Goal: Task Accomplishment & Management: Manage account settings

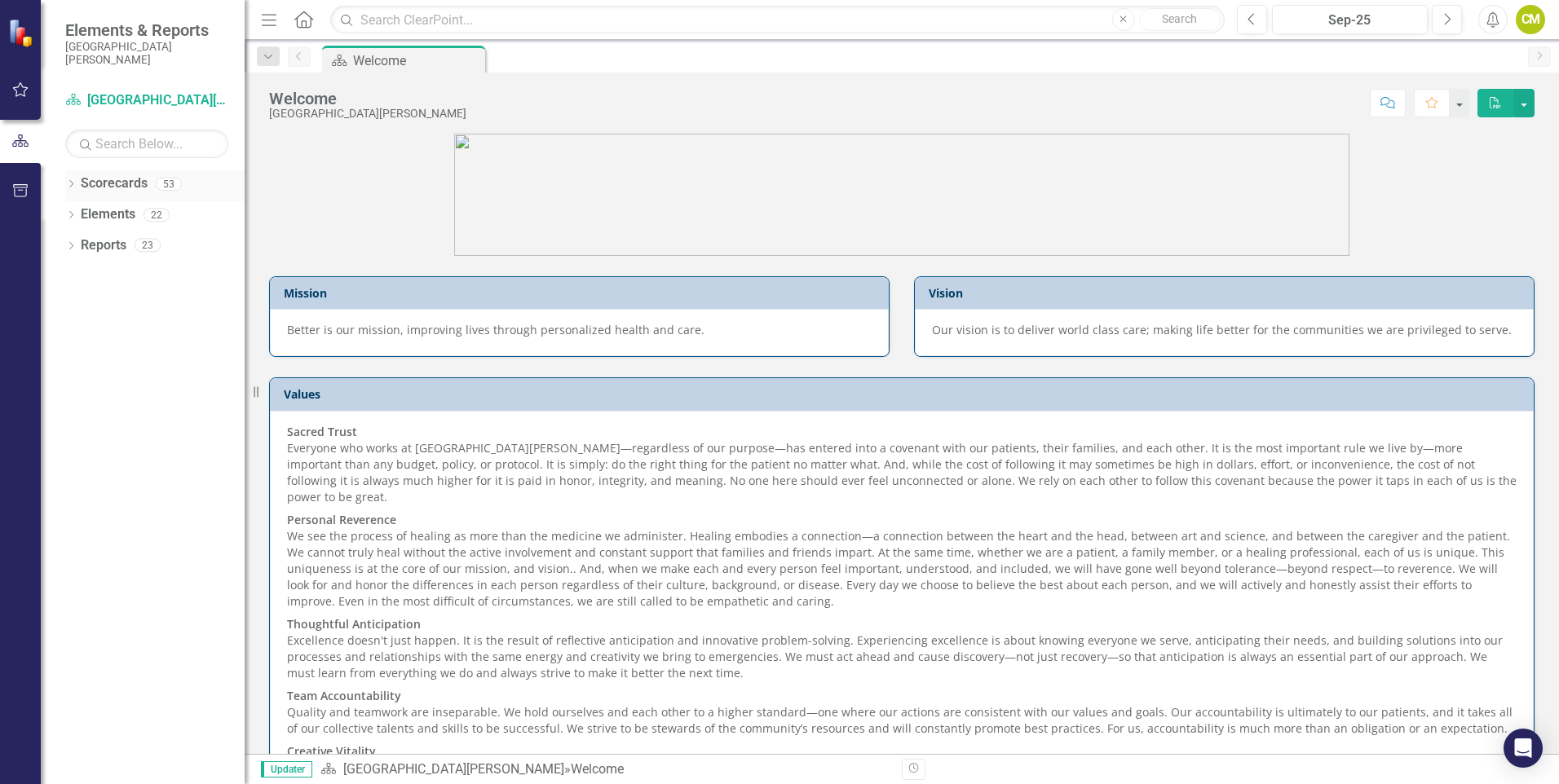
click at [105, 193] on link "Scorecards" at bounding box center [114, 184] width 66 height 18
click at [68, 181] on icon "Dropdown" at bounding box center [71, 185] width 11 height 9
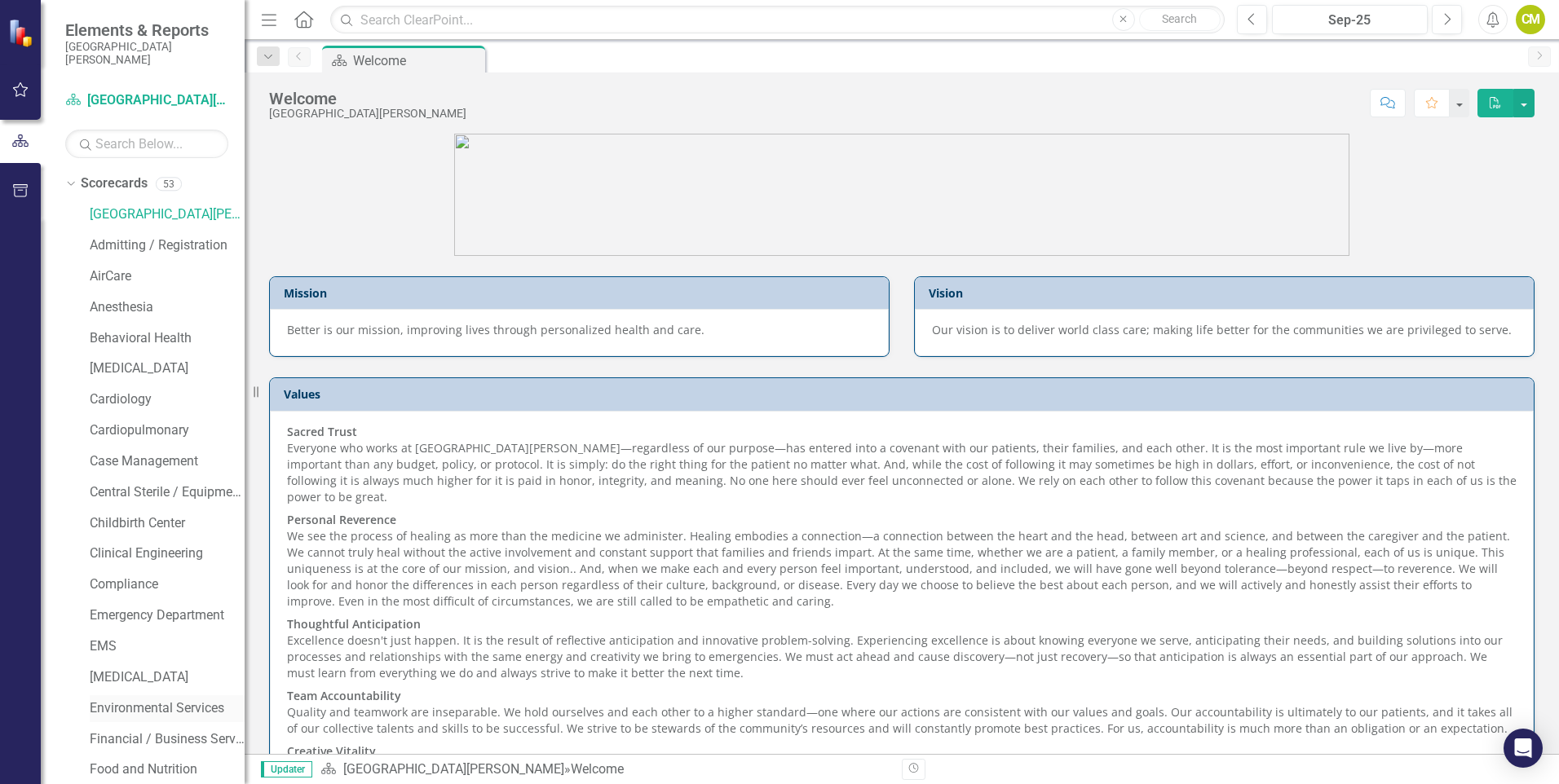
scroll to position [81, 0]
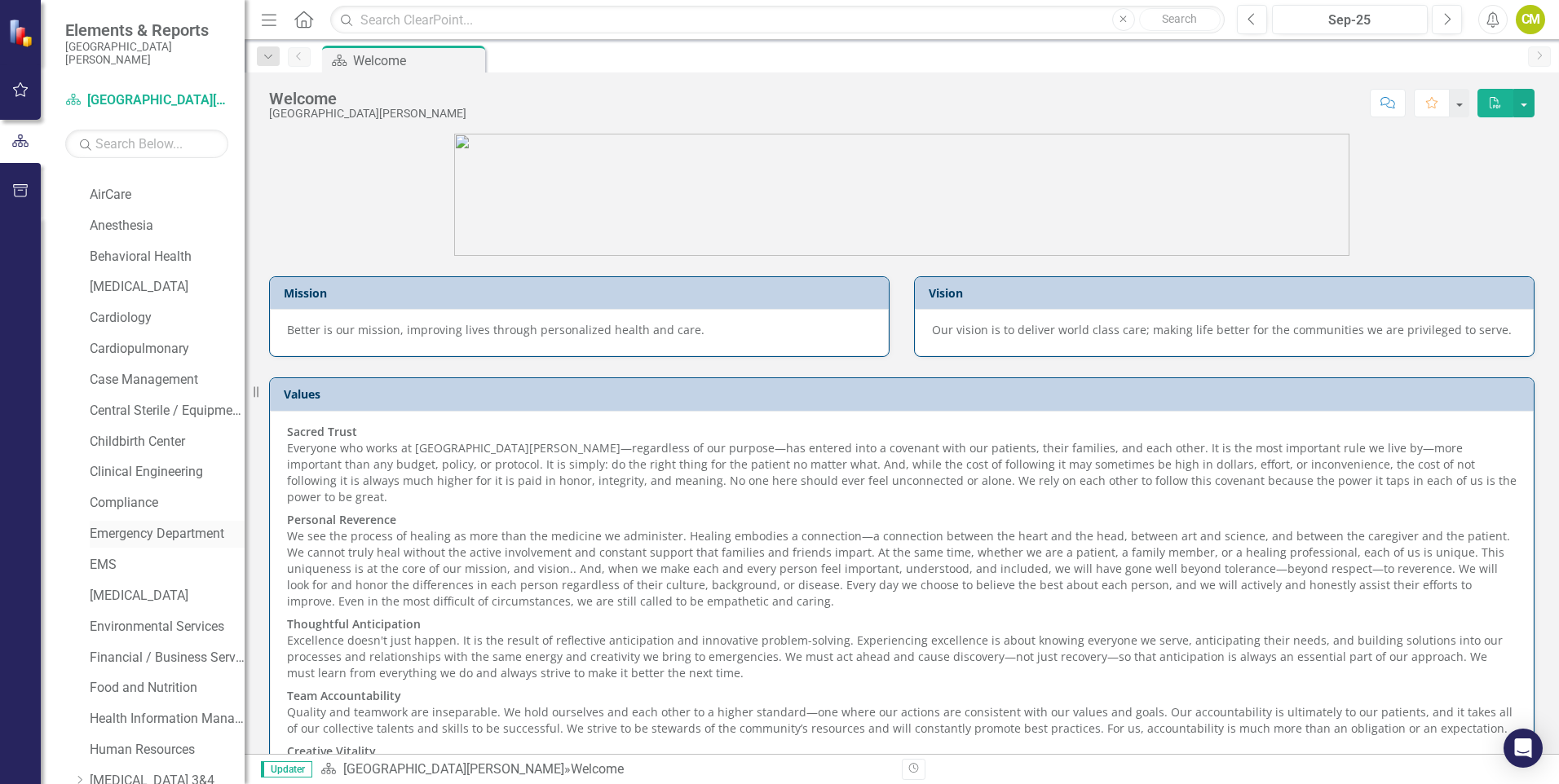
click at [197, 530] on link "Emergency Department" at bounding box center [167, 534] width 155 height 18
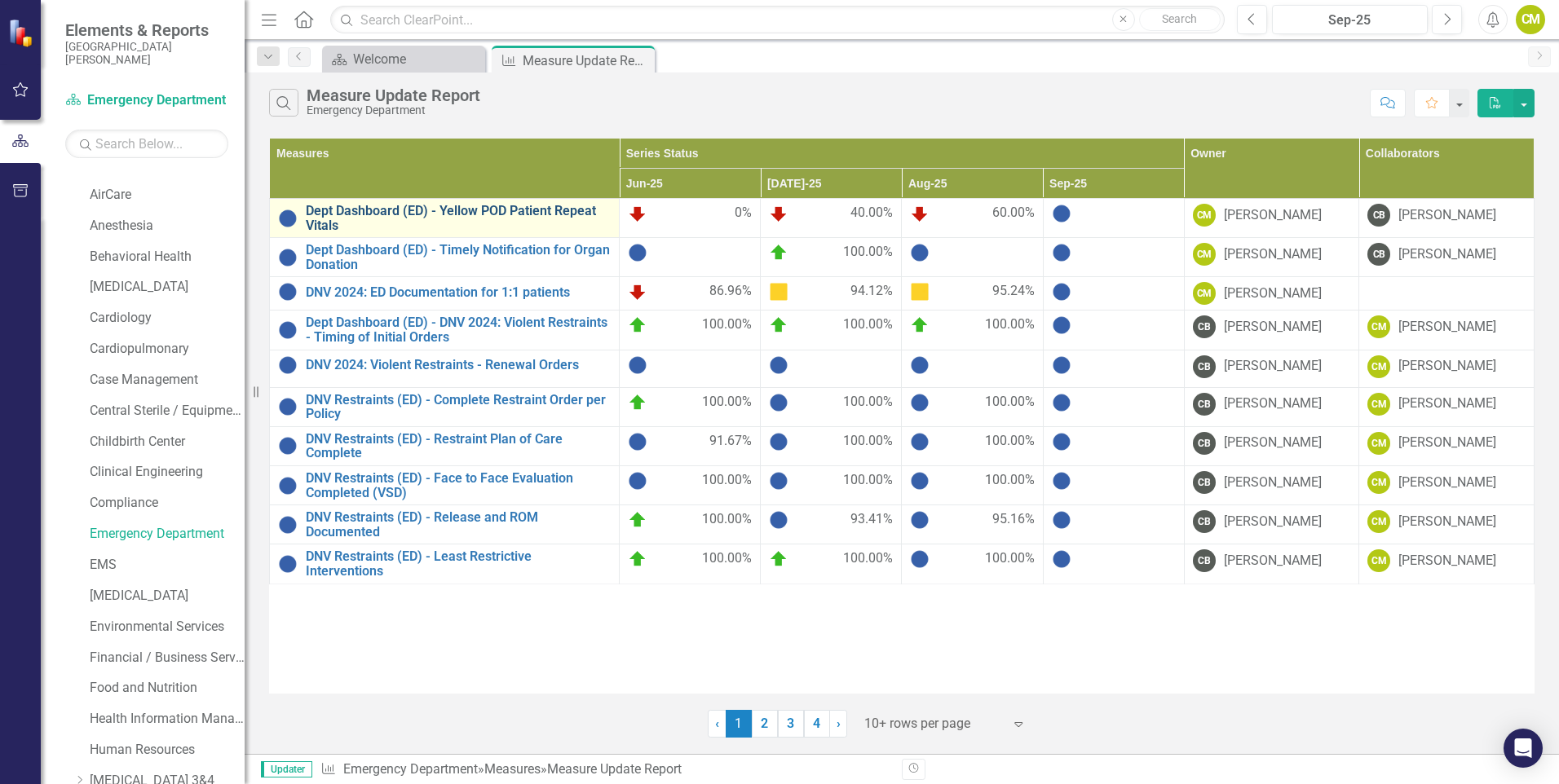
click at [381, 212] on link "Dept Dashboard (ED) - Yellow POD Patient Repeat Vitals" at bounding box center [458, 218] width 305 height 29
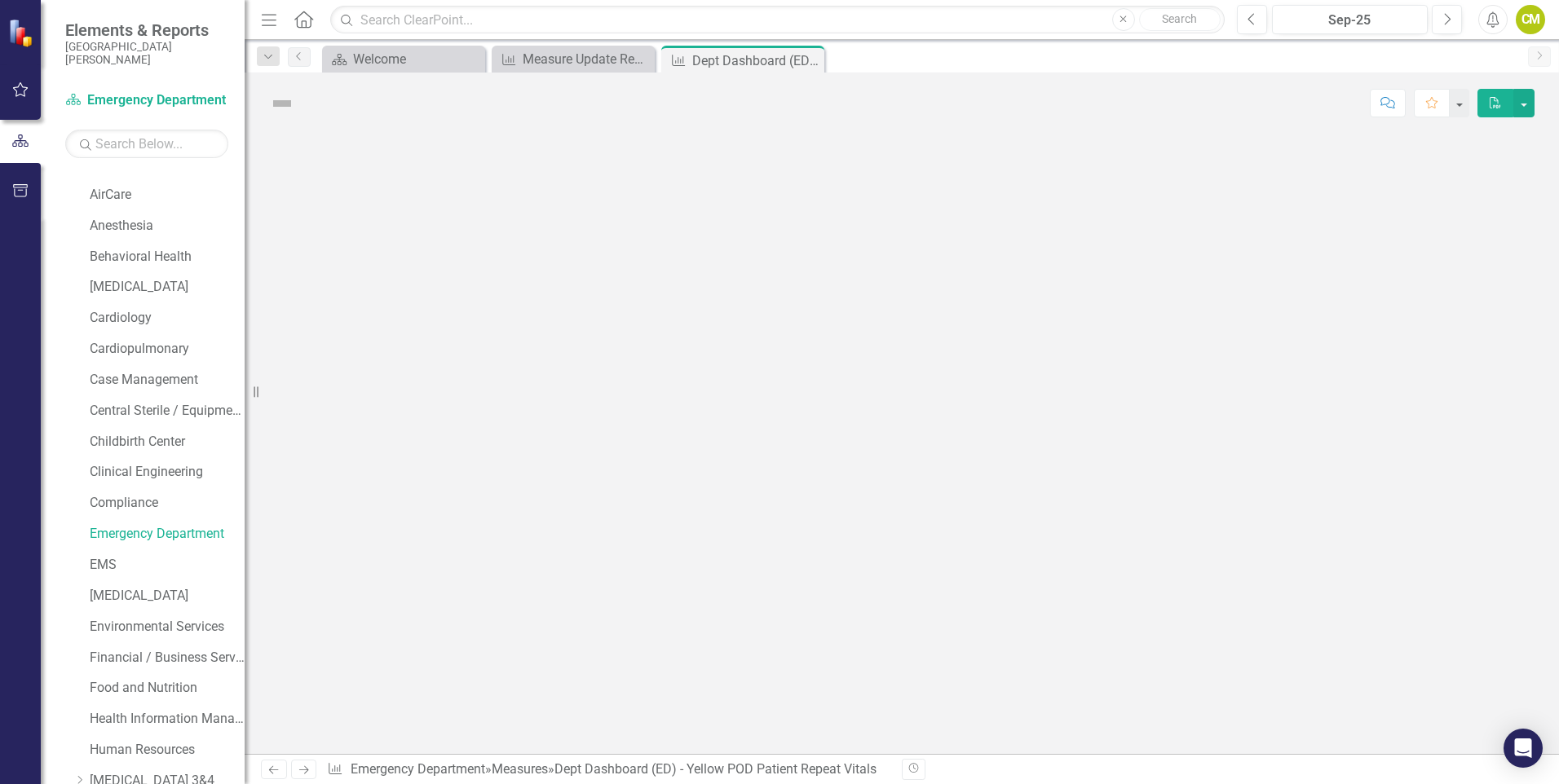
click at [381, 212] on div at bounding box center [901, 444] width 1315 height 621
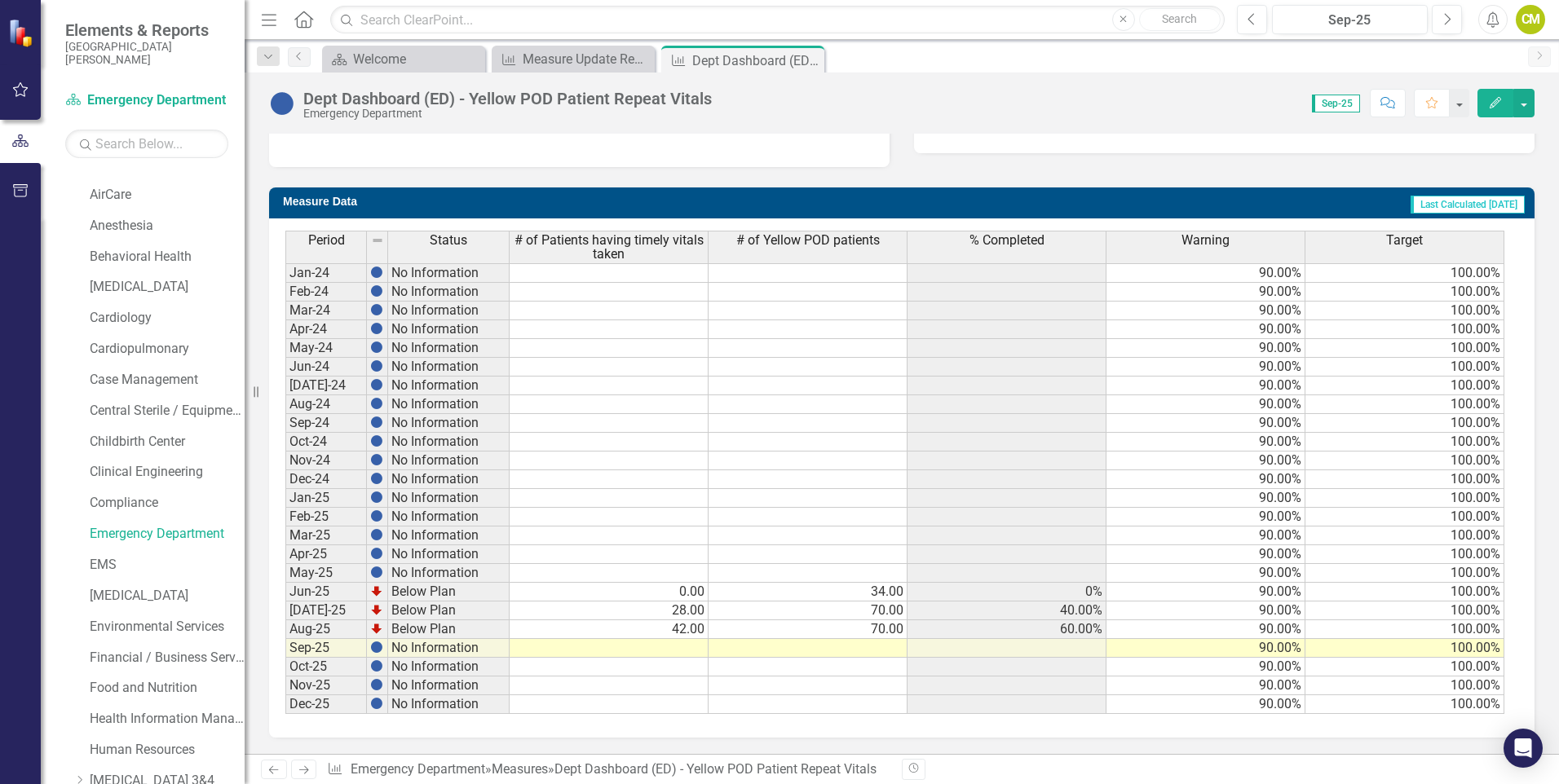
scroll to position [179, 0]
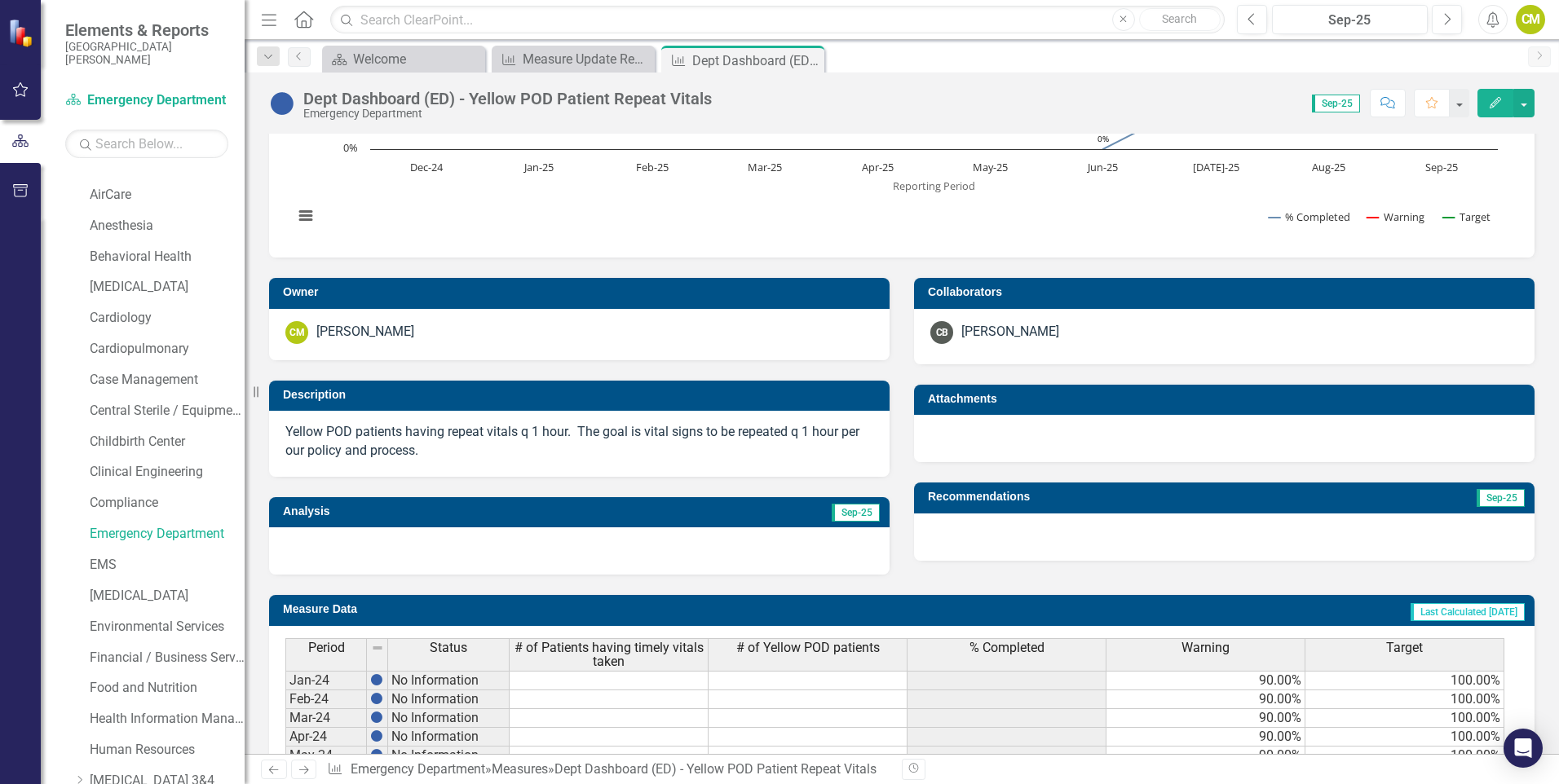
click at [440, 441] on p "Yellow POD patients having repeat vitals q 1 hour. The goal is vital signs to b…" at bounding box center [578, 442] width 588 height 38
click at [431, 451] on p "Yellow POD patients having repeat vitals q 1 hour. The goal is vital signs to b…" at bounding box center [578, 442] width 588 height 38
click at [429, 451] on p "Yellow POD patients having repeat vitals q 1 hour. The goal is vital signs to b…" at bounding box center [578, 442] width 588 height 38
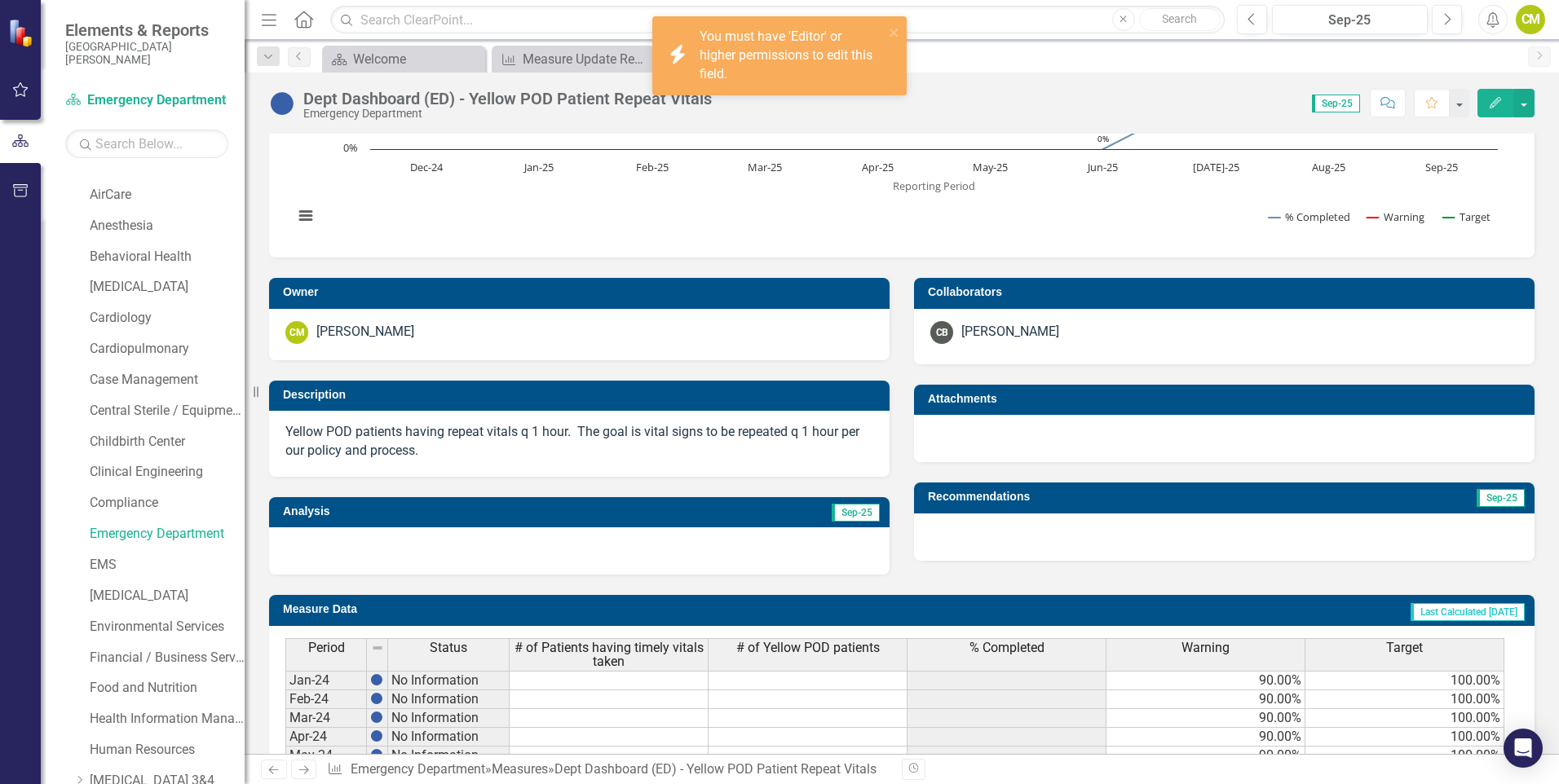
drag, startPoint x: 429, startPoint y: 451, endPoint x: 401, endPoint y: 556, distance: 108.7
click at [401, 556] on div at bounding box center [579, 551] width 621 height 47
drag, startPoint x: 270, startPoint y: 552, endPoint x: 281, endPoint y: 549, distance: 11.4
click at [269, 552] on div at bounding box center [579, 551] width 621 height 47
click at [320, 543] on div at bounding box center [579, 551] width 621 height 47
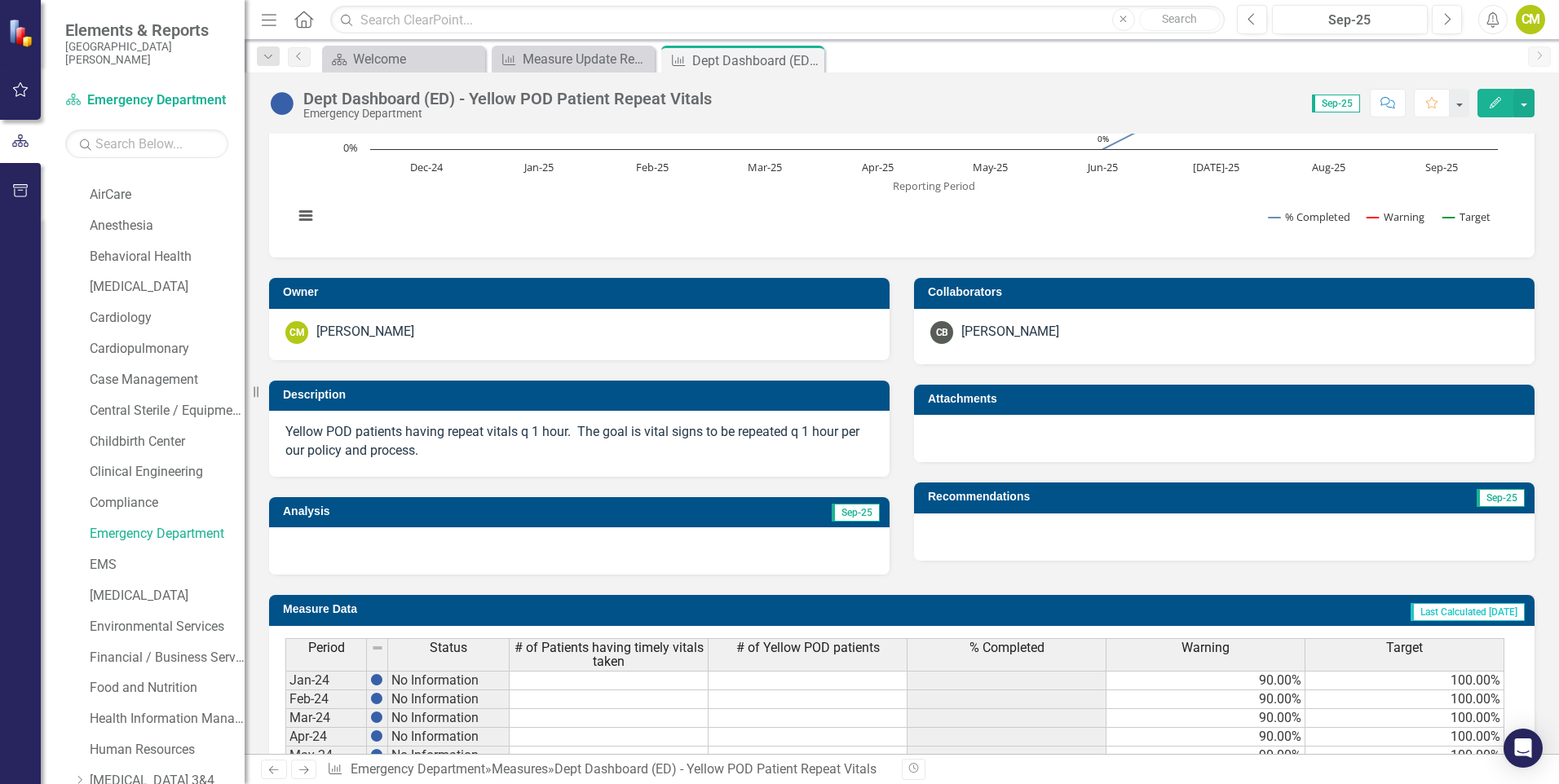
click at [362, 550] on div at bounding box center [579, 551] width 621 height 47
click at [365, 549] on div at bounding box center [579, 551] width 621 height 47
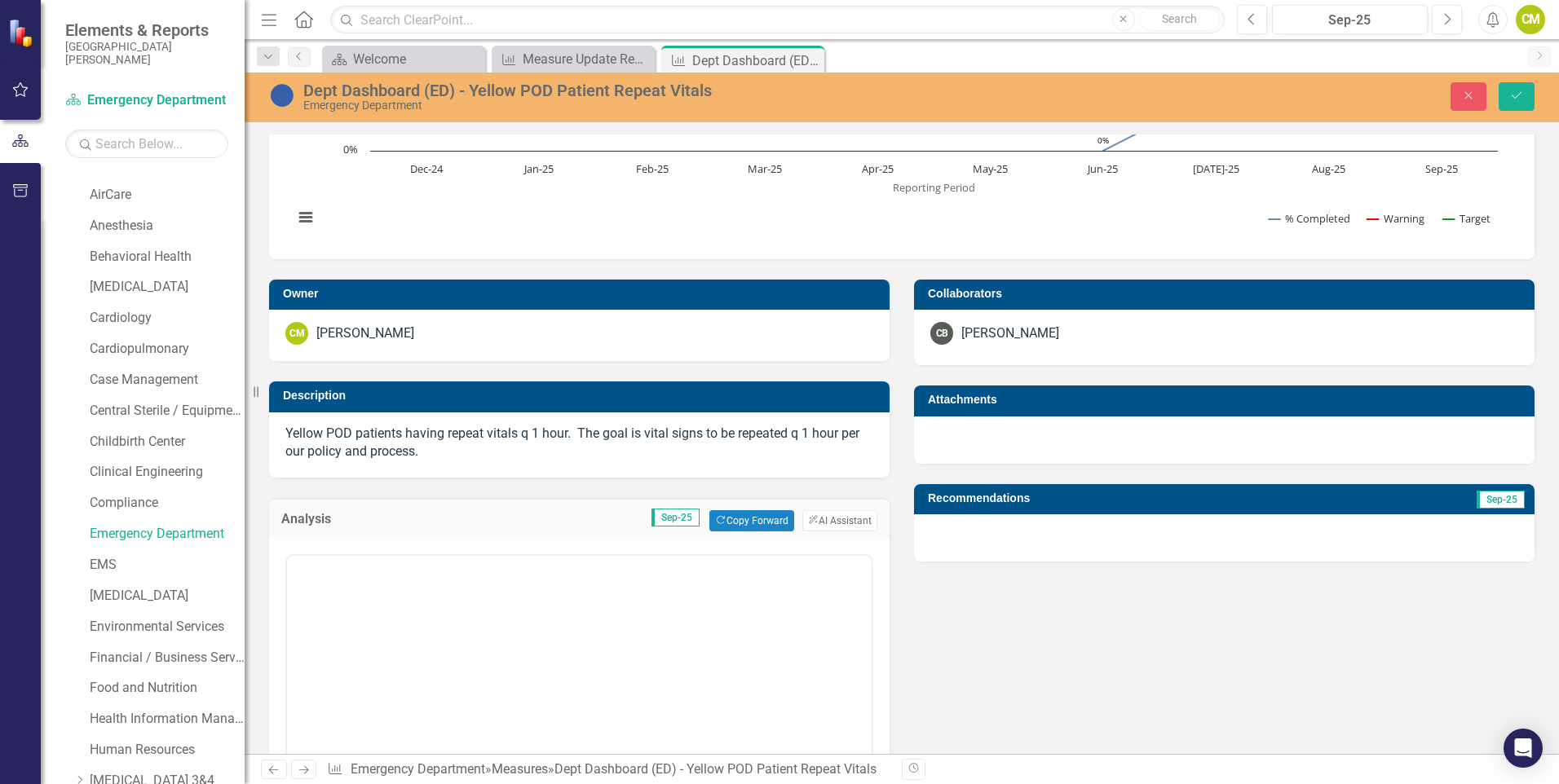
scroll to position [0, 0]
drag, startPoint x: 283, startPoint y: 635, endPoint x: 32, endPoint y: 39, distance: 646.7
click at [283, 635] on div "Normal Text To open the popup, press Shift+Enter To open the popup, press Shift…" at bounding box center [579, 740] width 621 height 404
click at [329, 633] on body "Rich Text Area. Press ALT-0 for help." at bounding box center [579, 716] width 585 height 244
click at [1024, 551] on div at bounding box center [1224, 538] width 621 height 47
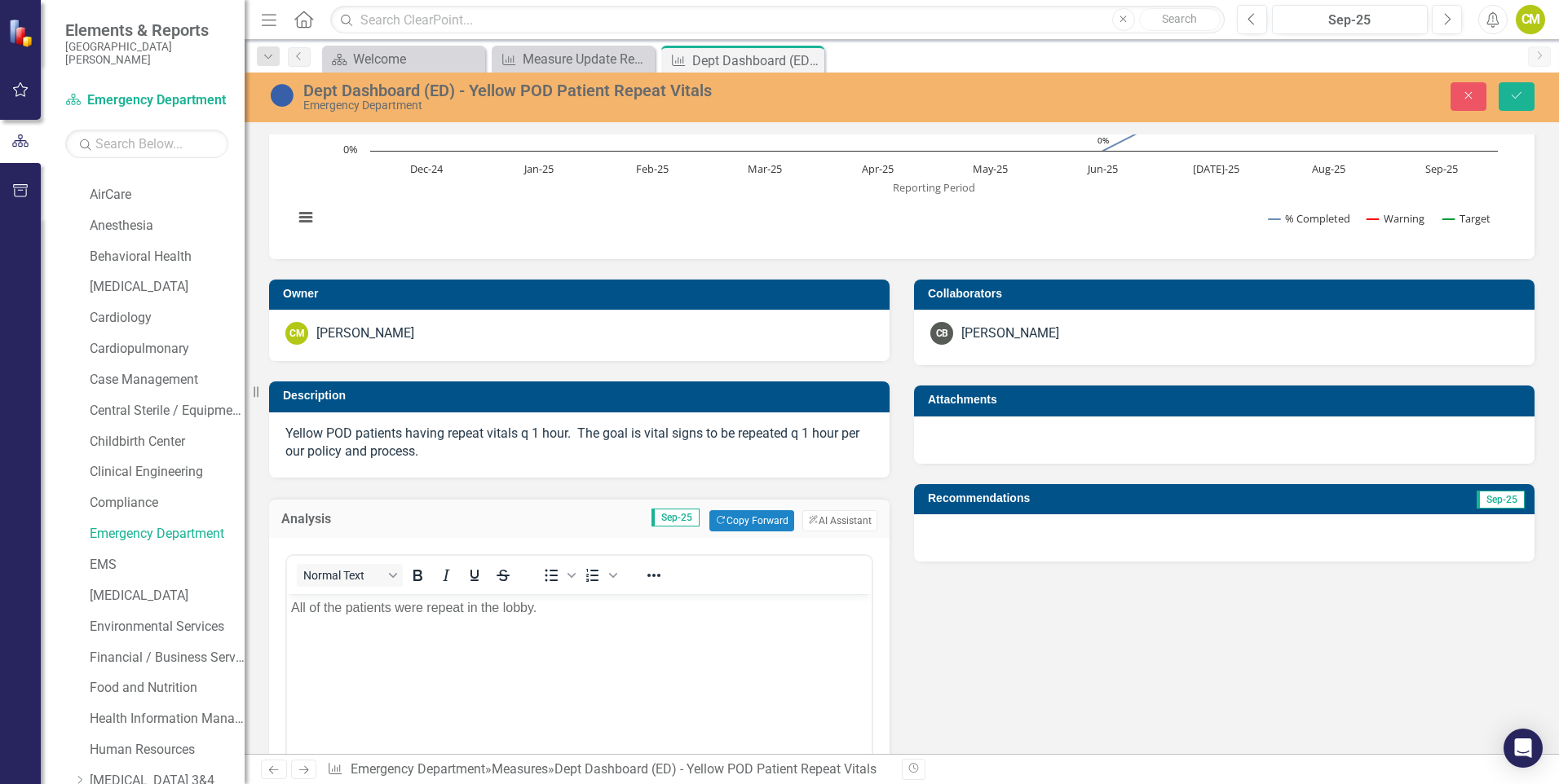
click at [1024, 551] on div at bounding box center [1224, 538] width 621 height 47
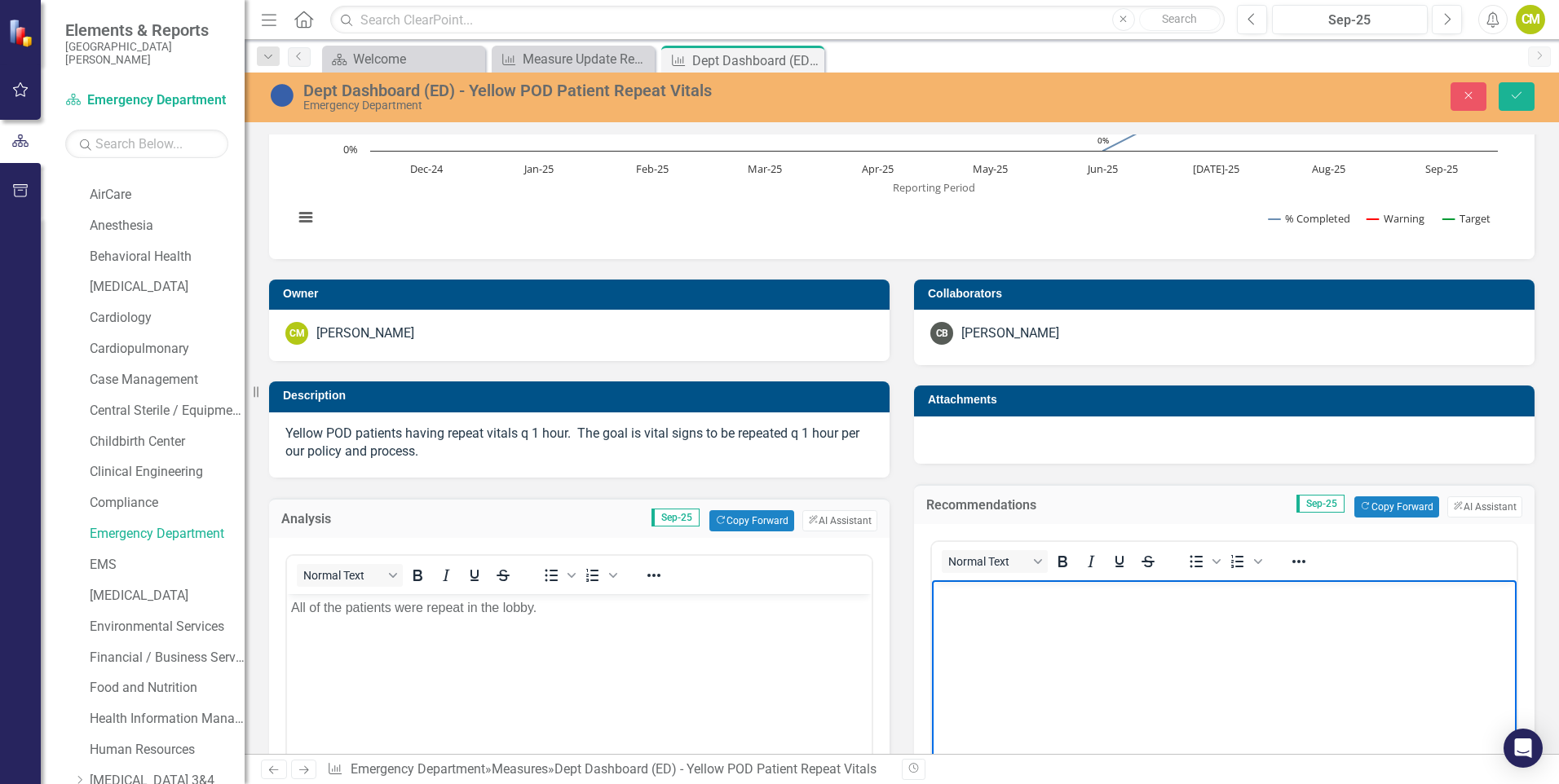
click at [1018, 600] on p "Rich Text Area. Press ALT-0 for help." at bounding box center [1224, 593] width 577 height 19
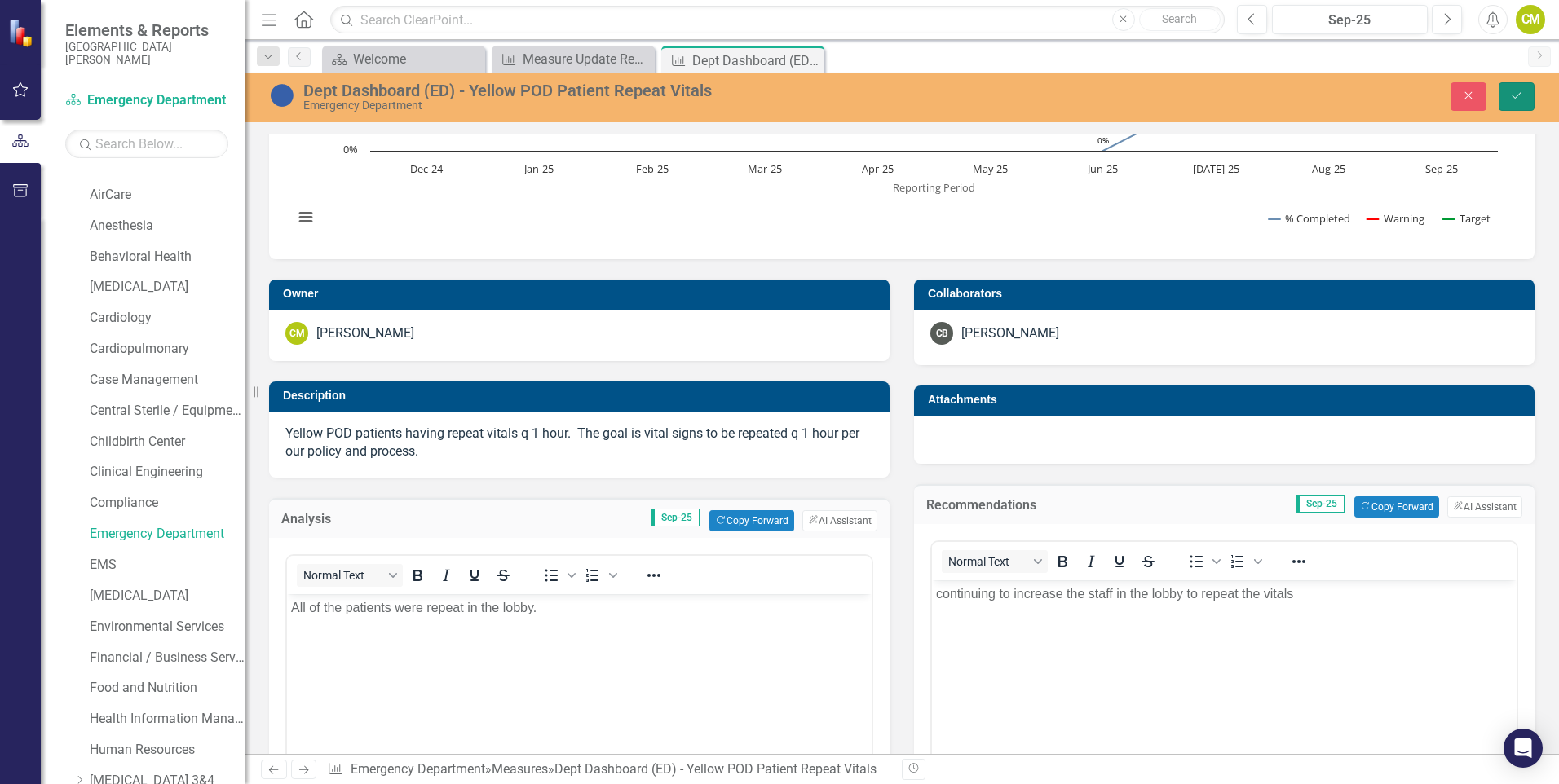
click at [1514, 91] on icon "Save" at bounding box center [1517, 95] width 15 height 11
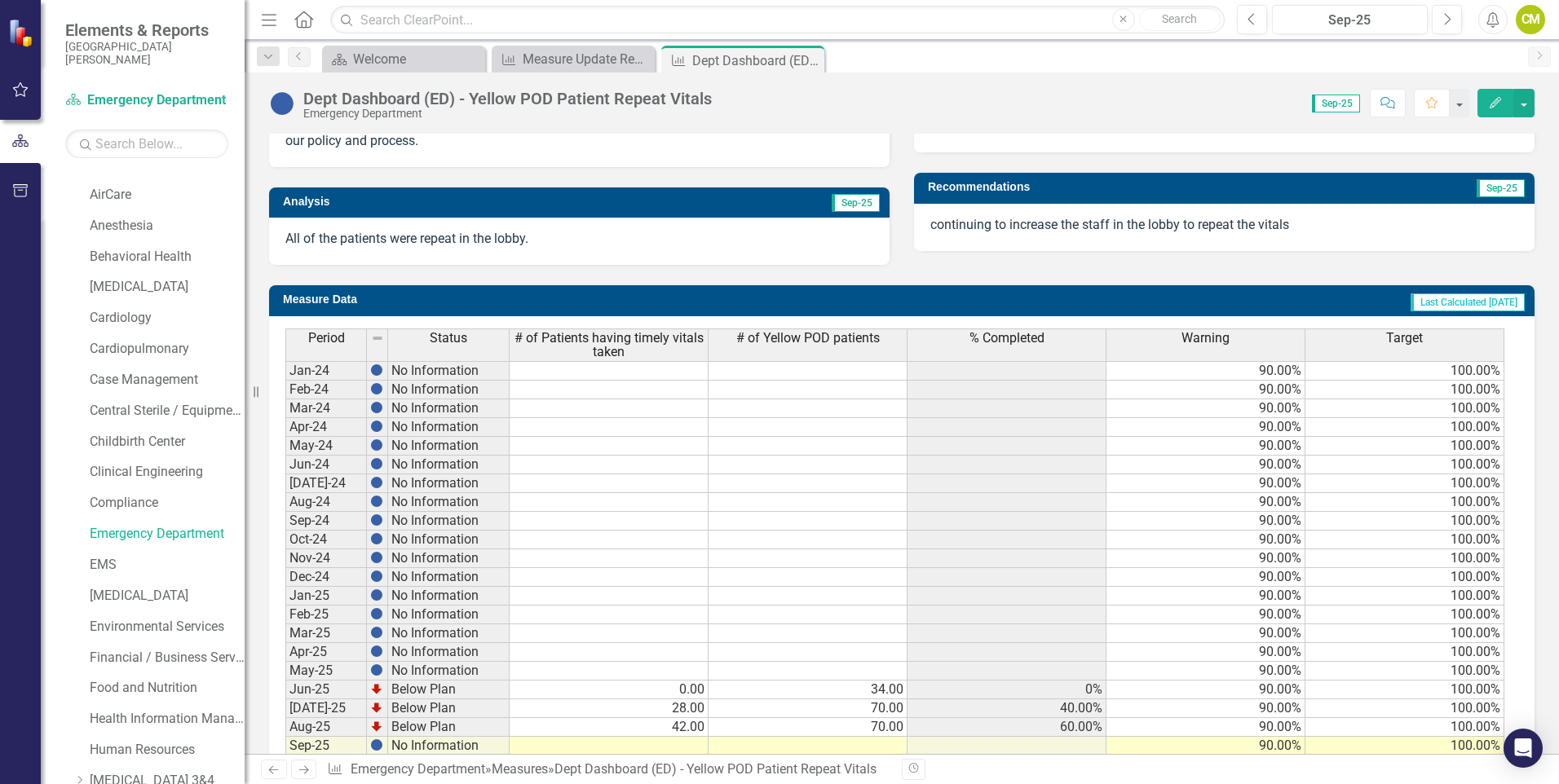
scroll to position [587, 0]
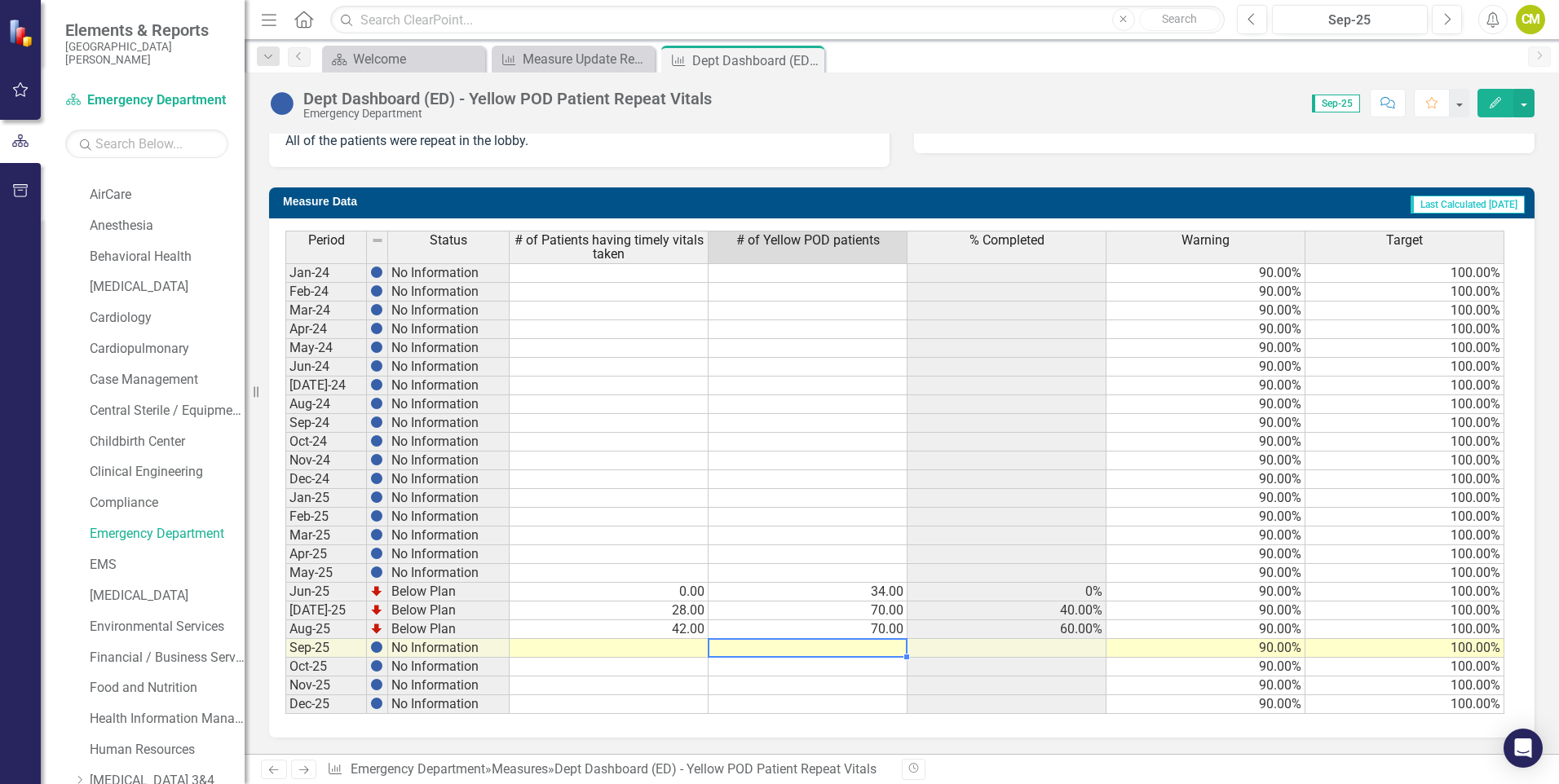
click at [832, 651] on td at bounding box center [808, 648] width 199 height 18
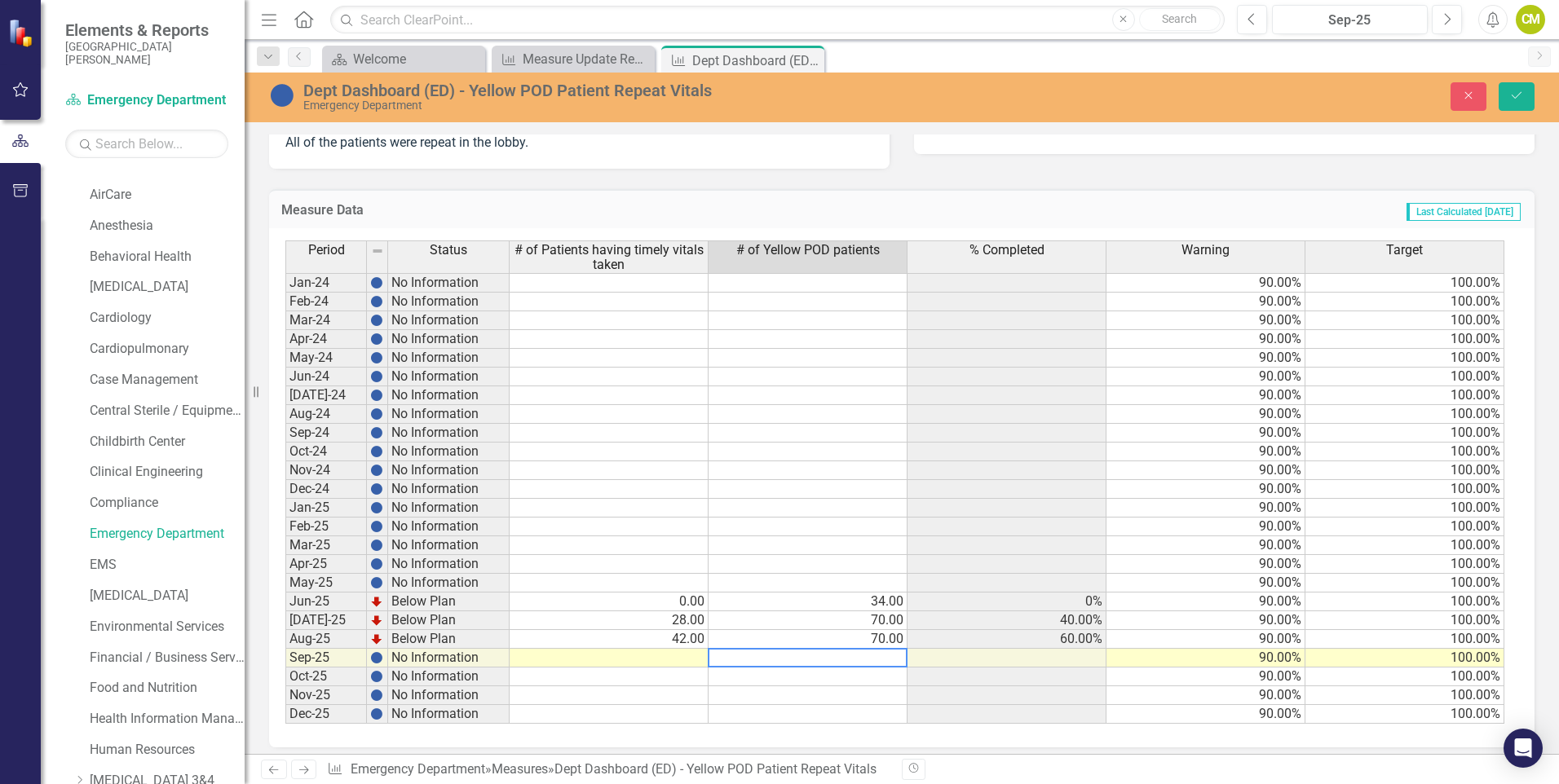
click at [891, 657] on textarea at bounding box center [807, 658] width 200 height 19
type textarea "30"
click at [685, 664] on td at bounding box center [609, 659] width 199 height 18
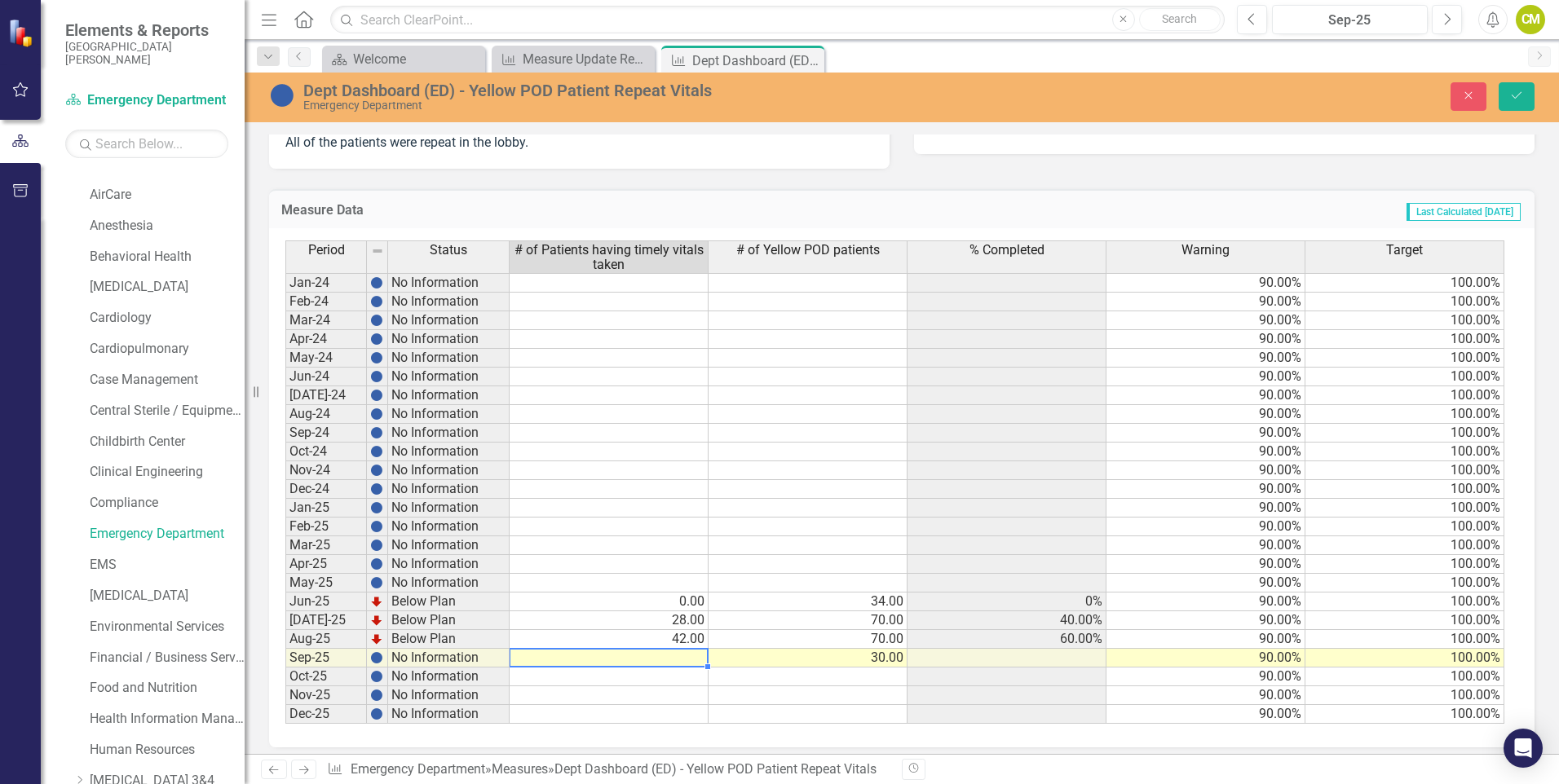
click at [685, 664] on td at bounding box center [609, 659] width 199 height 18
type textarea "22"
drag, startPoint x: 1508, startPoint y: 105, endPoint x: 896, endPoint y: 473, distance: 714.1
click at [1508, 106] on button "Save" at bounding box center [1517, 96] width 36 height 29
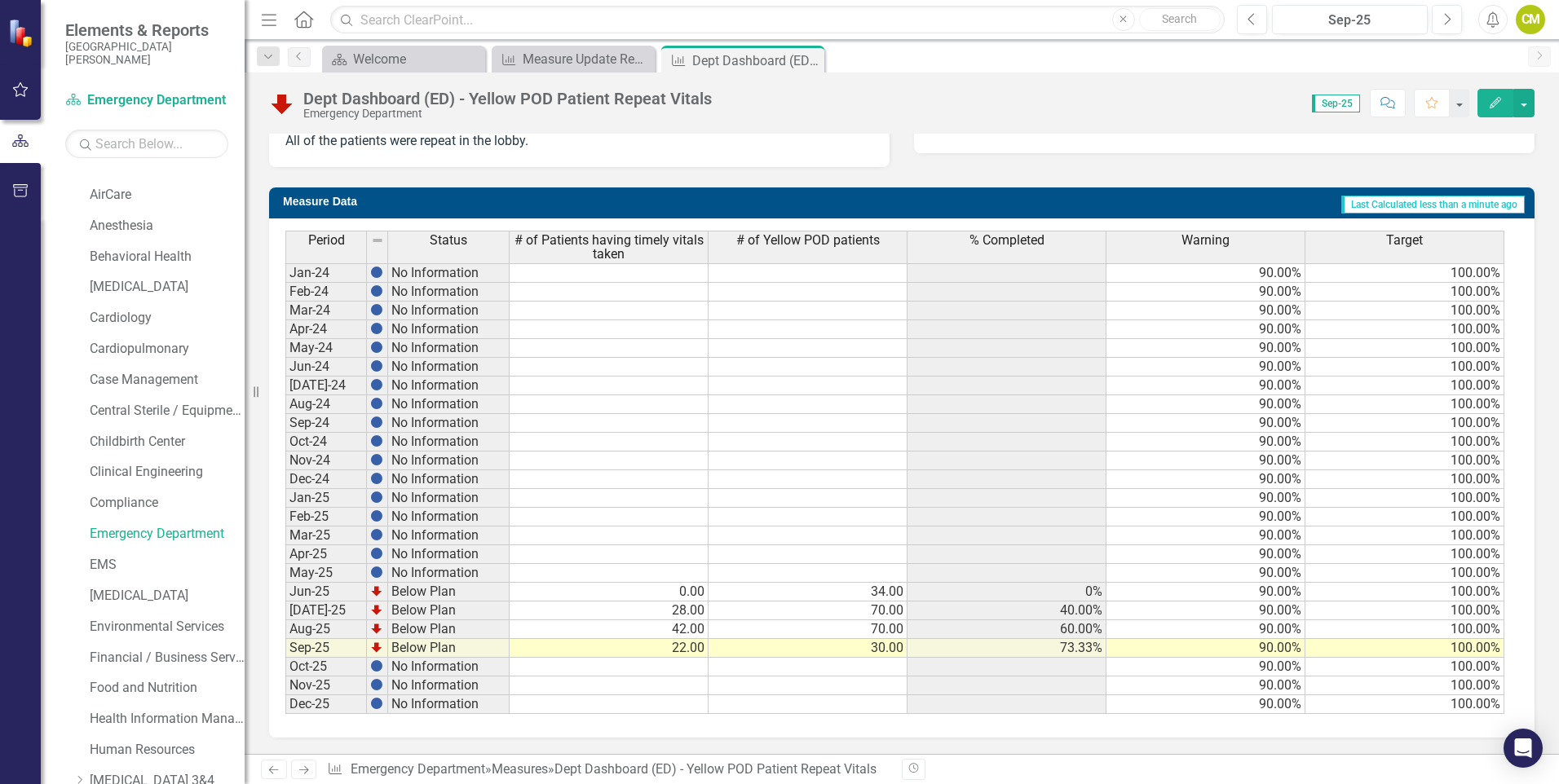
click at [306, 769] on icon "Next" at bounding box center [303, 769] width 14 height 10
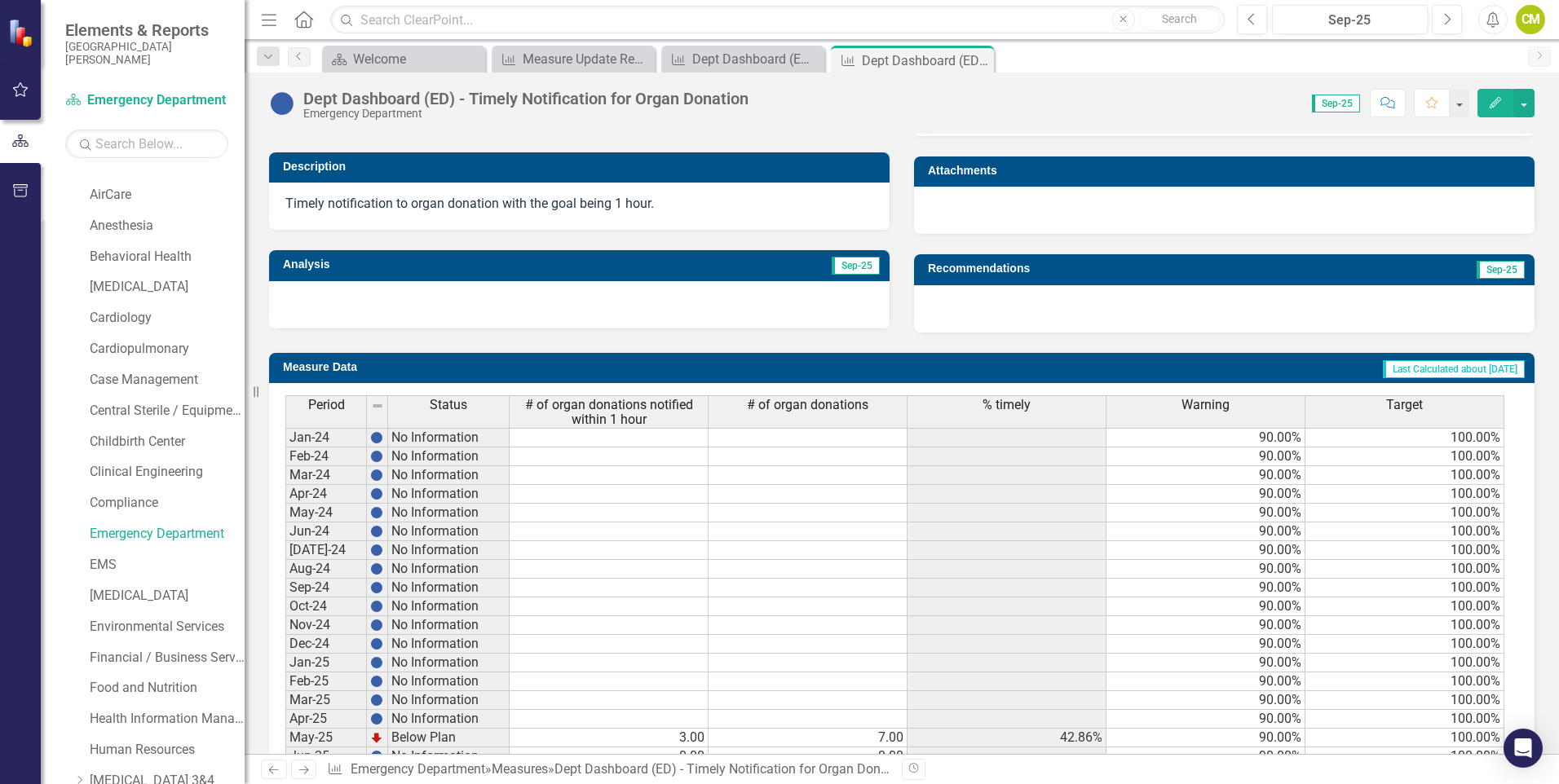
scroll to position [573, 0]
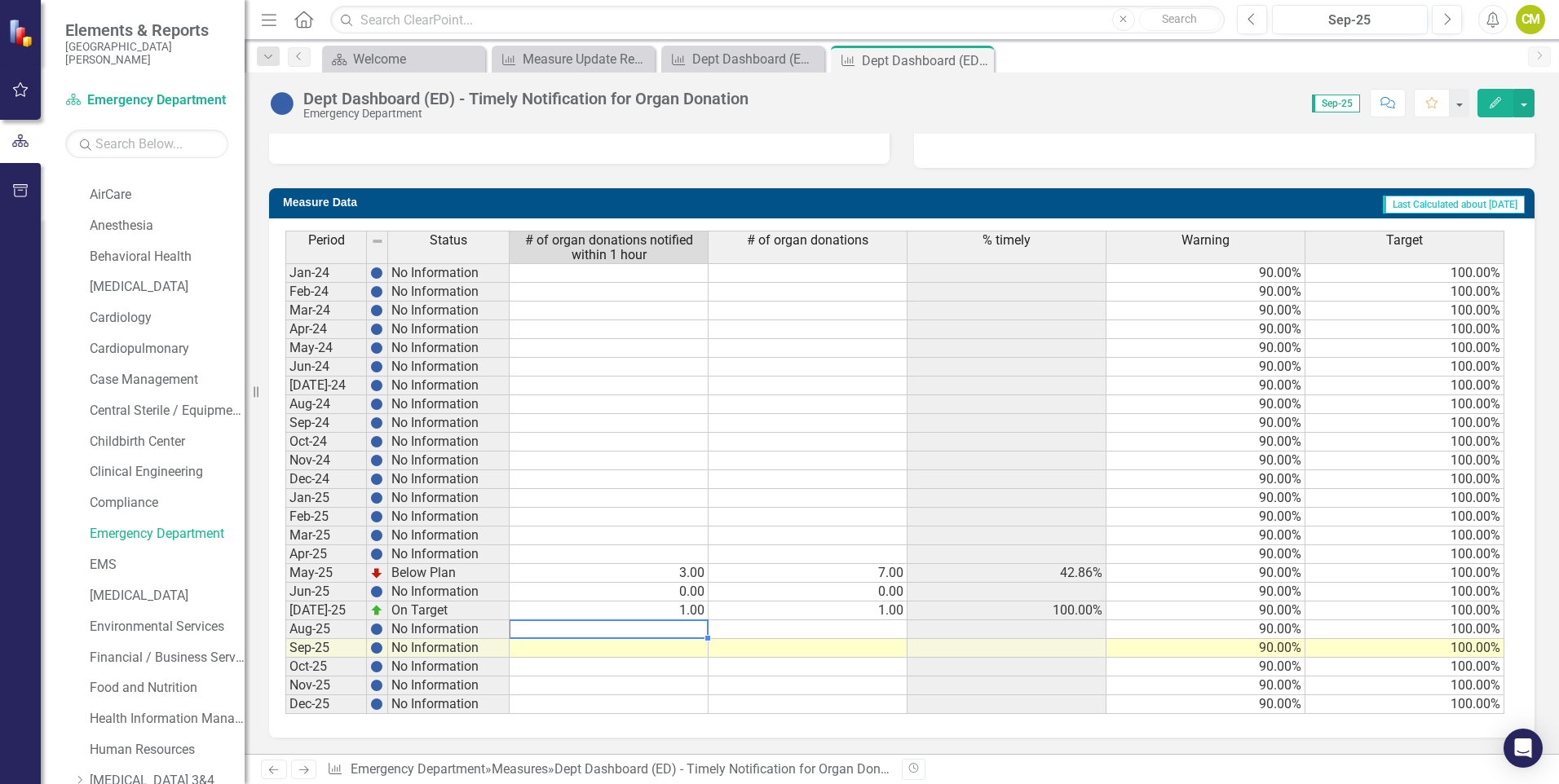
click at [704, 624] on td at bounding box center [609, 630] width 199 height 18
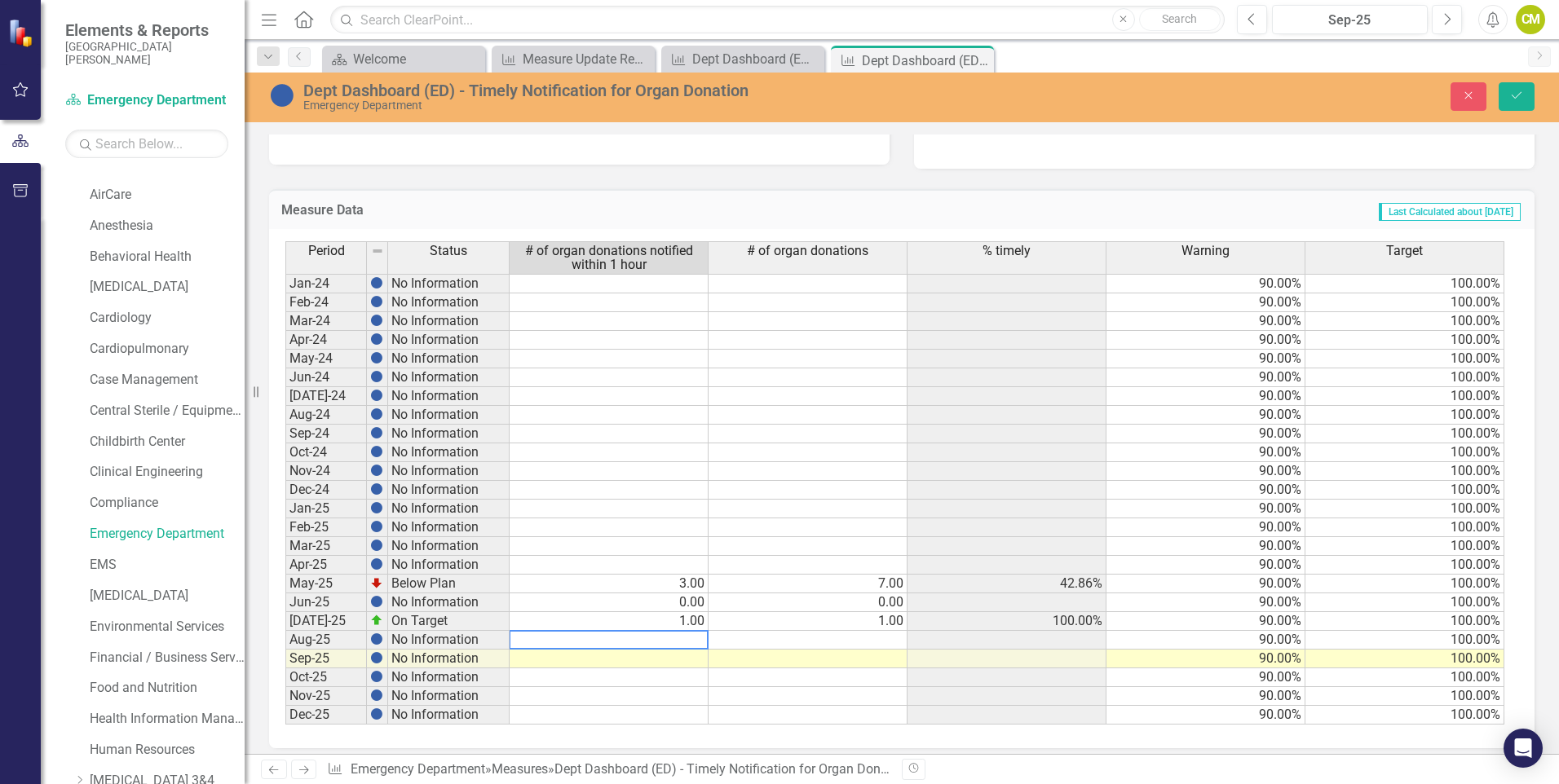
click at [691, 648] on textarea at bounding box center [609, 639] width 200 height 19
click at [690, 645] on textarea at bounding box center [609, 639] width 200 height 19
type textarea "0"
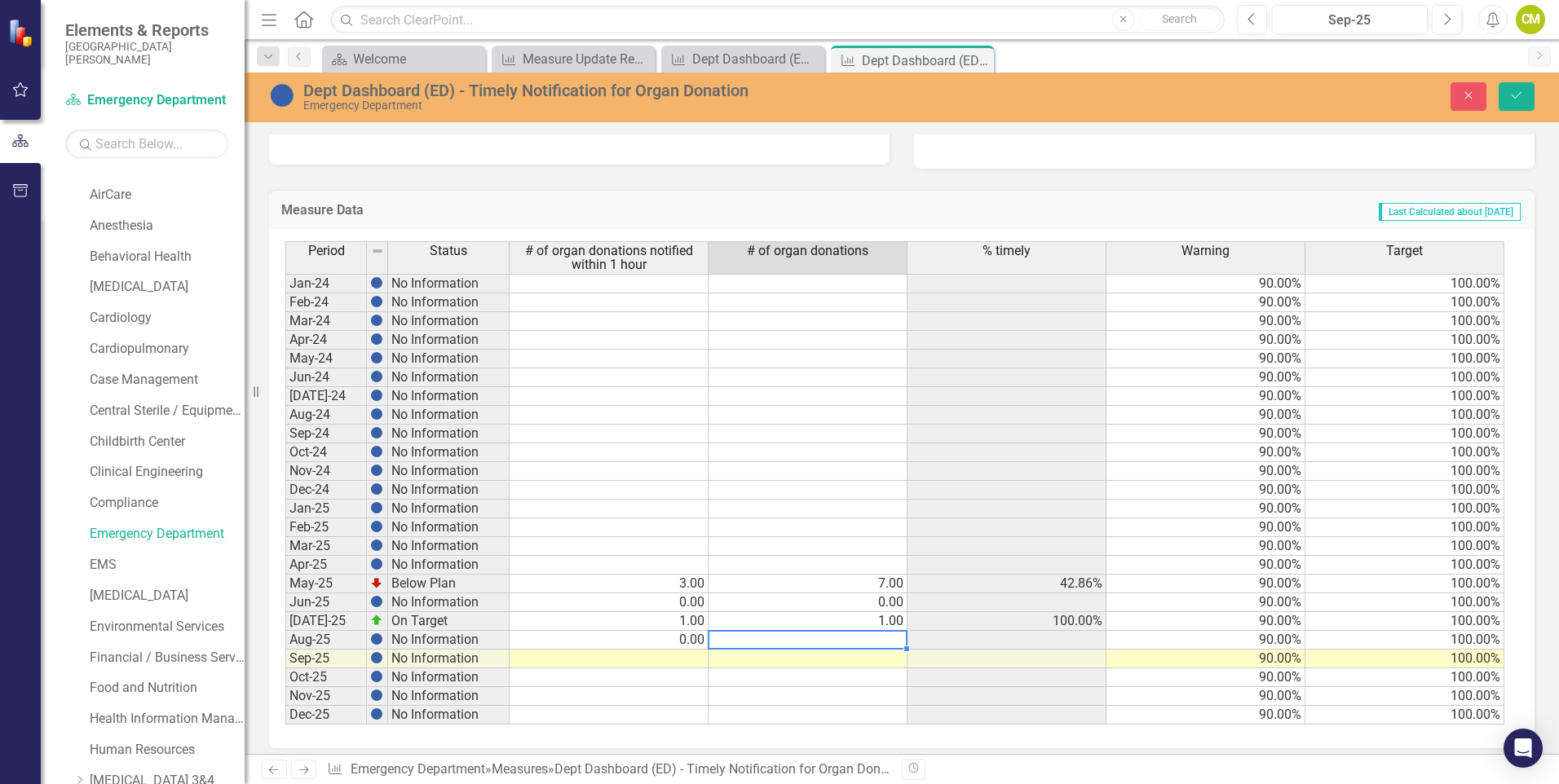
click at [886, 633] on td at bounding box center [808, 640] width 199 height 18
type textarea "0"
click at [1052, 639] on td at bounding box center [1007, 640] width 199 height 18
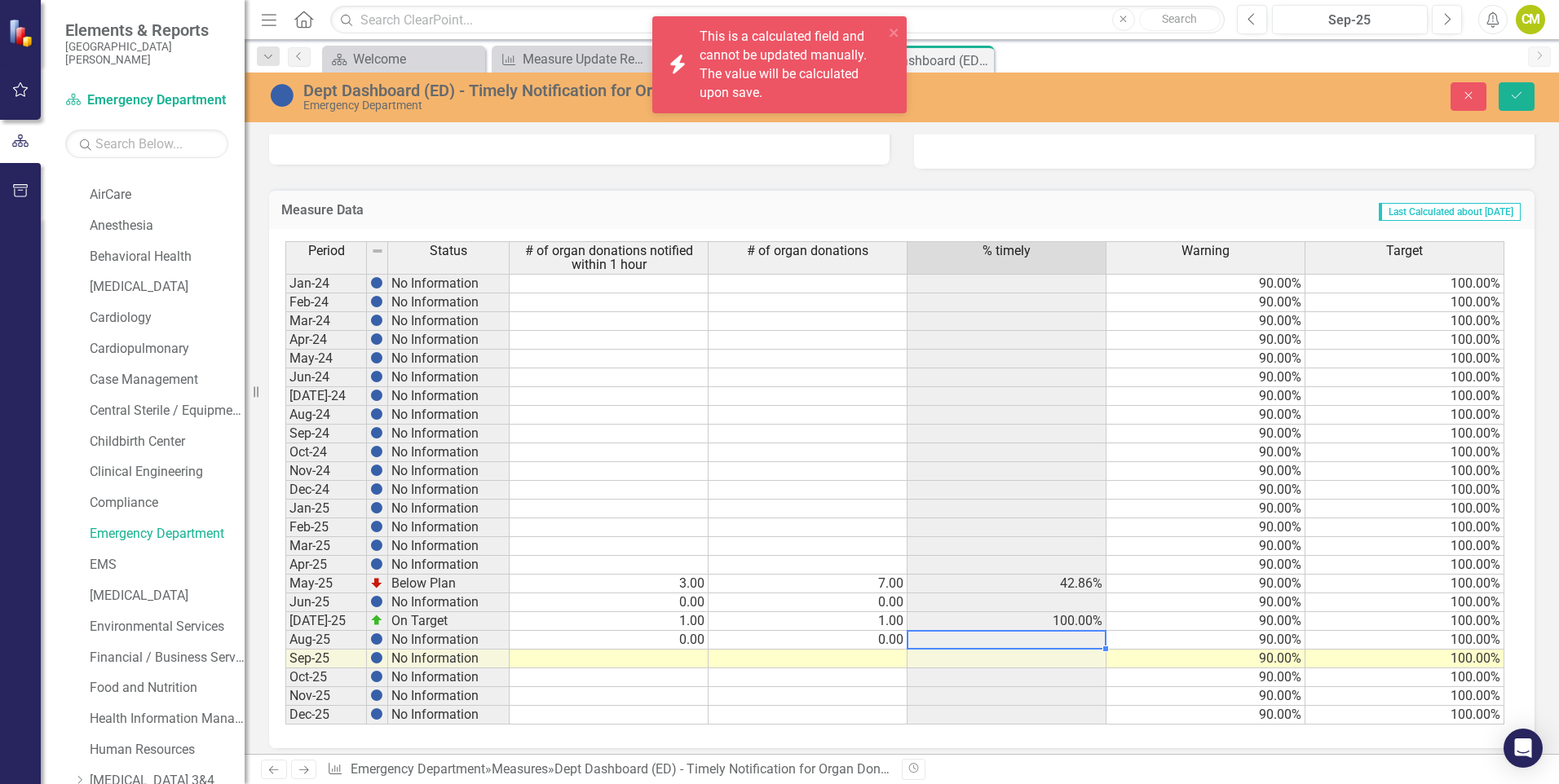
click at [1052, 639] on td at bounding box center [1007, 640] width 199 height 18
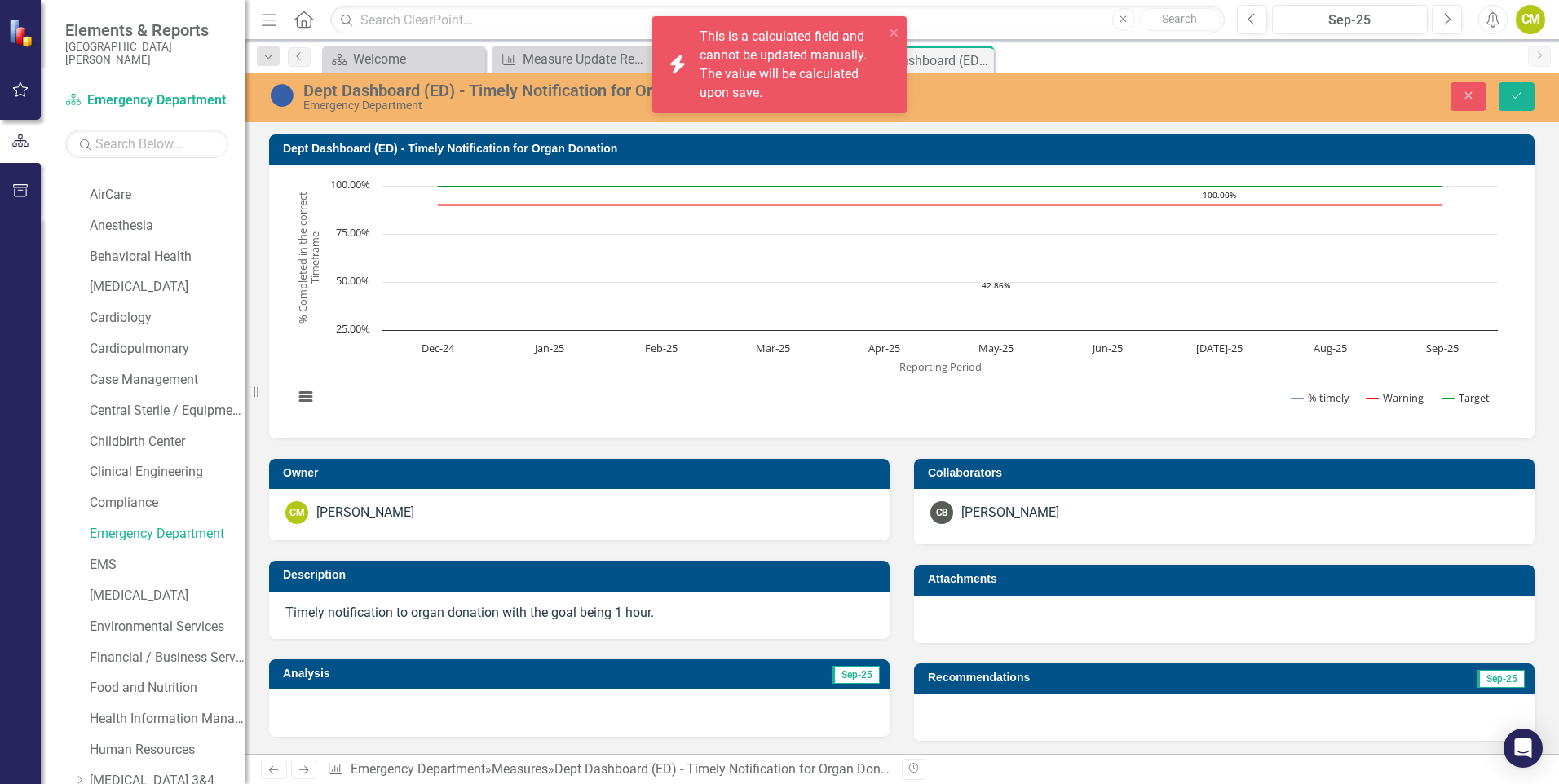
scroll to position [327, 0]
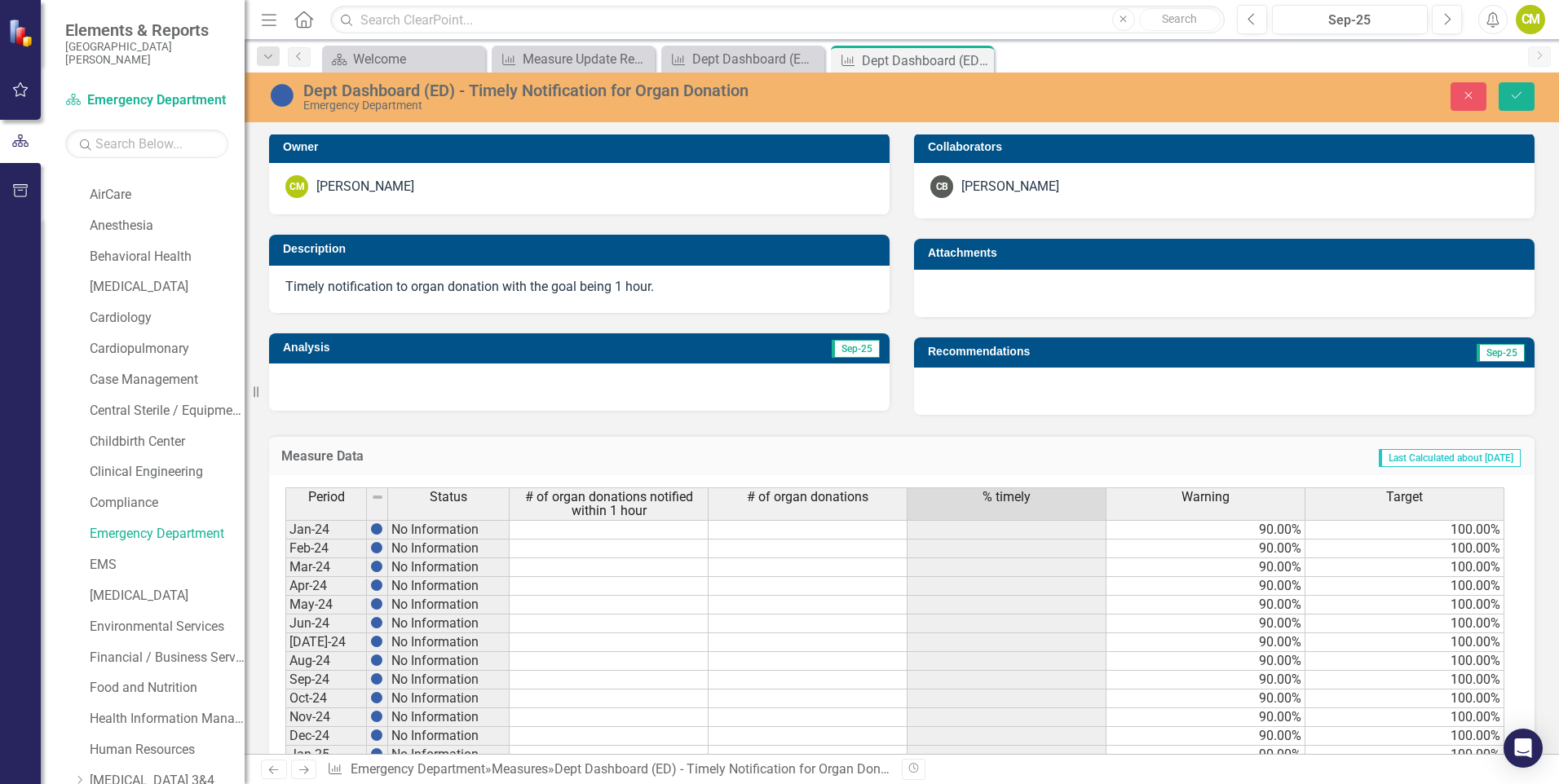
click at [539, 388] on div at bounding box center [579, 386] width 621 height 47
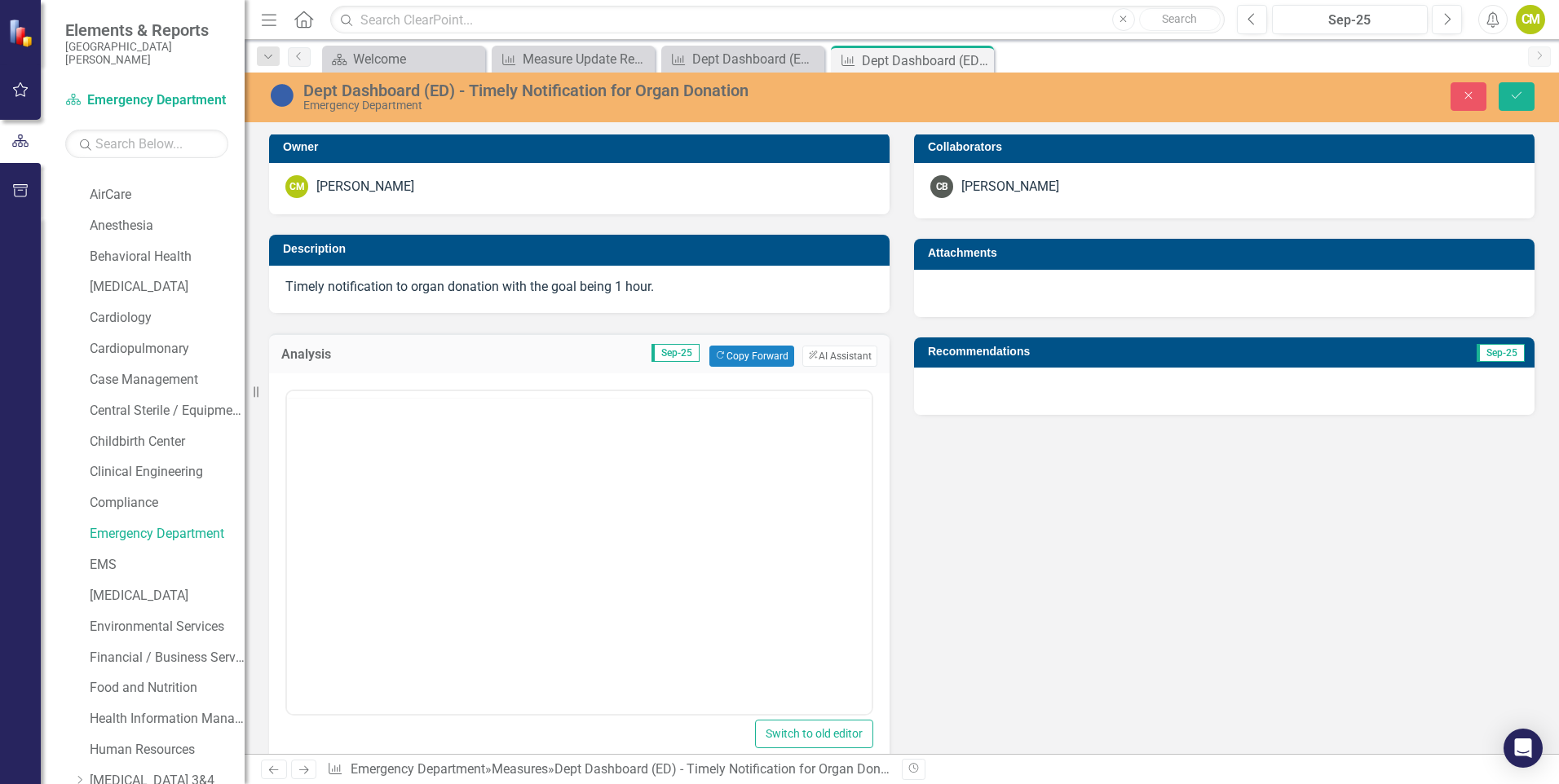
scroll to position [0, 0]
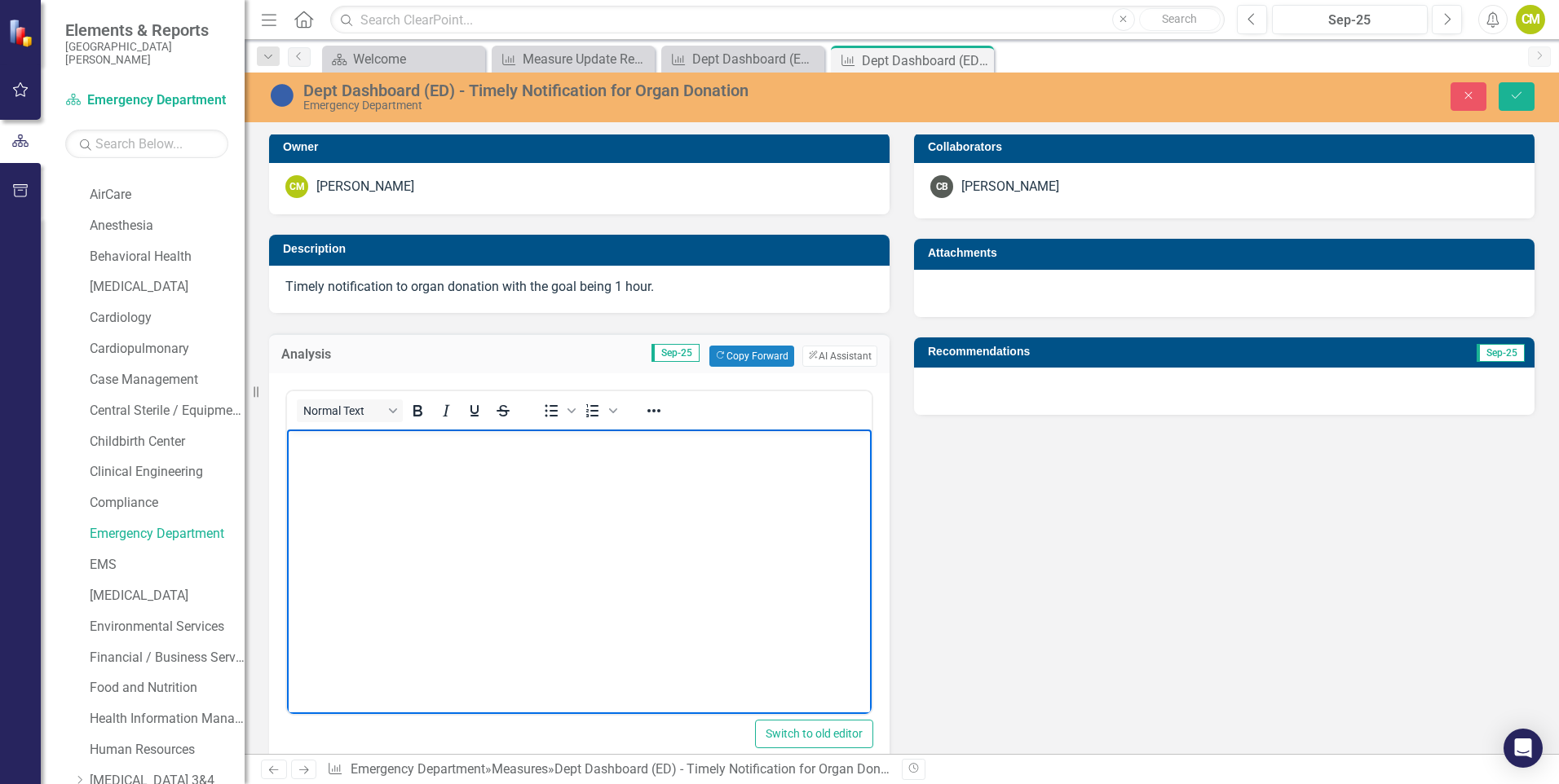
click at [614, 516] on body "Rich Text Area. Press ALT-0 for help." at bounding box center [579, 551] width 585 height 244
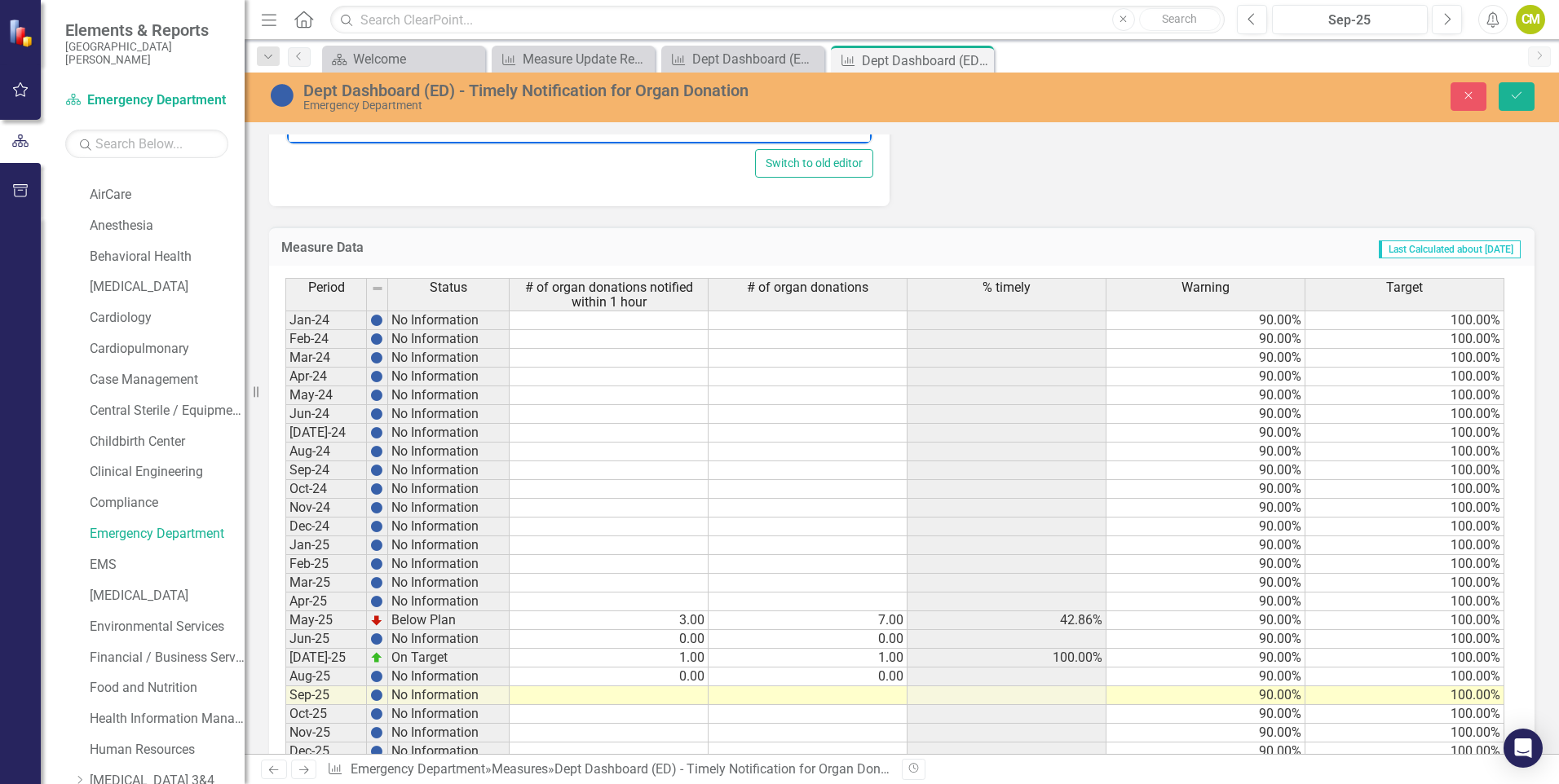
scroll to position [944, 0]
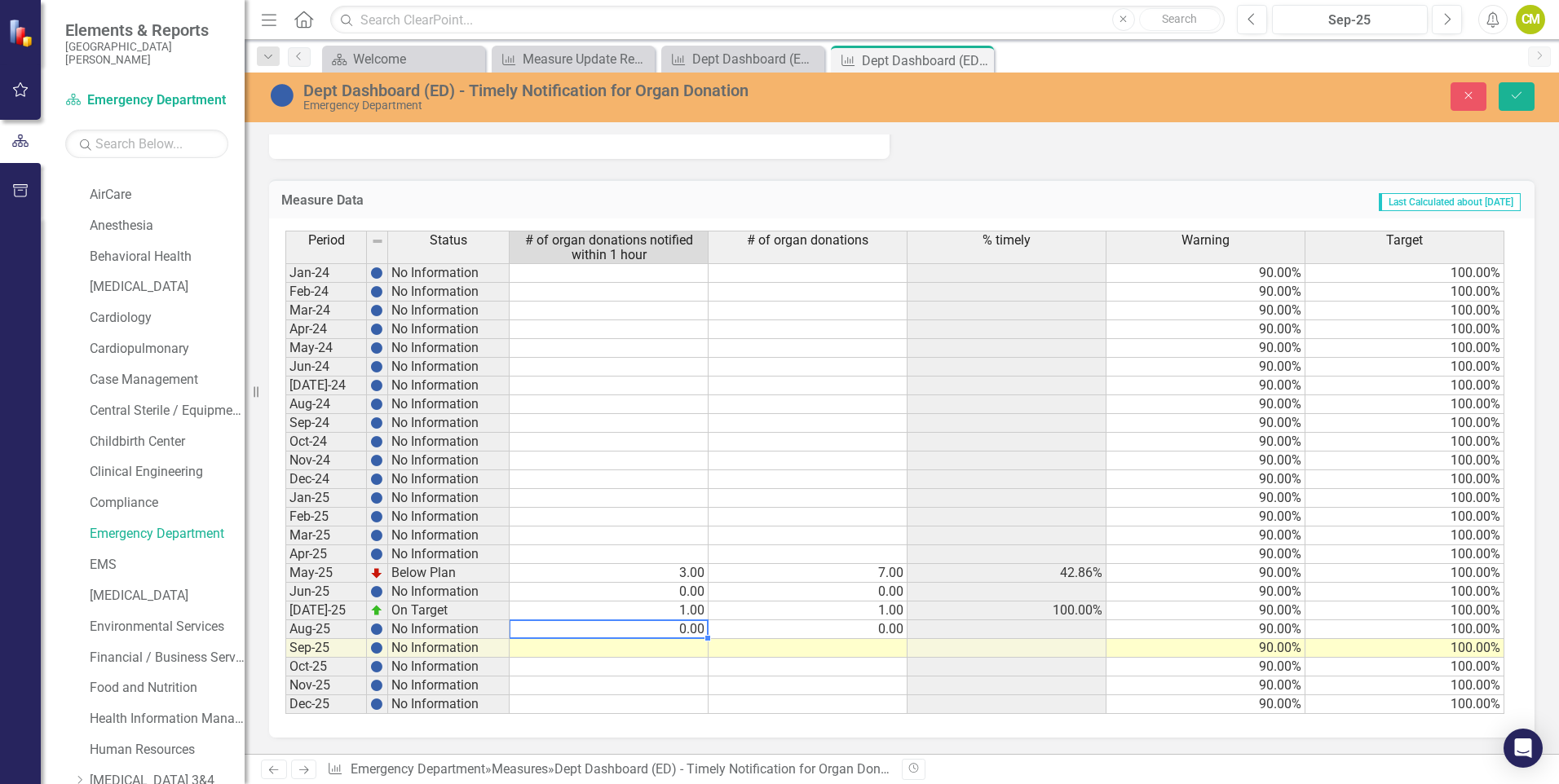
click at [701, 629] on td "0.00" at bounding box center [609, 630] width 199 height 18
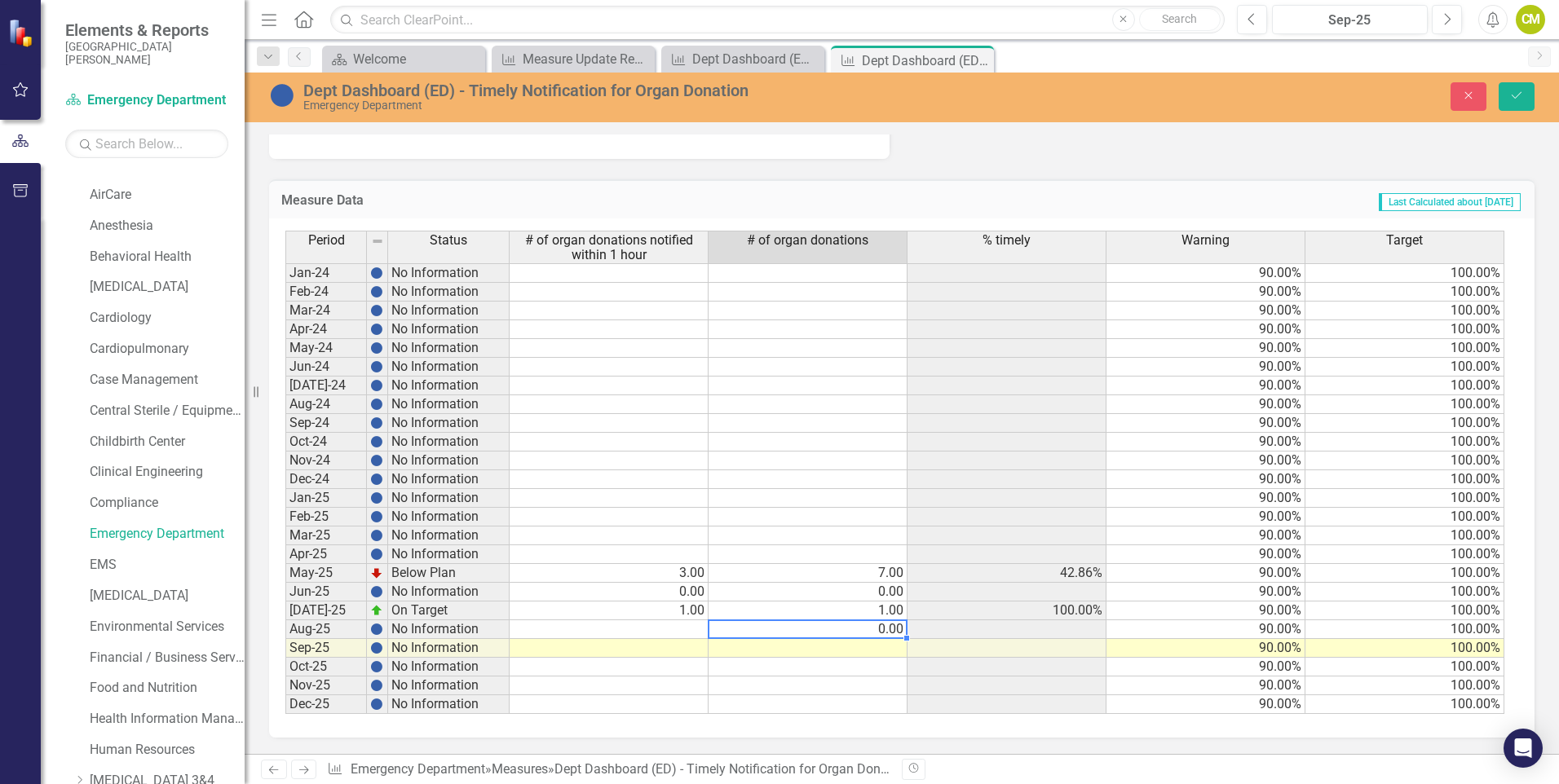
click at [791, 635] on td "0.00" at bounding box center [808, 630] width 199 height 18
click at [1508, 95] on button "Save" at bounding box center [1517, 96] width 36 height 29
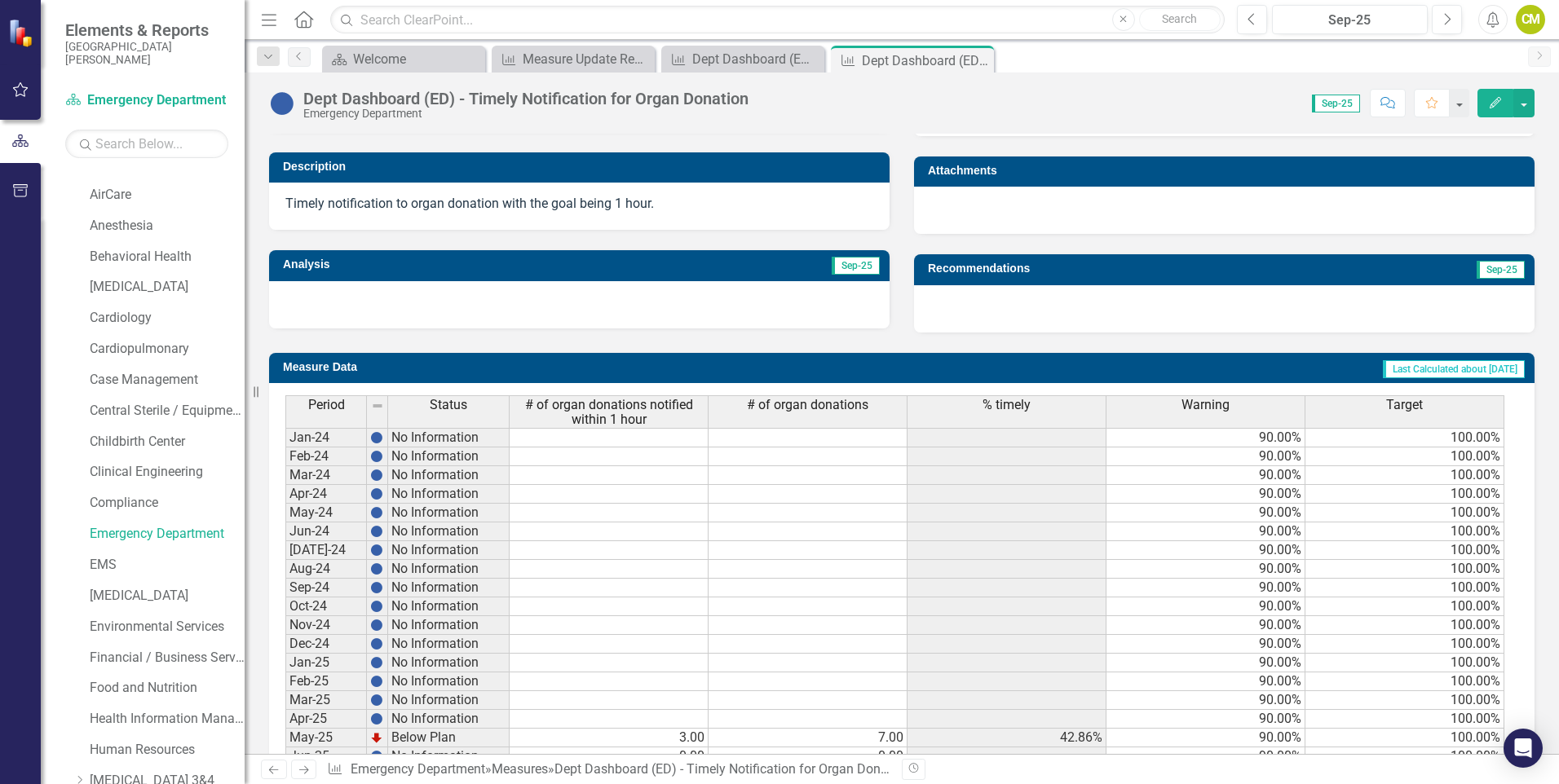
scroll to position [573, 0]
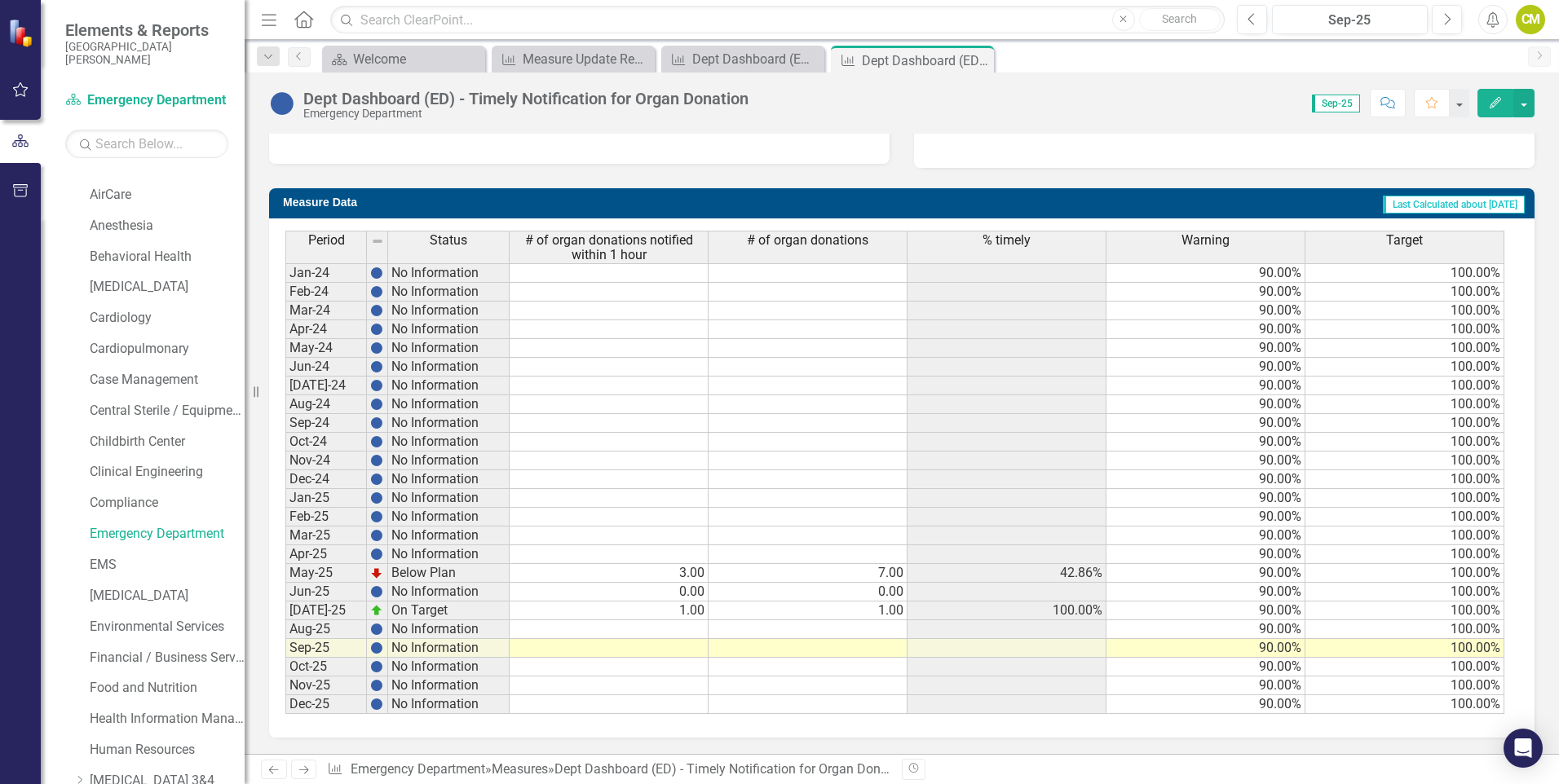
click at [304, 770] on icon at bounding box center [303, 770] width 10 height 8
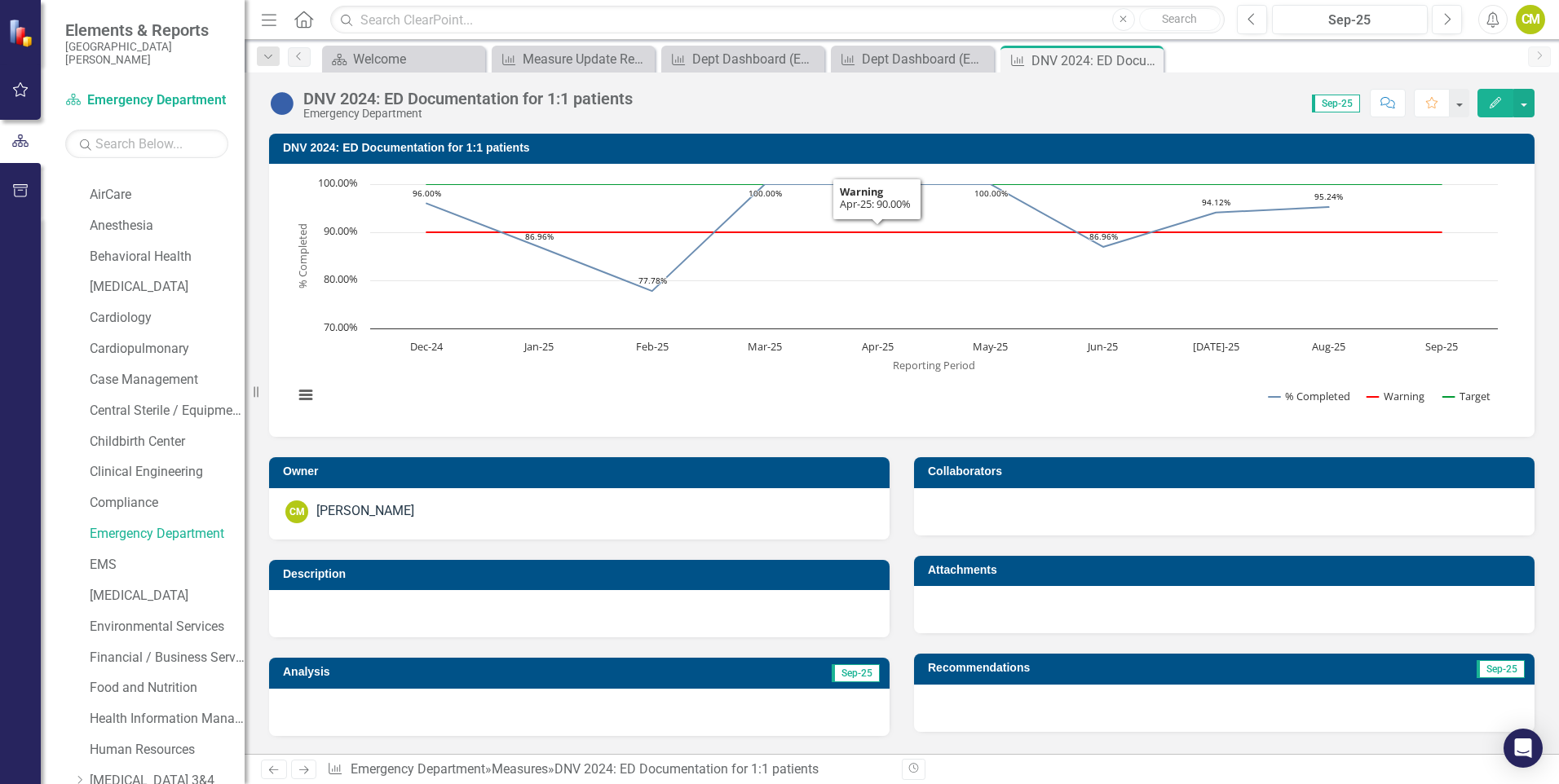
scroll to position [489, 0]
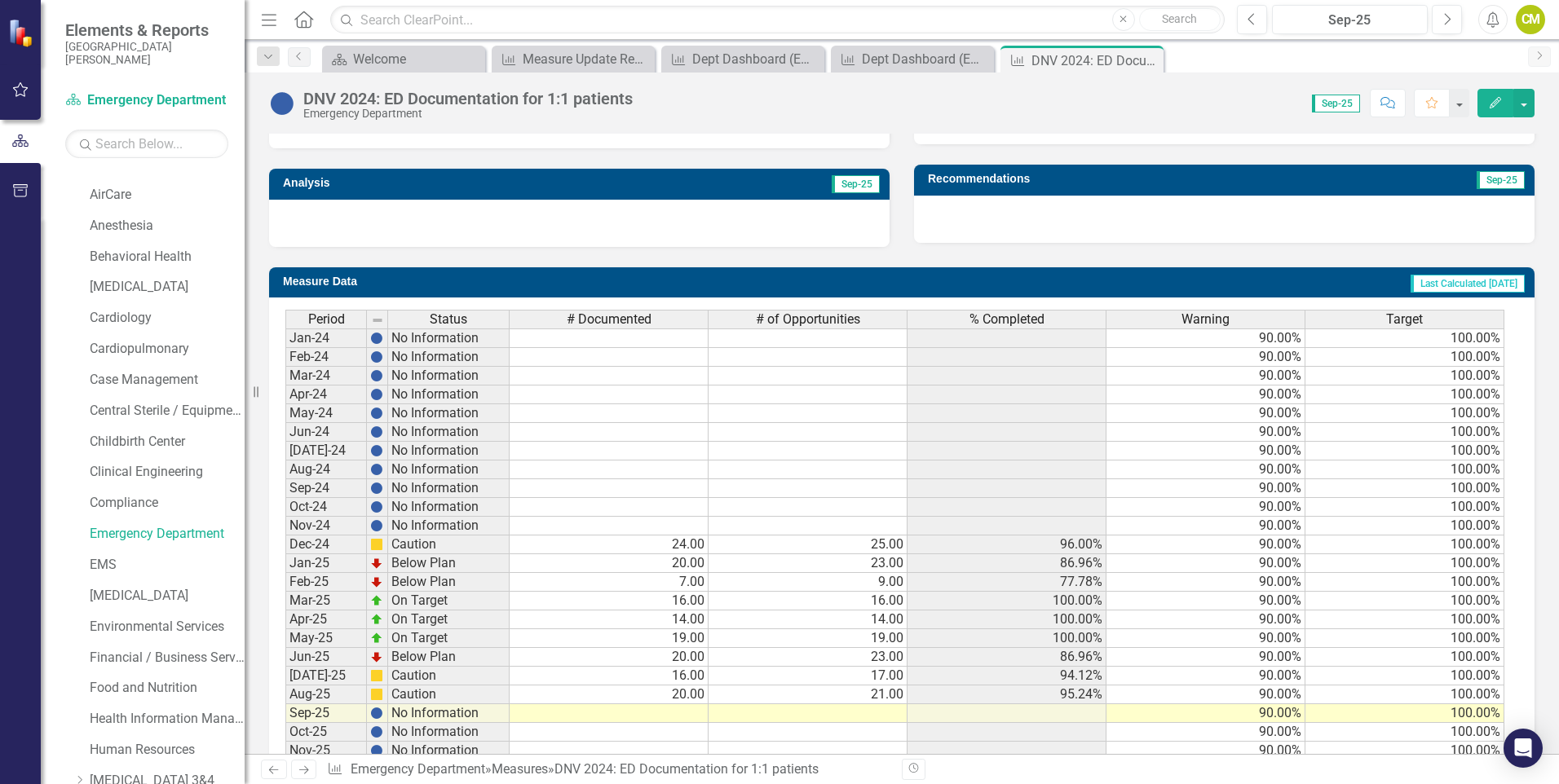
click at [1539, 63] on link "Next" at bounding box center [1539, 56] width 23 height 20
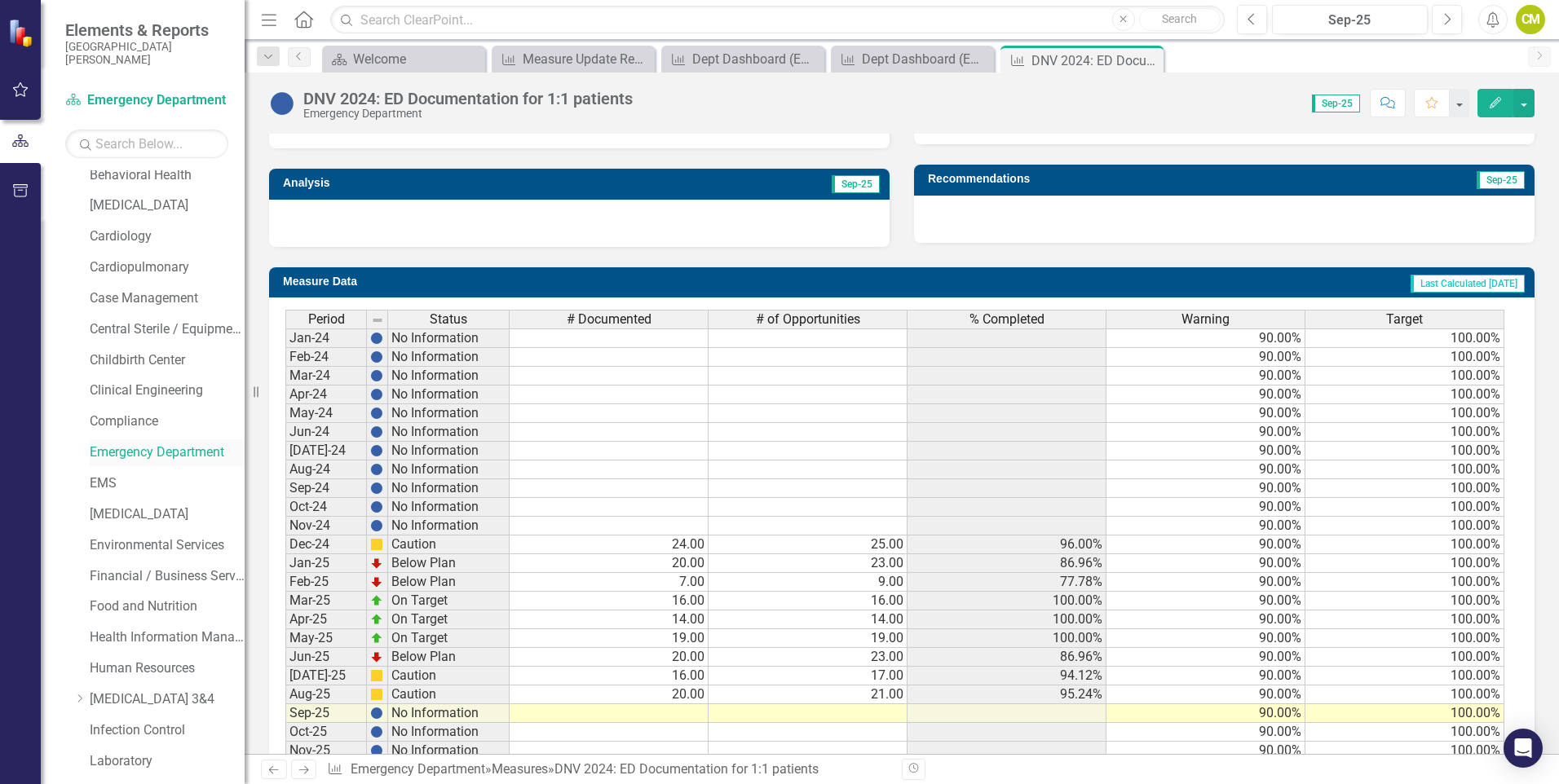
click at [165, 458] on link "Emergency Department" at bounding box center [167, 453] width 155 height 18
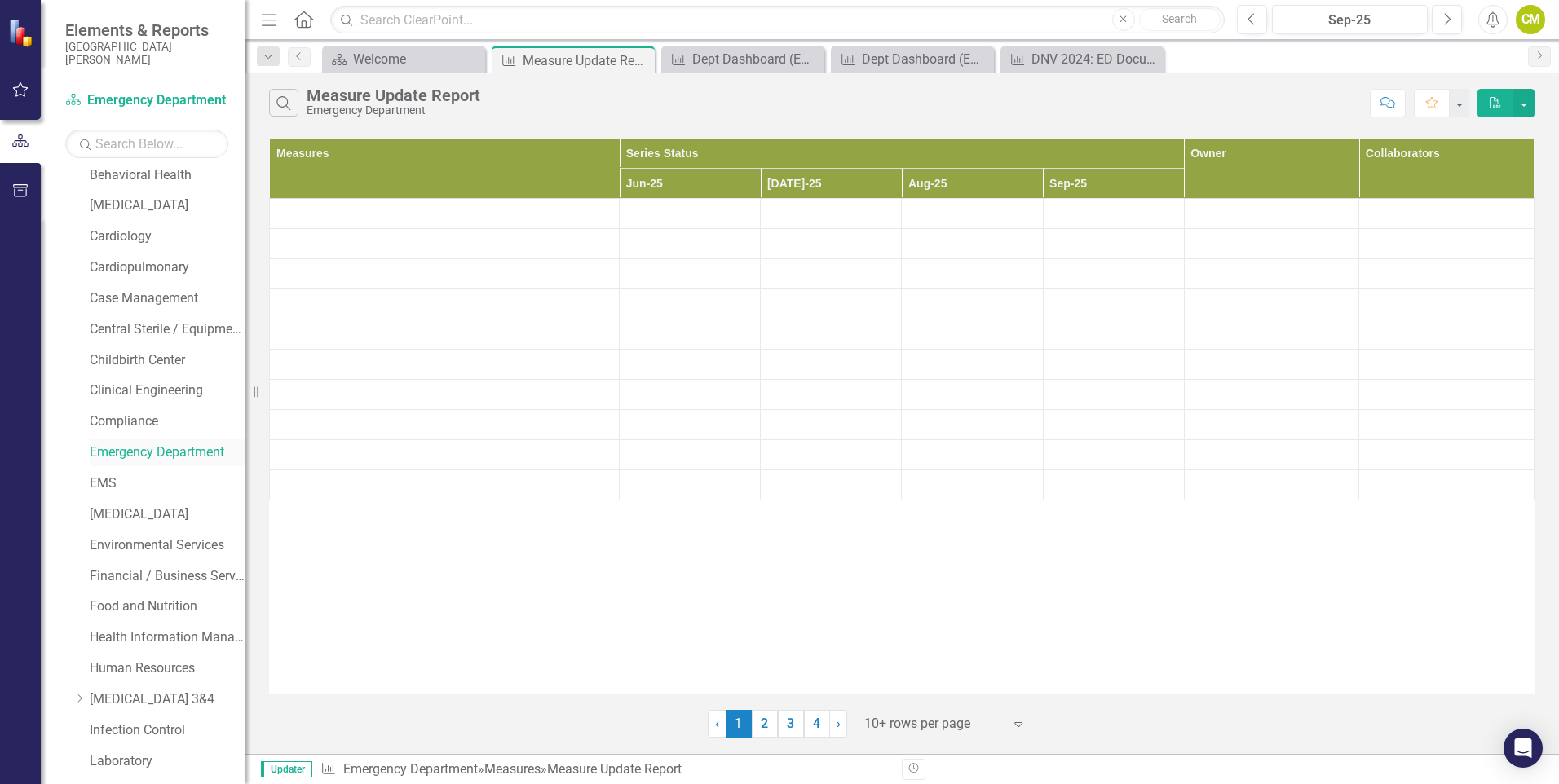
click at [165, 458] on link "Emergency Department" at bounding box center [167, 453] width 155 height 18
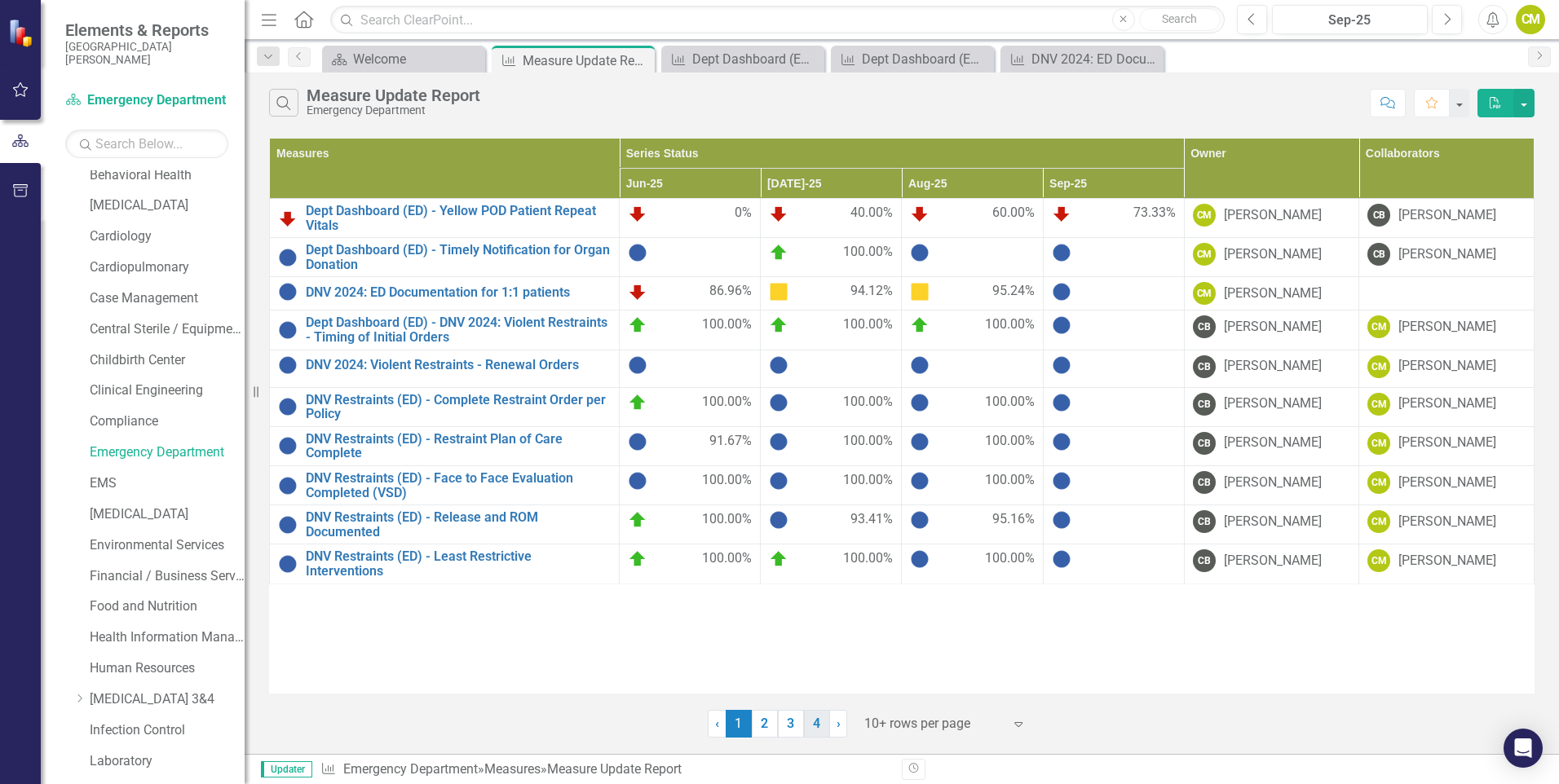
click at [820, 719] on link "4" at bounding box center [817, 724] width 26 height 28
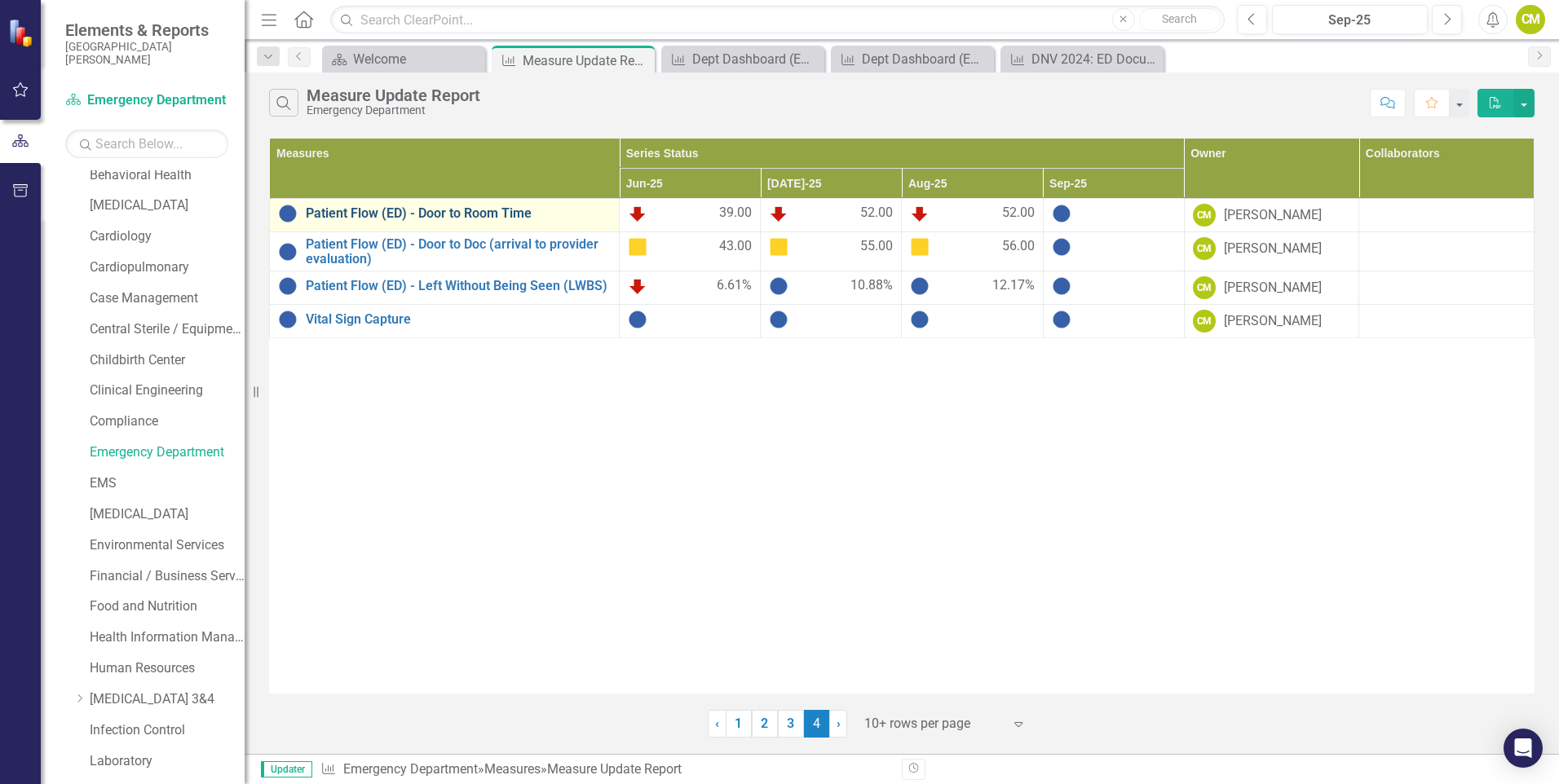
click at [463, 215] on link "Patient Flow (ED) - Door to Room Time" at bounding box center [458, 214] width 305 height 15
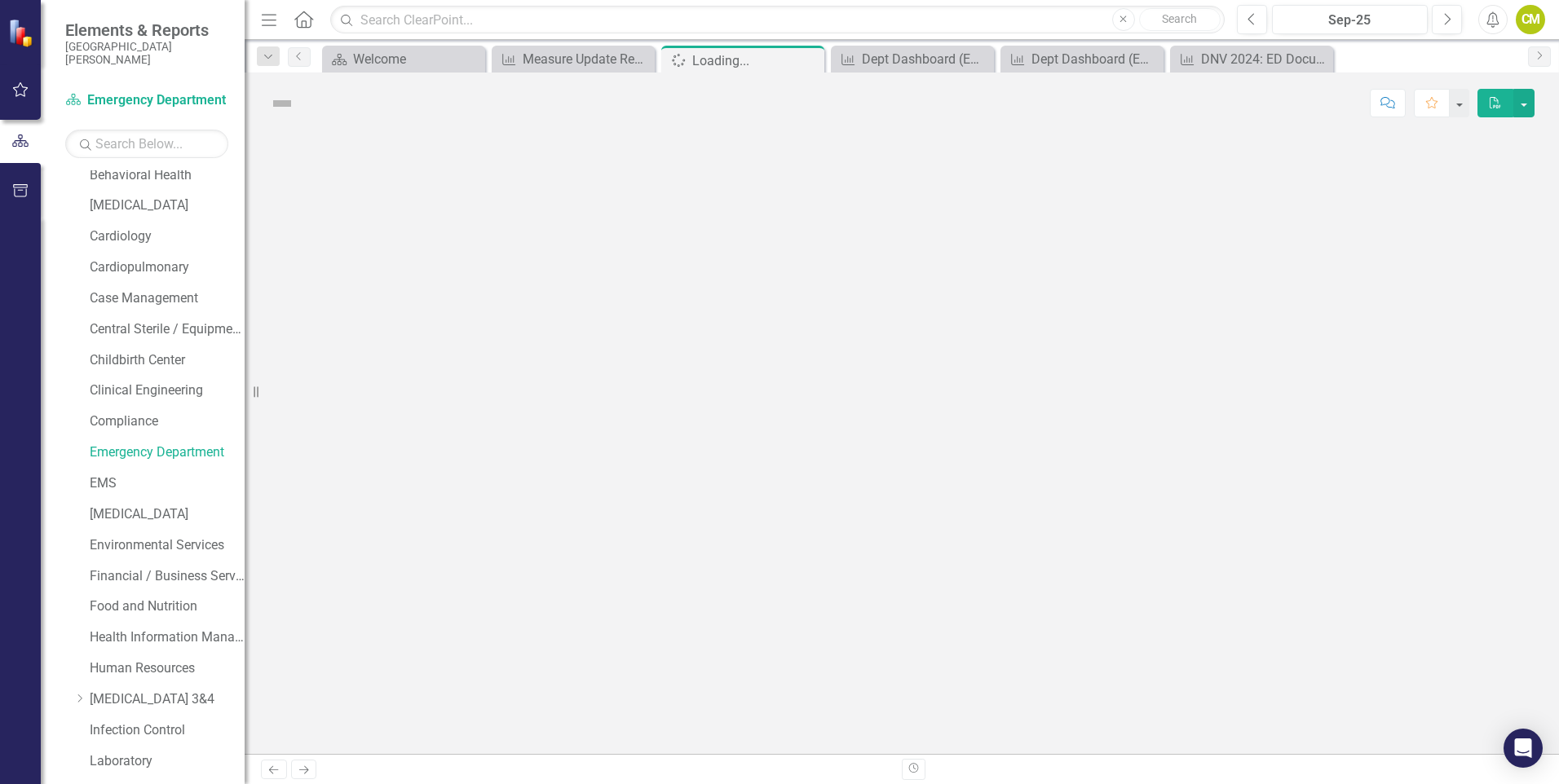
click at [463, 215] on div at bounding box center [901, 444] width 1315 height 621
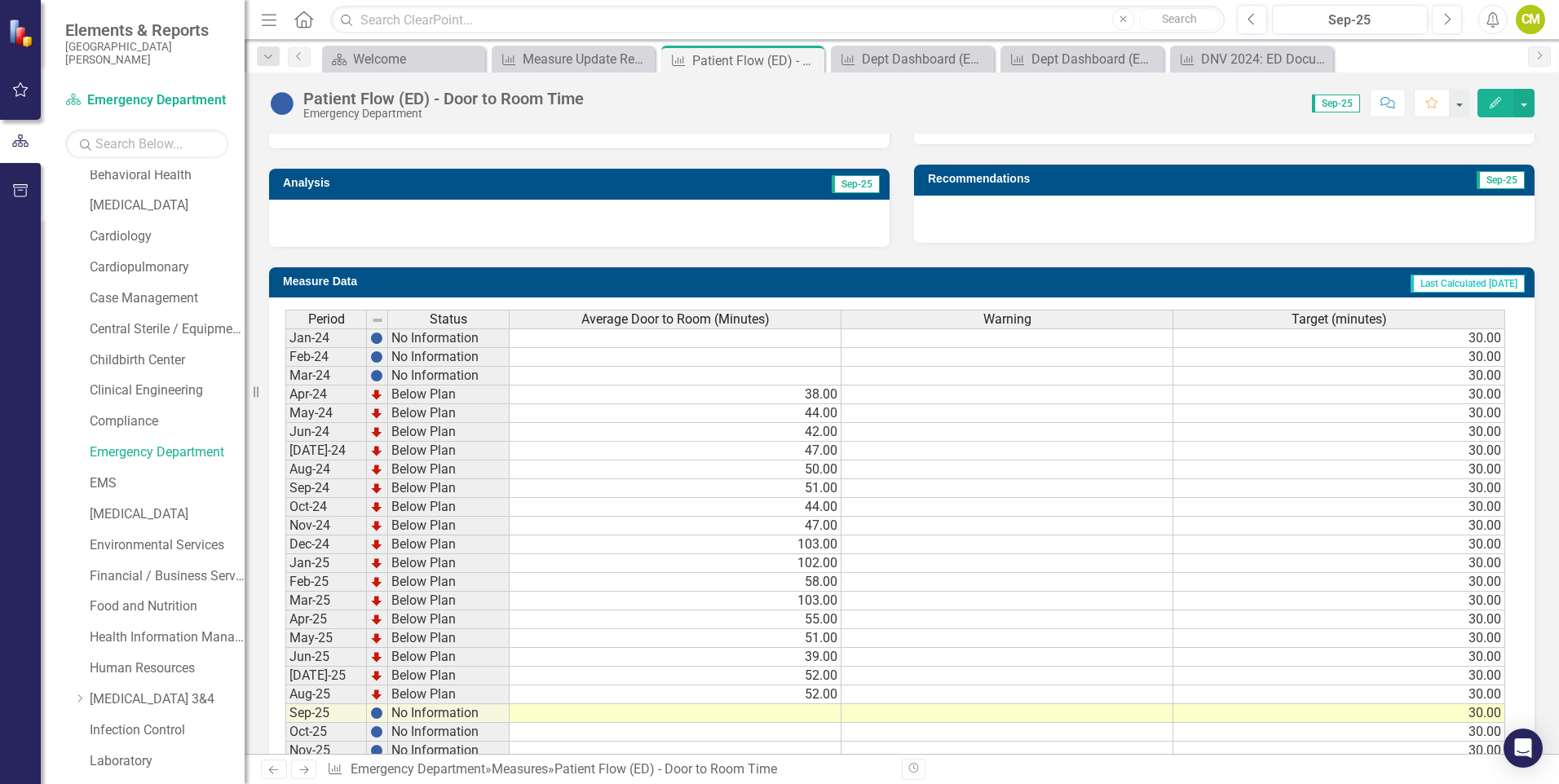
scroll to position [555, 0]
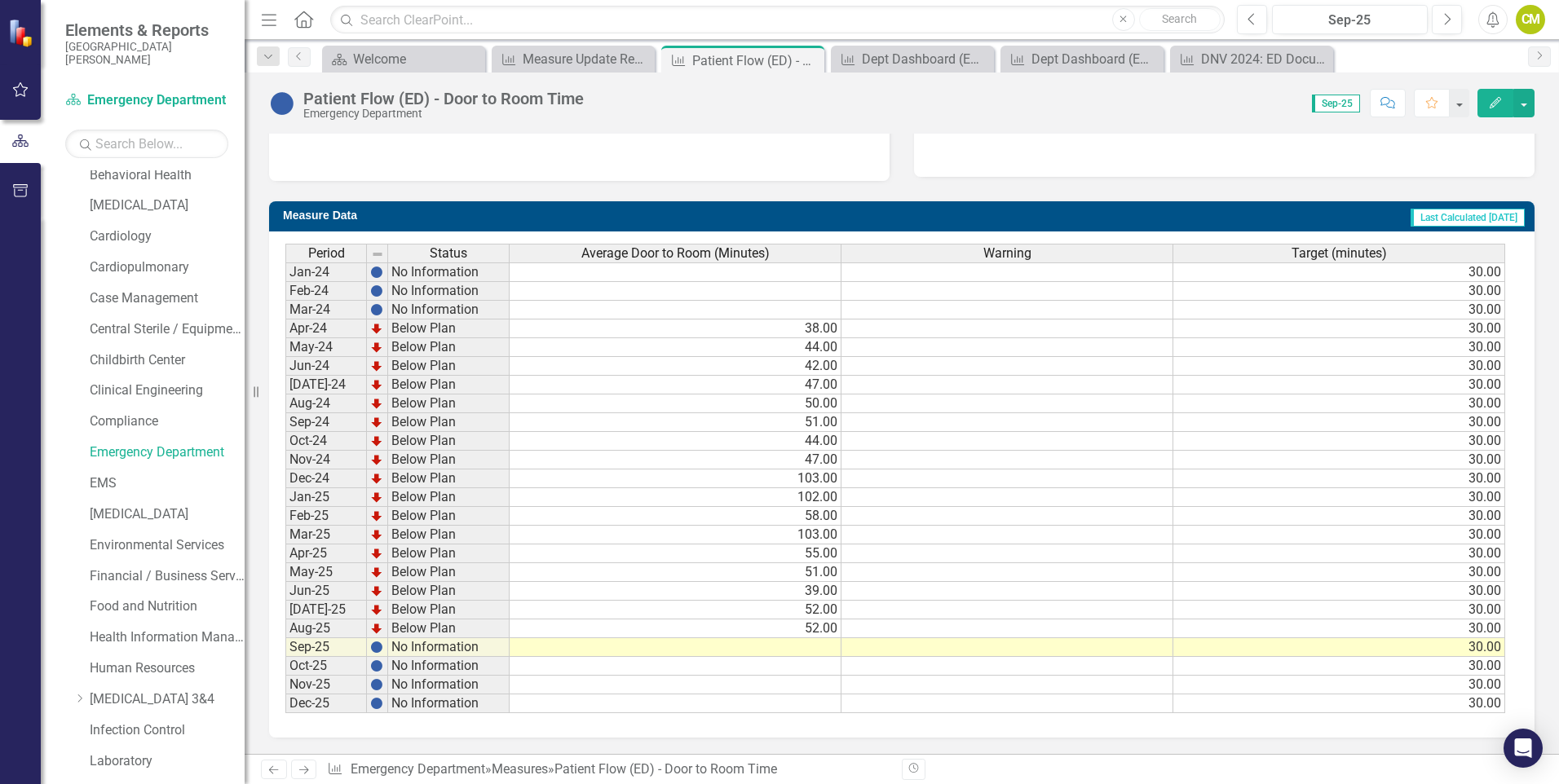
click at [803, 649] on td at bounding box center [675, 647] width 332 height 18
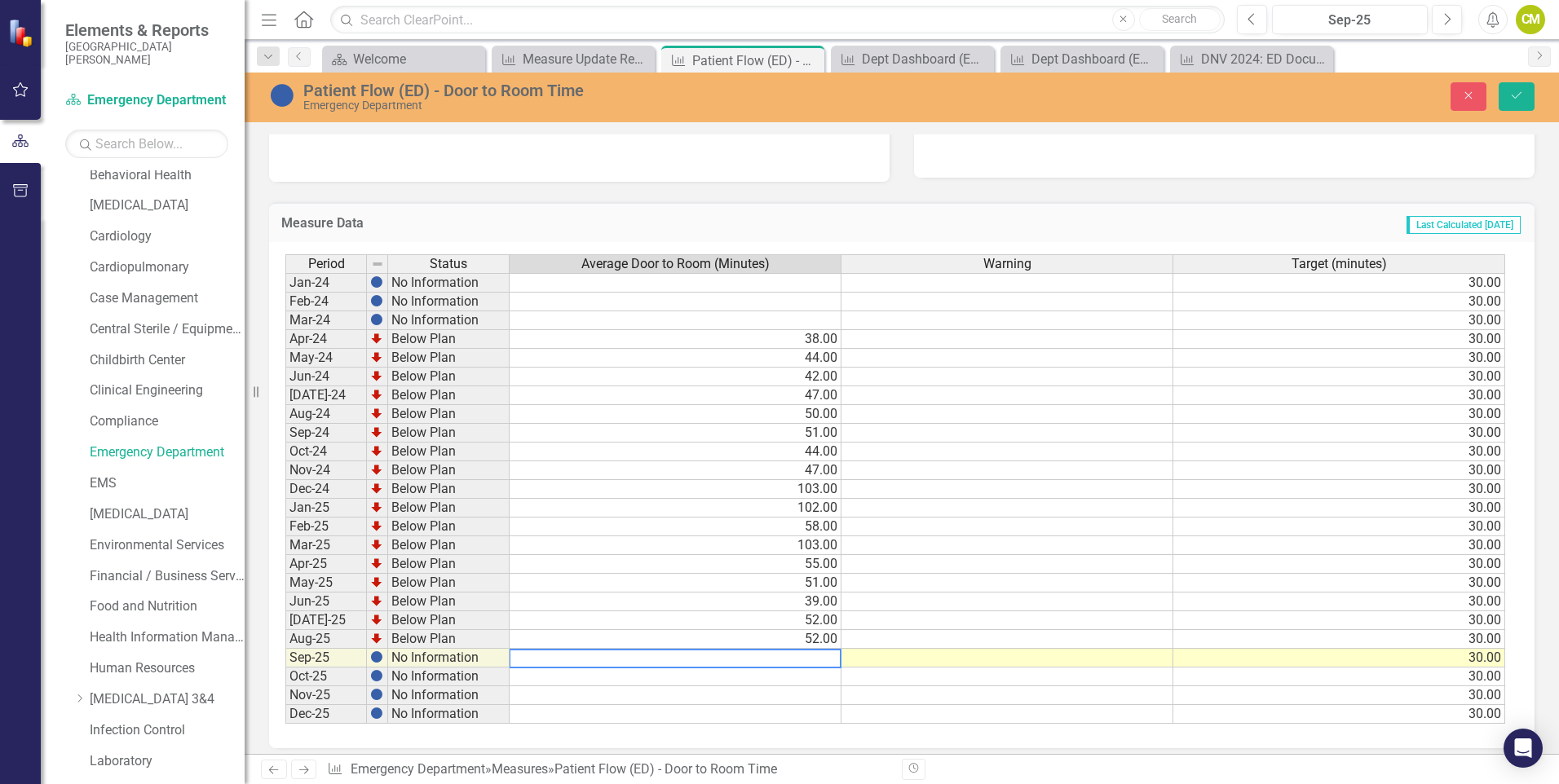
click at [801, 656] on textarea at bounding box center [675, 659] width 333 height 19
click at [797, 656] on textarea at bounding box center [675, 659] width 333 height 19
type textarea "49"
click at [1506, 94] on button "Save" at bounding box center [1517, 96] width 36 height 29
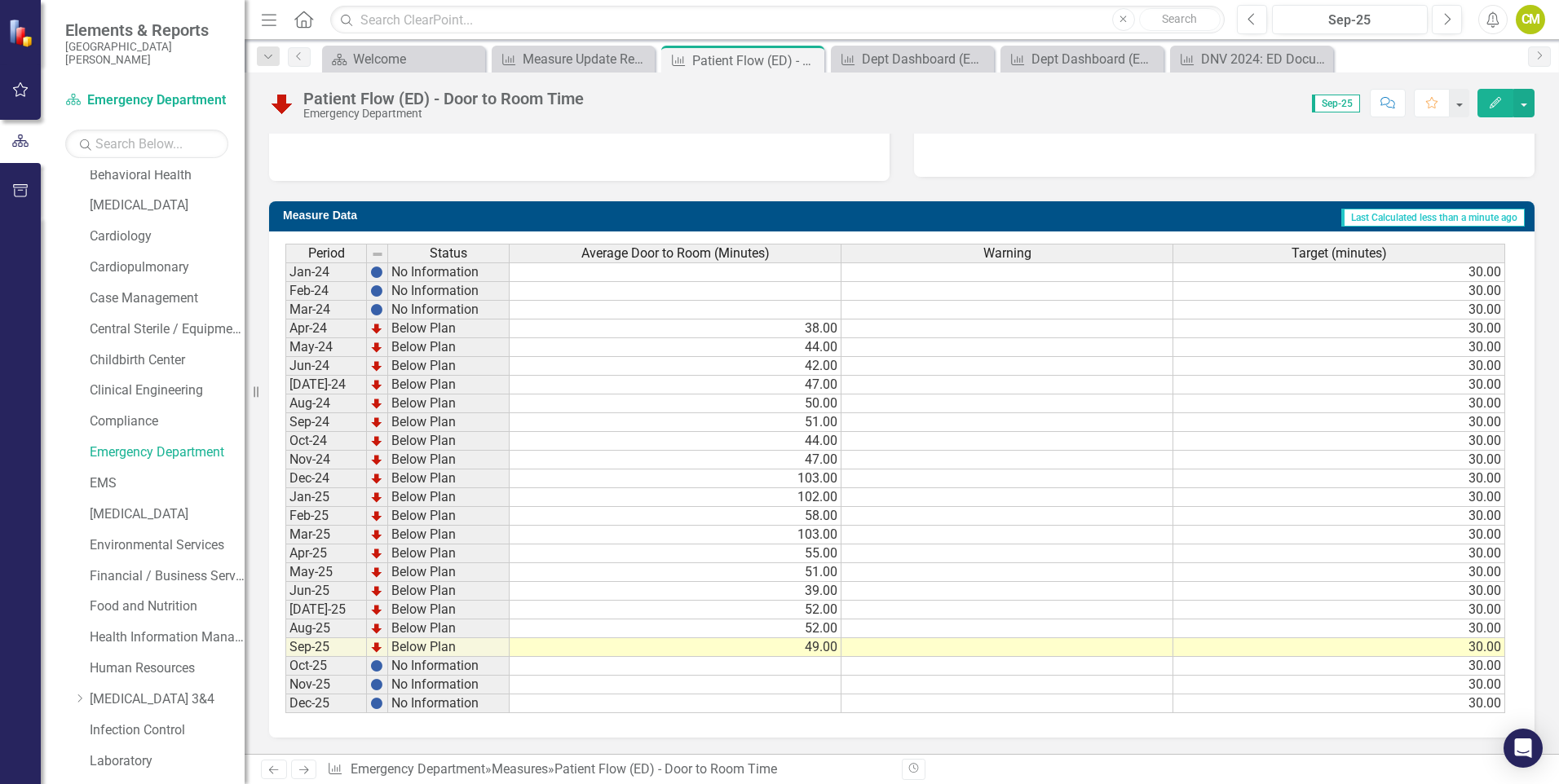
click at [299, 768] on icon "Next" at bounding box center [303, 769] width 14 height 10
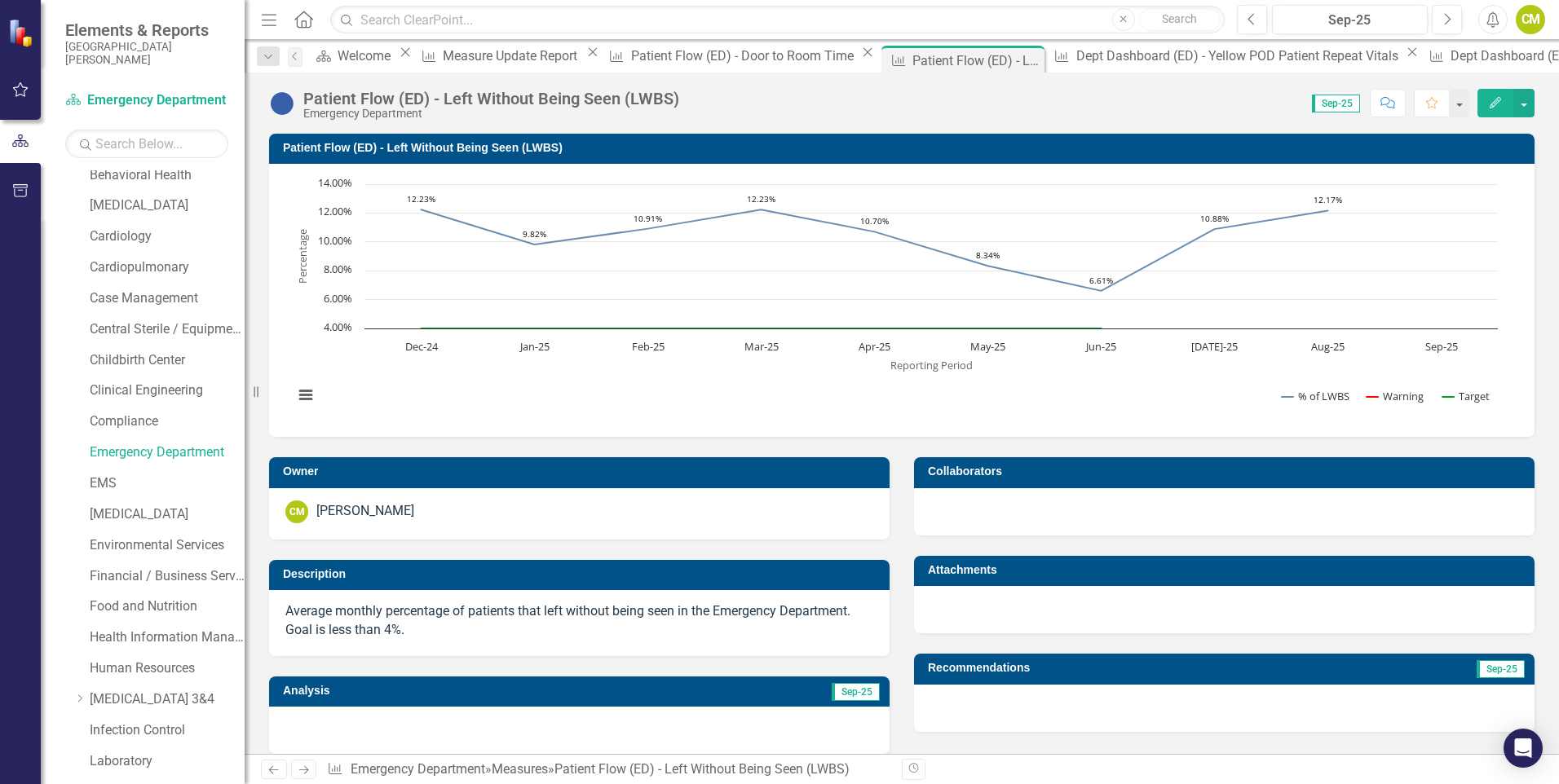
click at [272, 762] on link "Previous" at bounding box center [274, 769] width 26 height 19
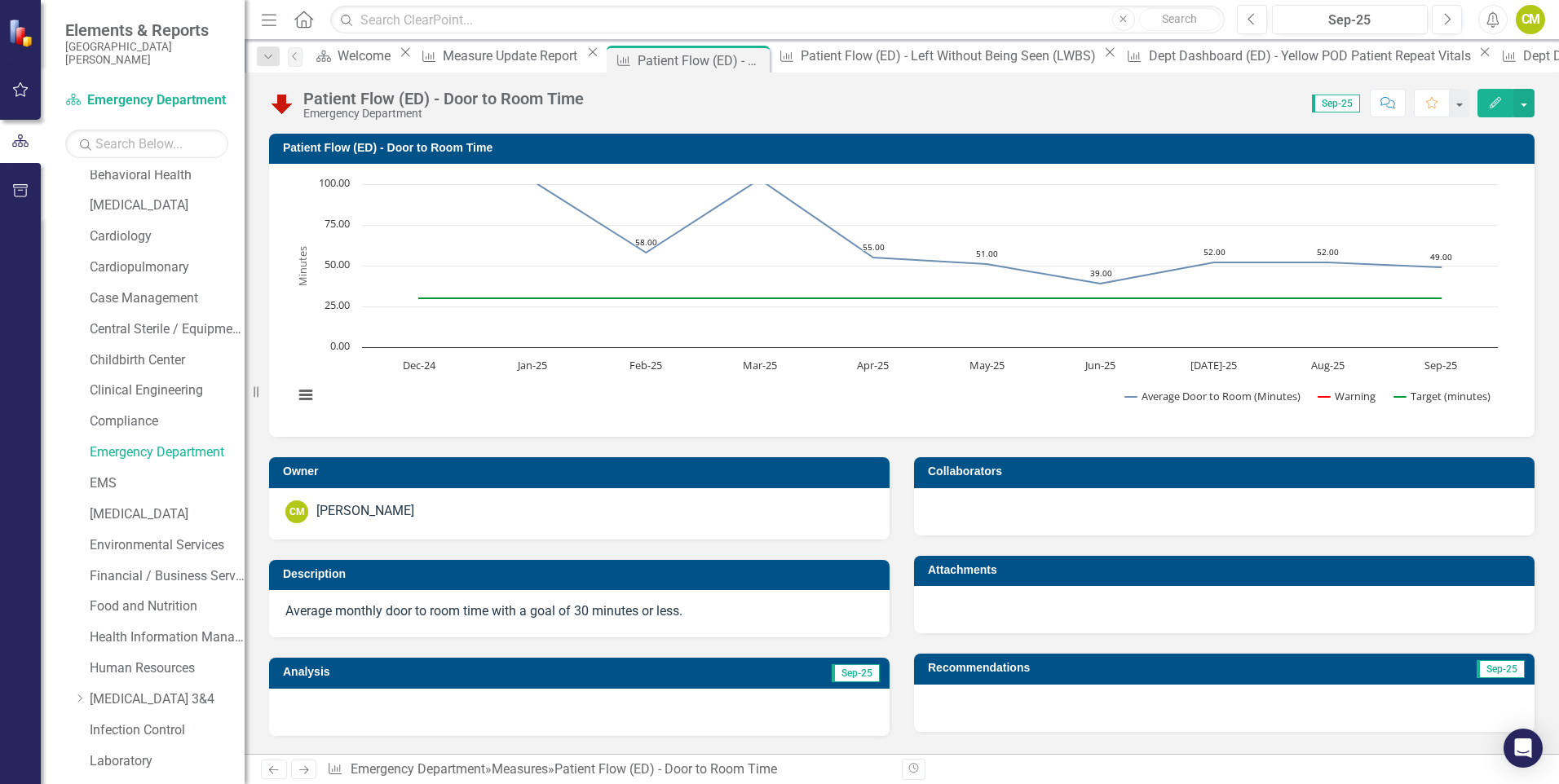
click at [274, 762] on link "Previous" at bounding box center [274, 769] width 26 height 19
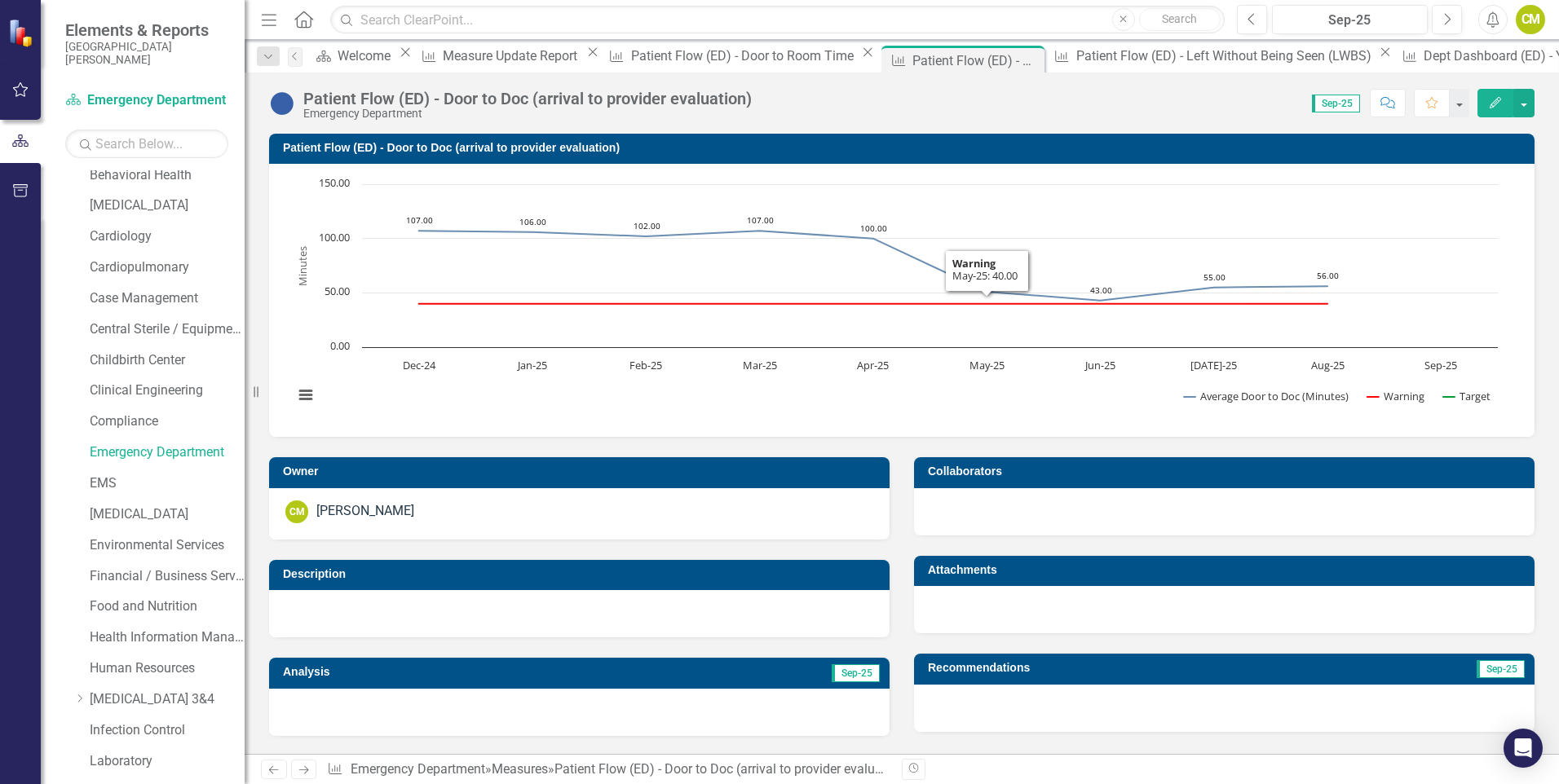
scroll to position [555, 0]
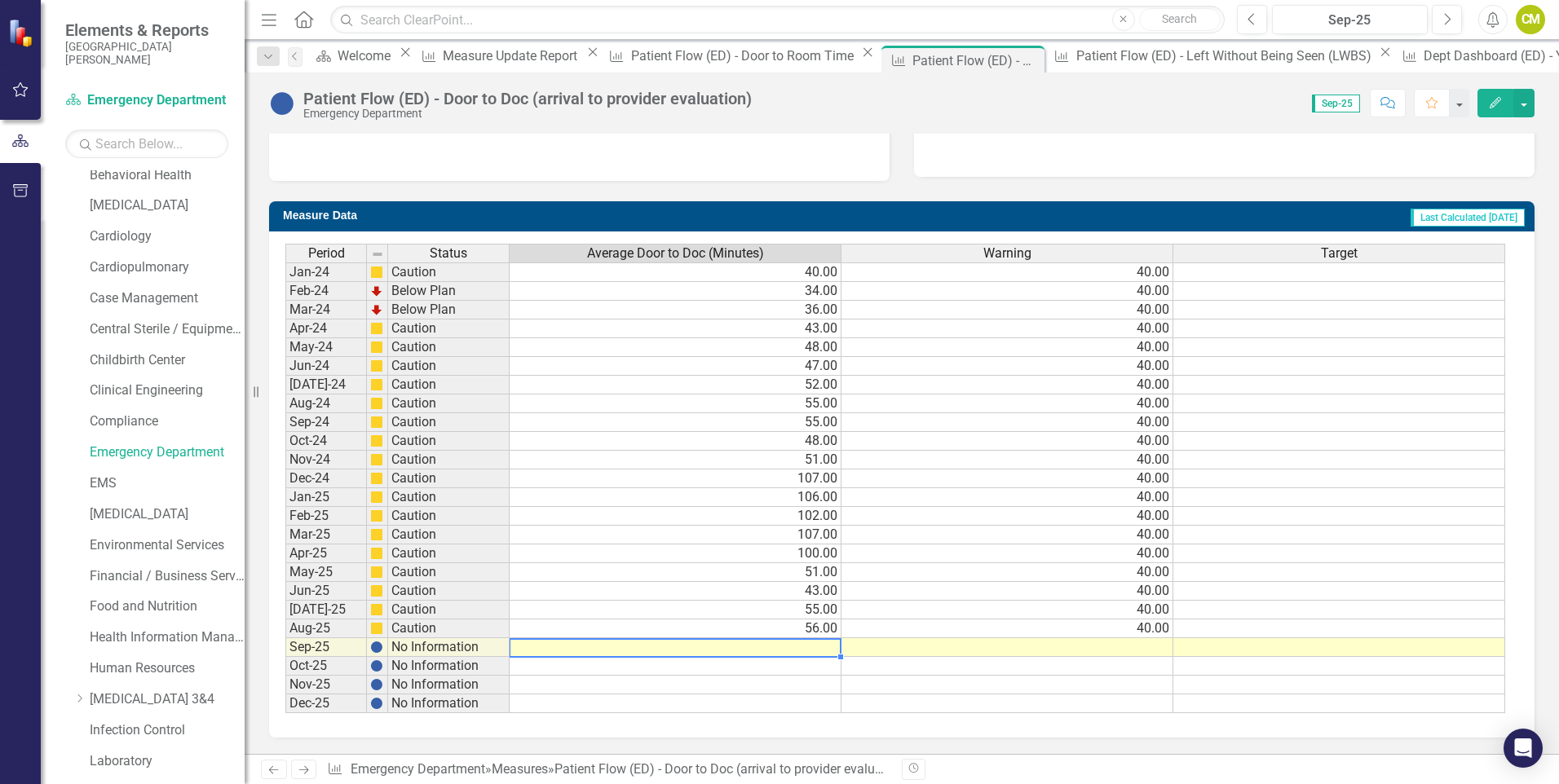
click at [814, 647] on td at bounding box center [675, 647] width 332 height 18
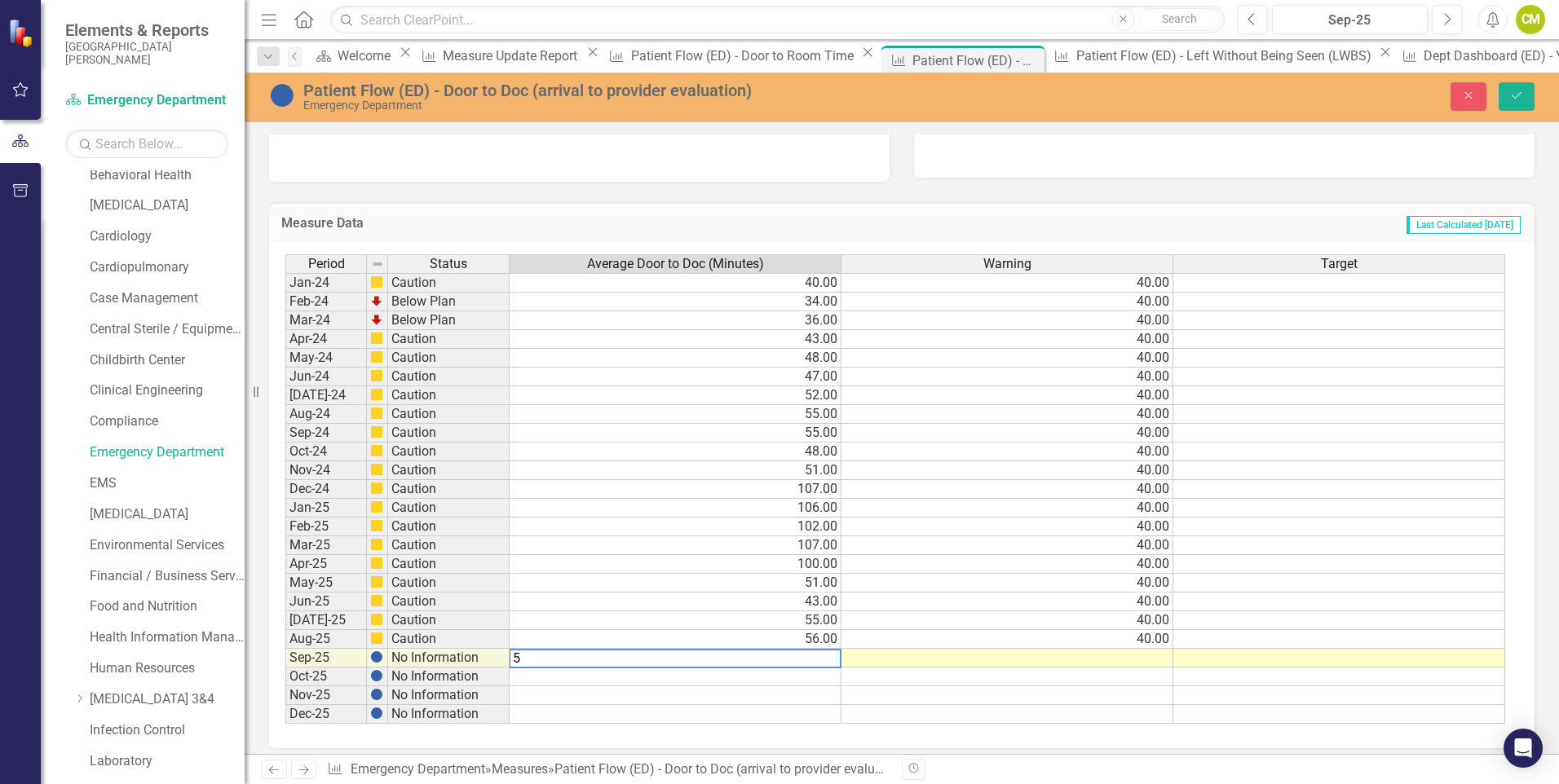
type textarea "53"
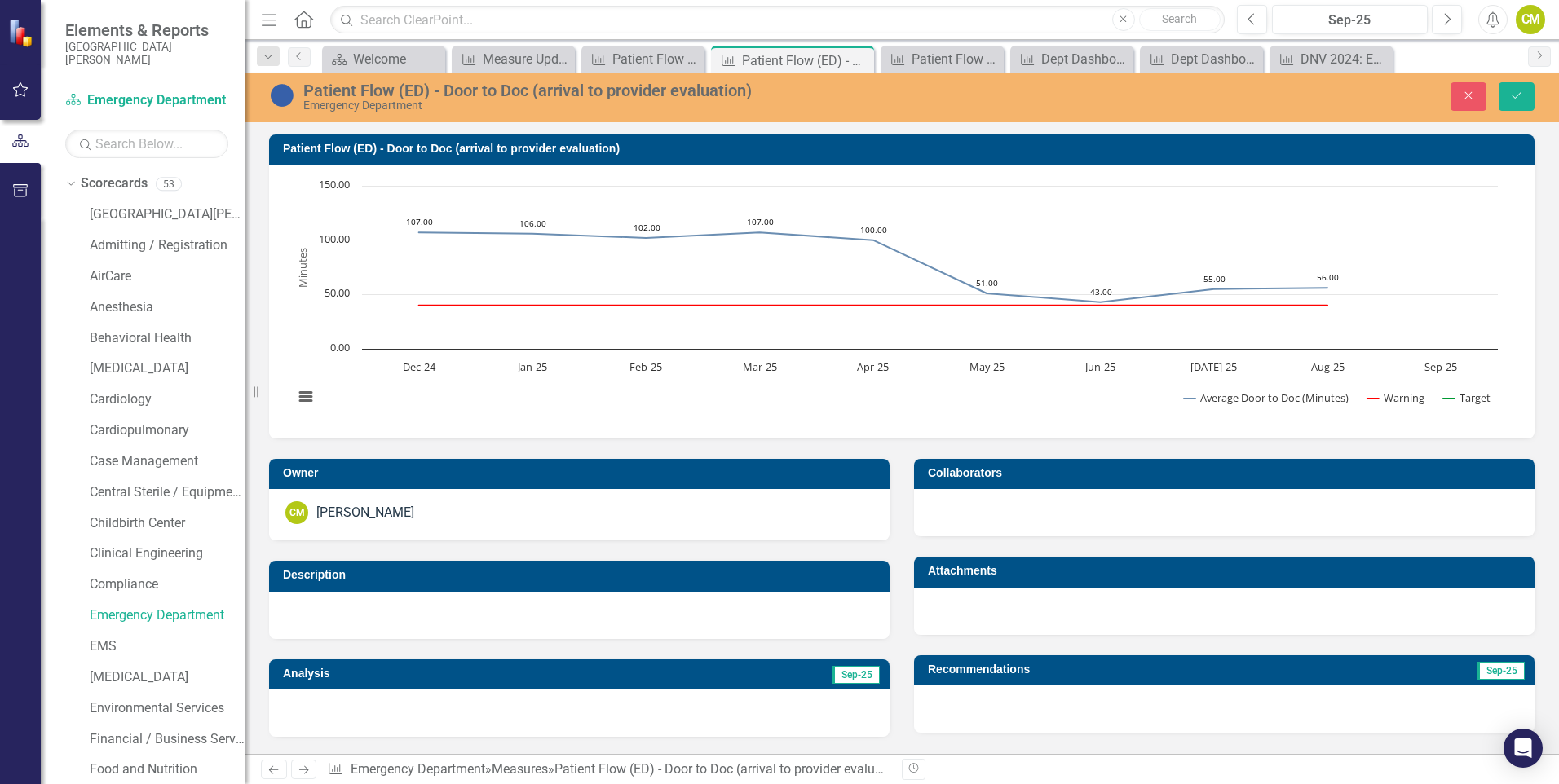
scroll to position [555, 0]
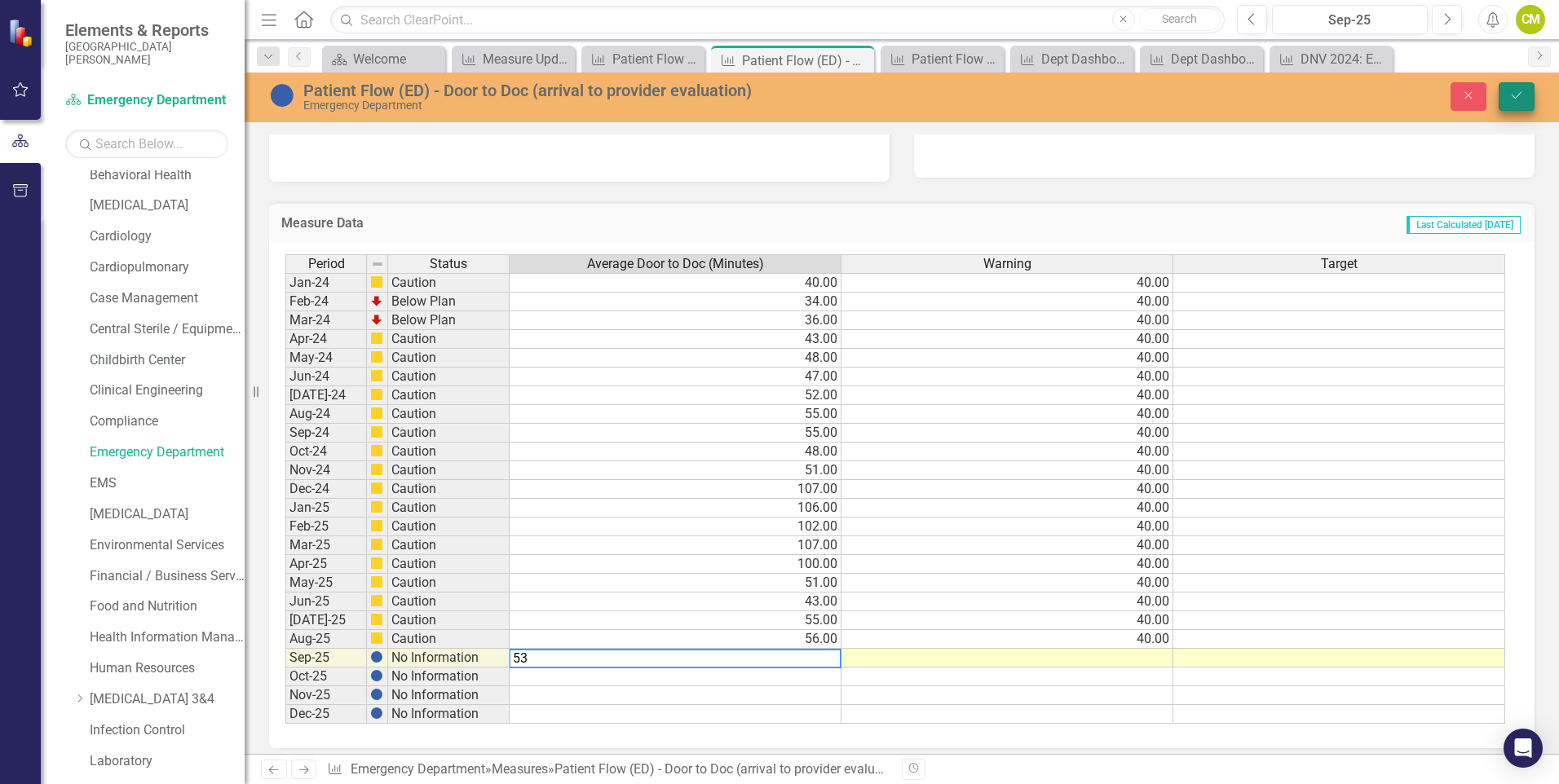
type textarea "53"
click at [1512, 102] on button "Save" at bounding box center [1517, 96] width 36 height 29
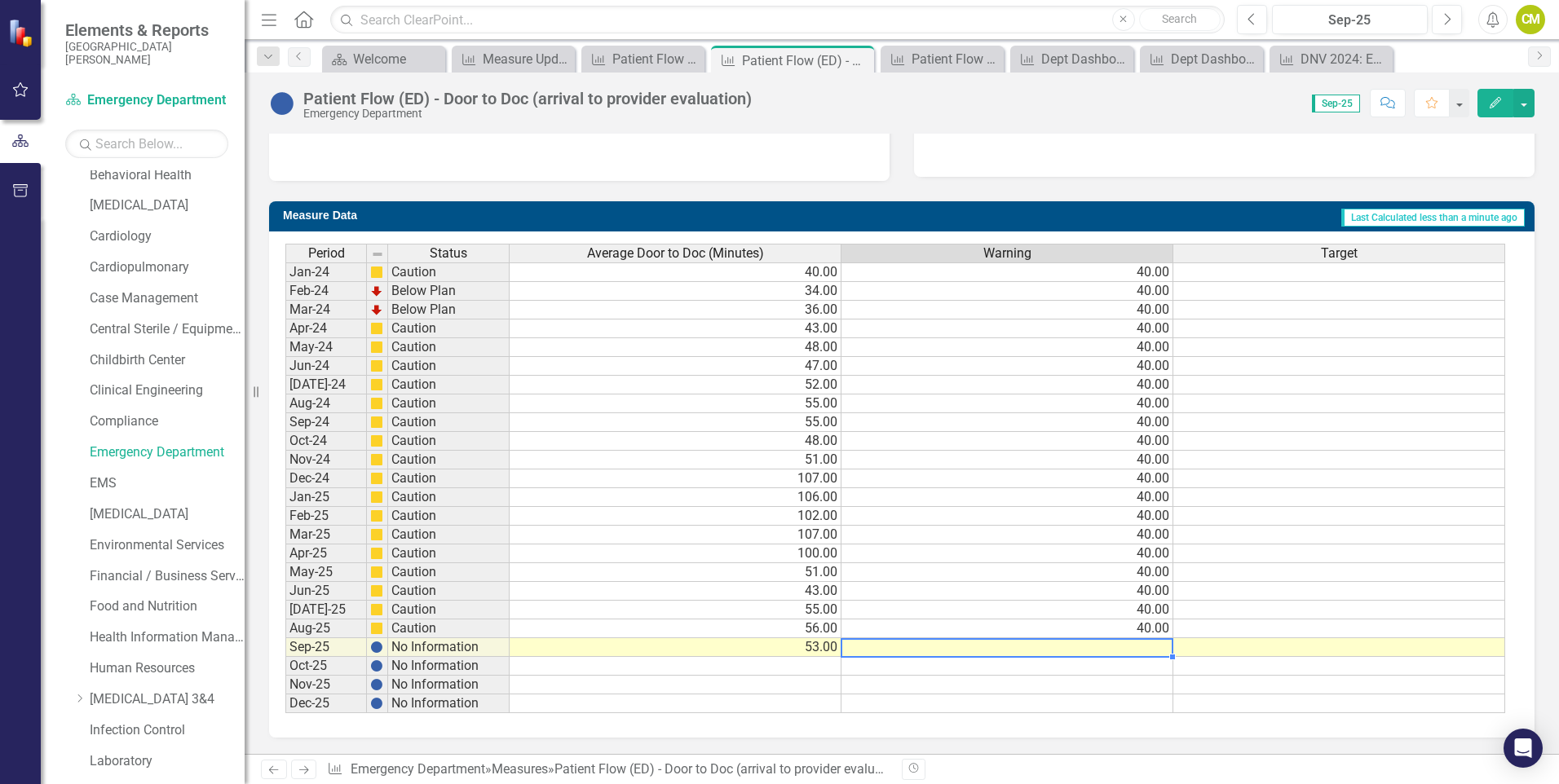
click at [1160, 650] on td at bounding box center [1007, 647] width 332 height 18
click at [1159, 648] on td at bounding box center [1007, 647] width 332 height 18
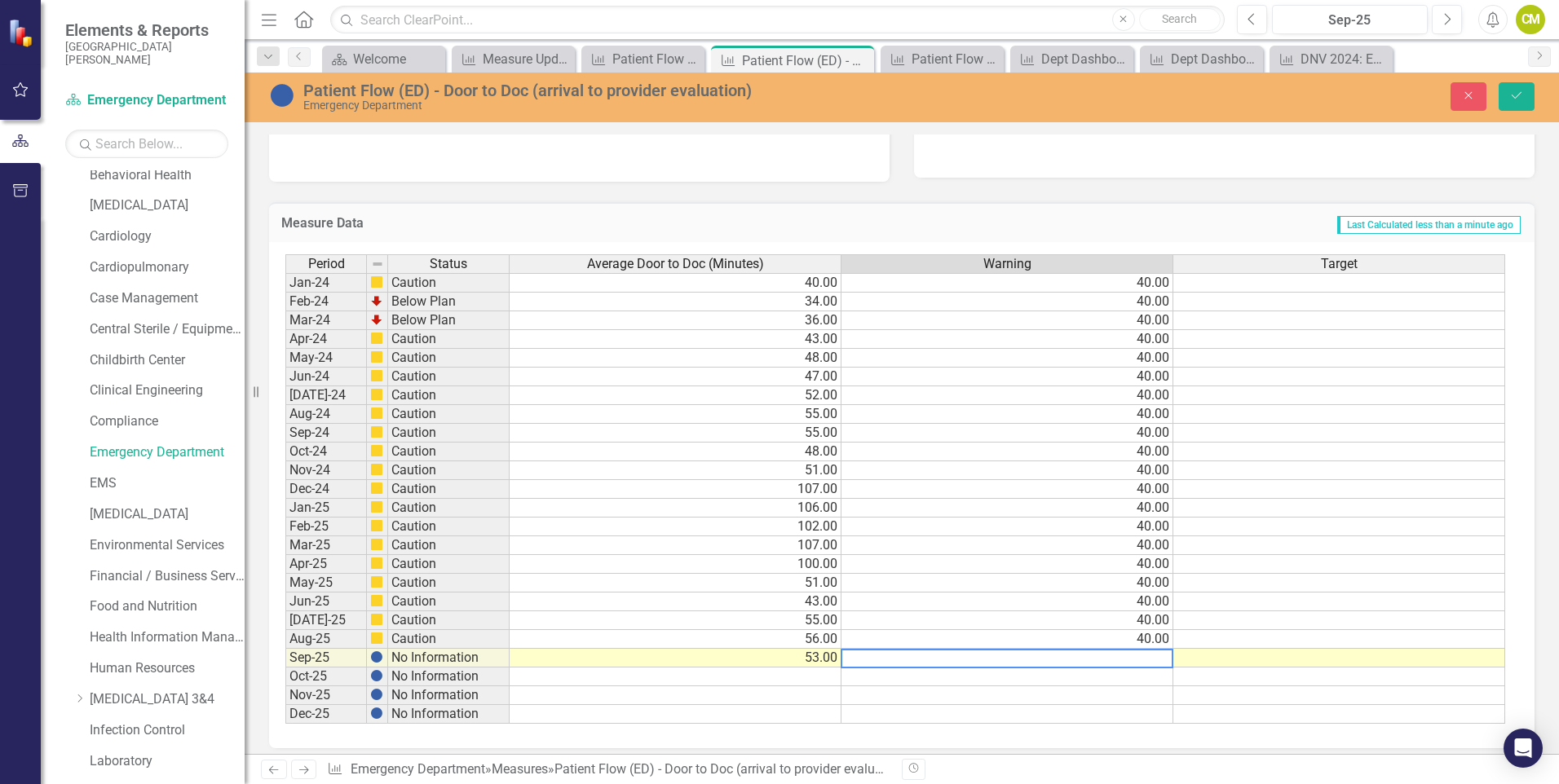
click at [1124, 662] on textarea at bounding box center [1006, 659] width 333 height 19
type textarea "40"
click at [1522, 90] on icon "Save" at bounding box center [1517, 95] width 15 height 11
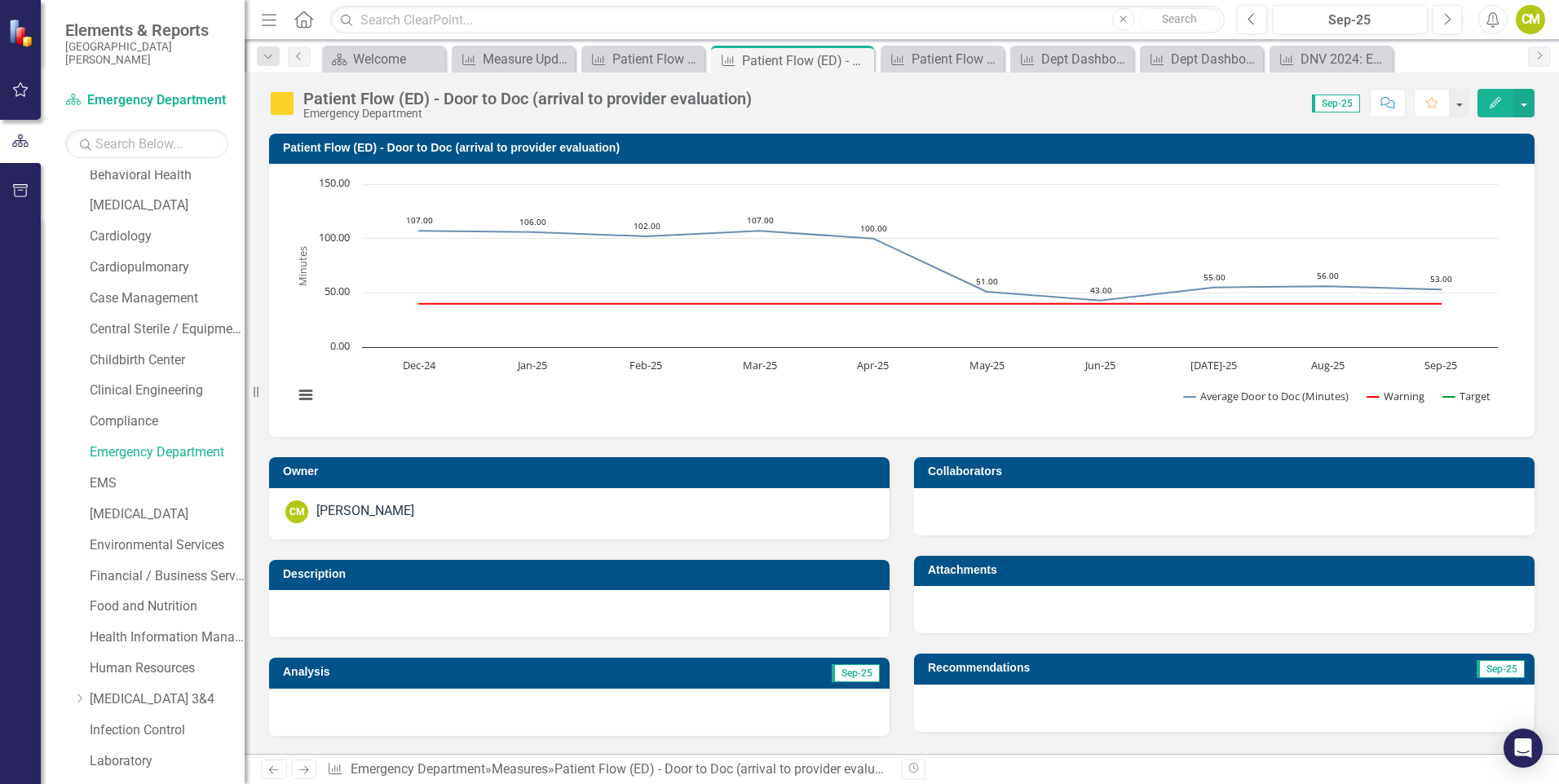
scroll to position [244, 0]
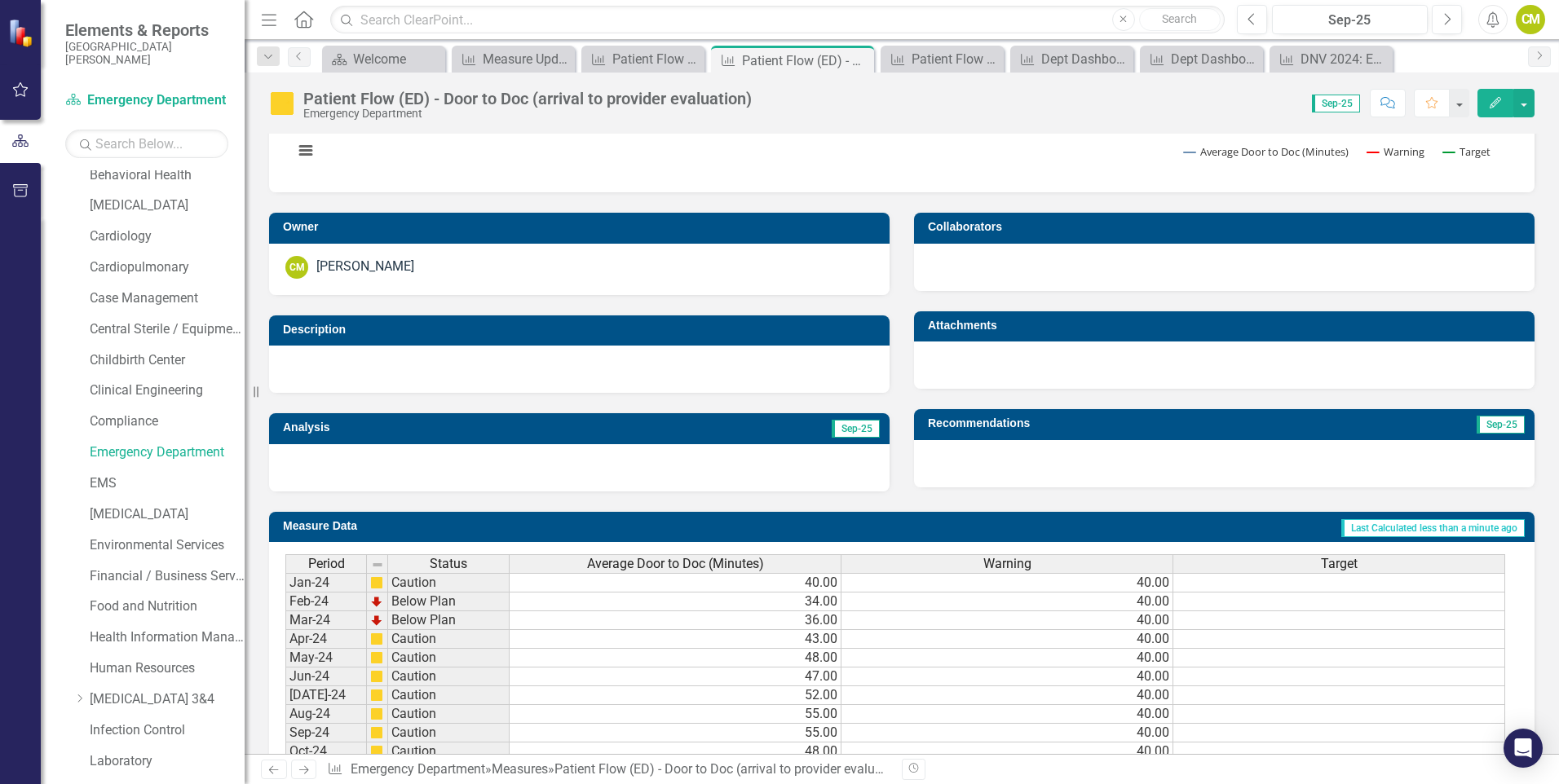
click at [517, 461] on div at bounding box center [579, 468] width 621 height 47
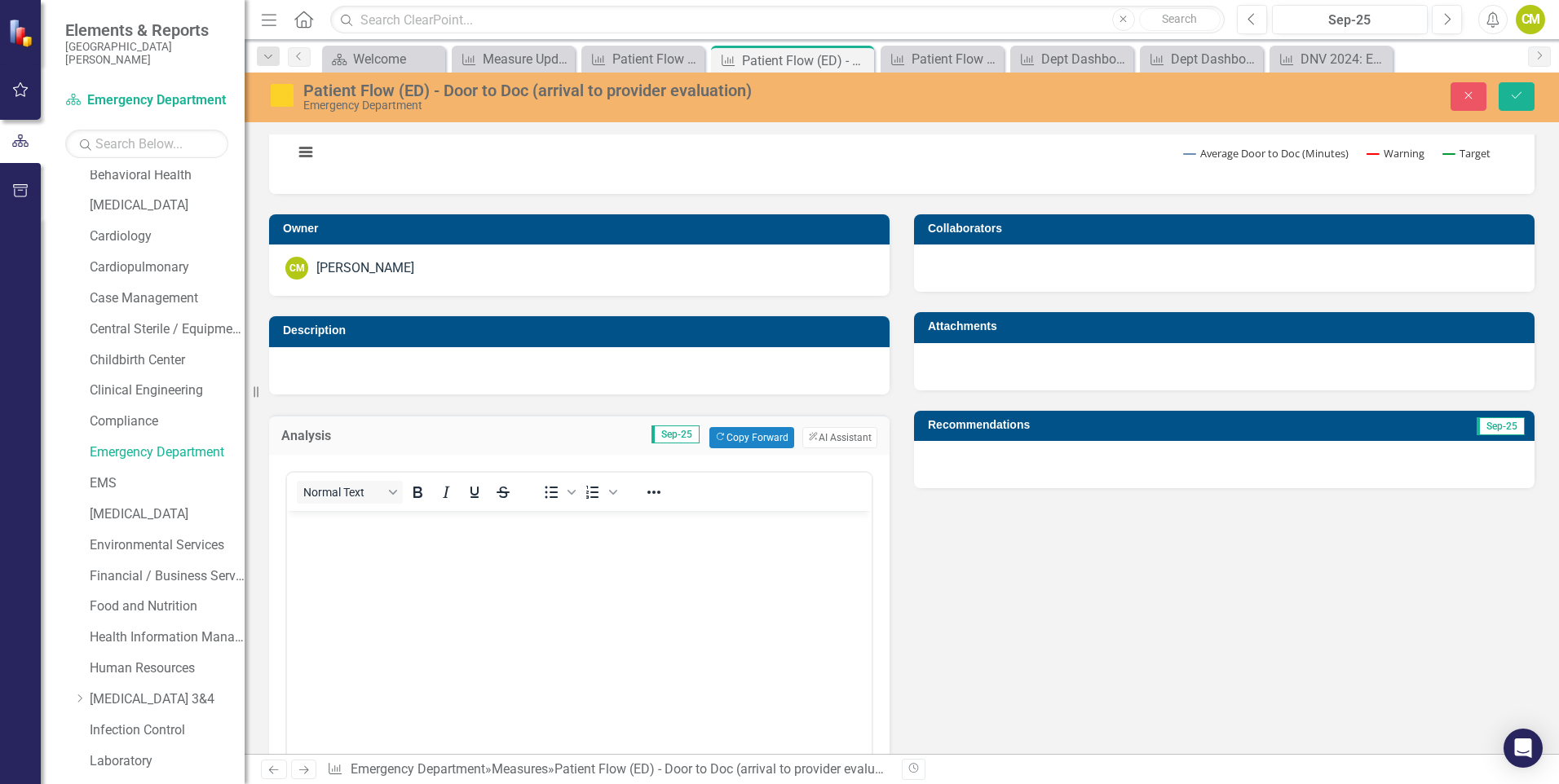
scroll to position [0, 0]
click at [488, 552] on body "Rich Text Area. Press ALT-0 for help." at bounding box center [579, 632] width 585 height 244
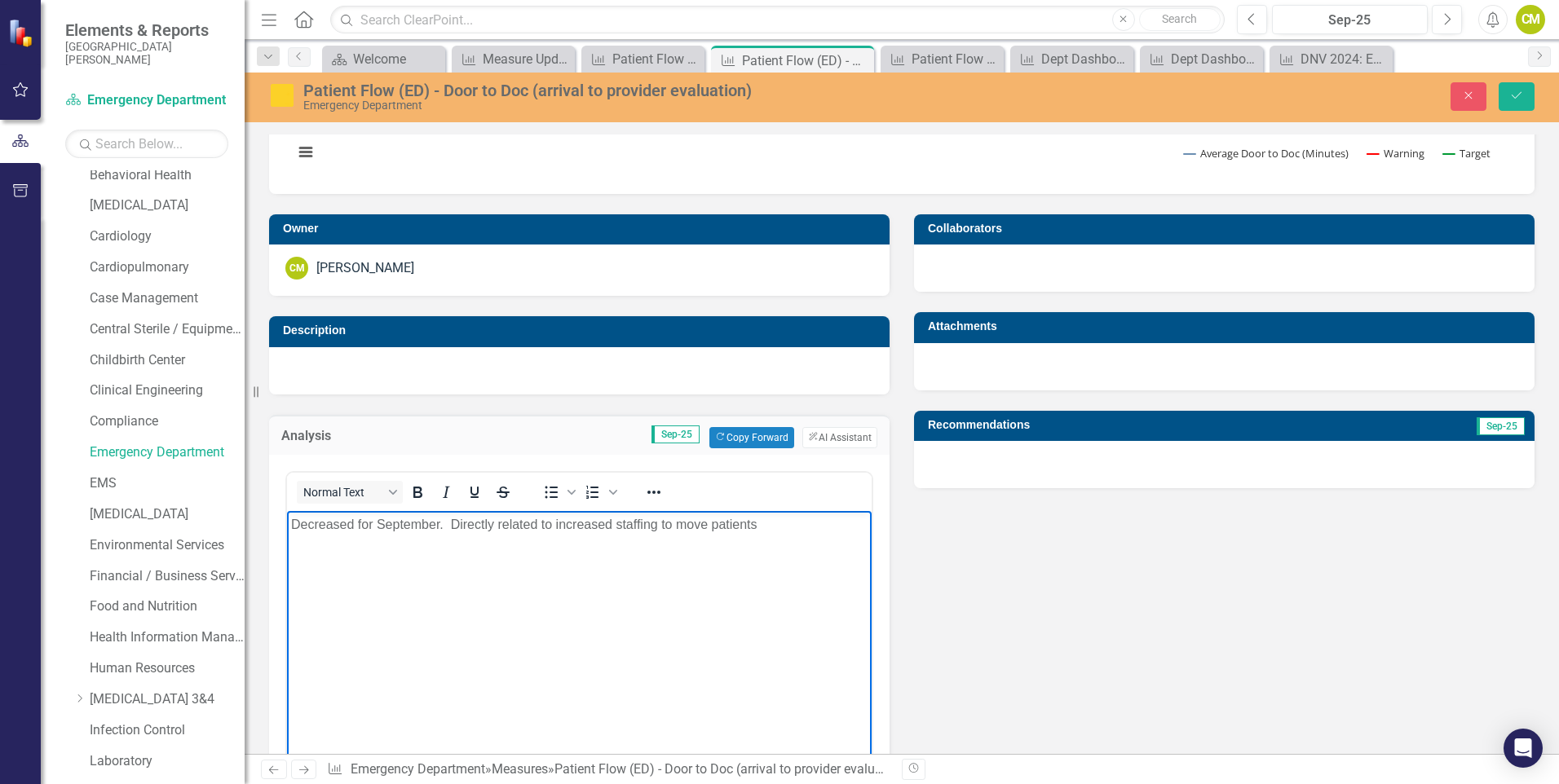
click at [982, 479] on div at bounding box center [1224, 464] width 621 height 47
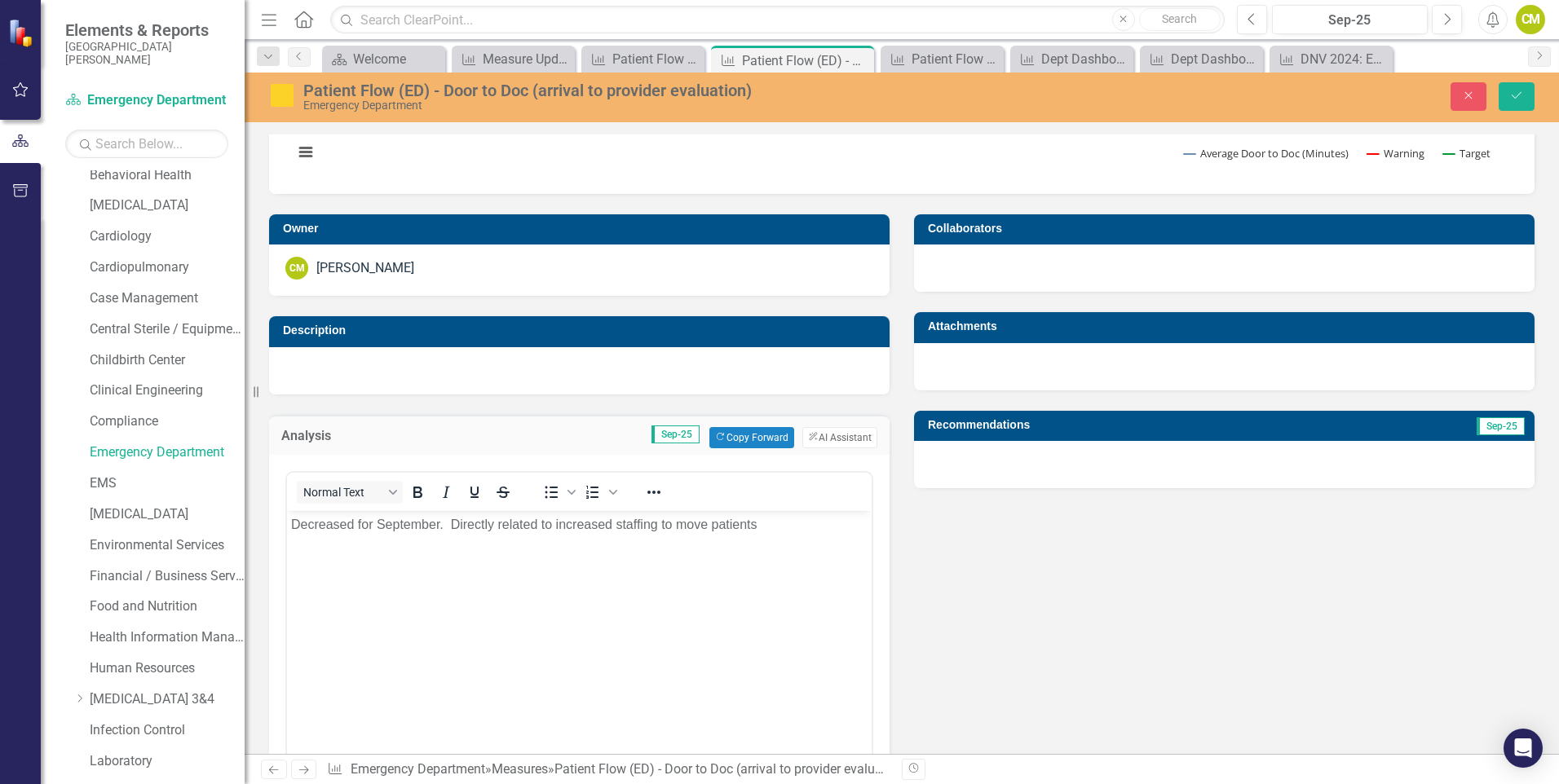
click at [982, 479] on div at bounding box center [1224, 464] width 621 height 47
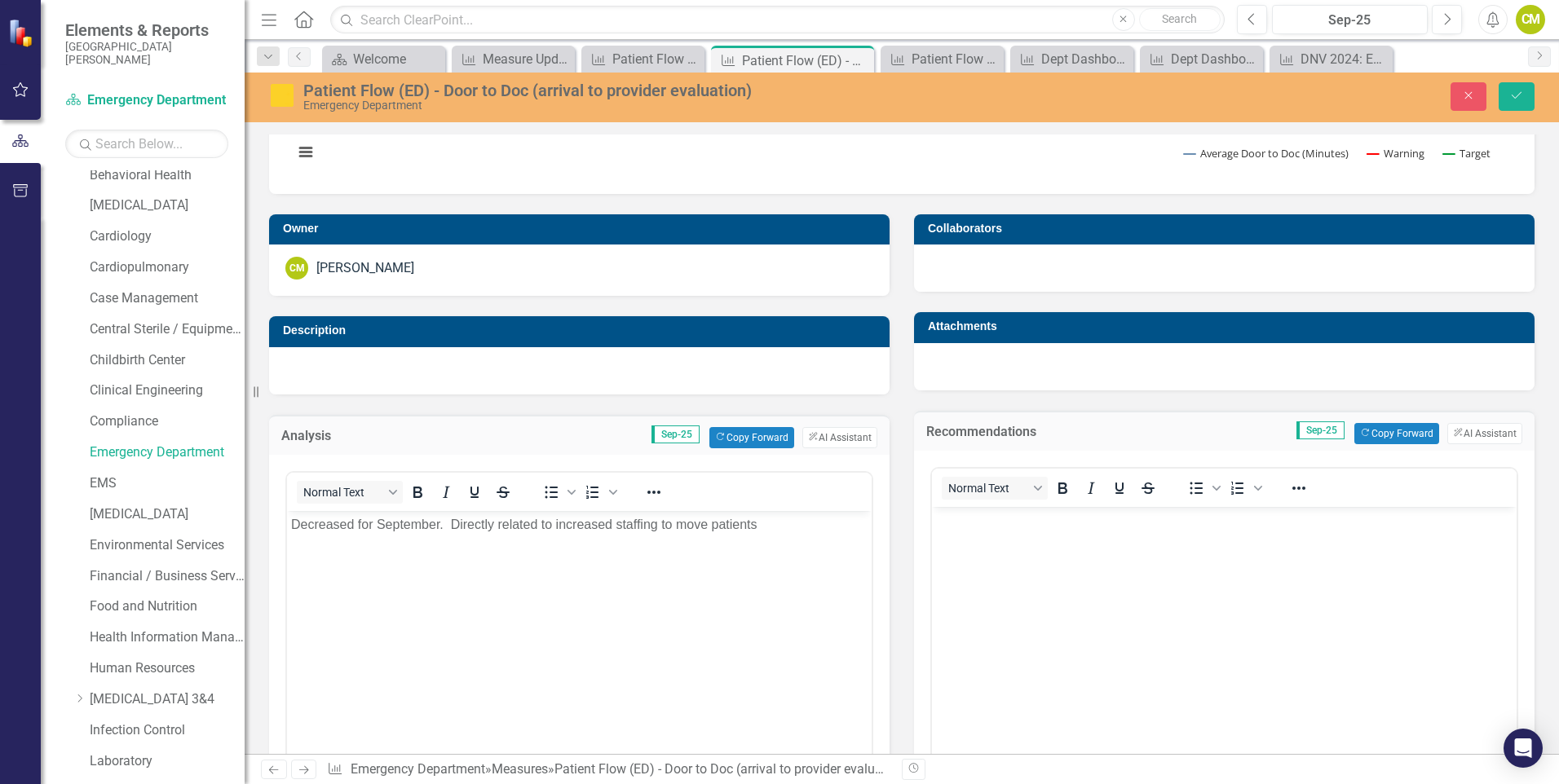
click at [1022, 541] on body "Rich Text Area. Press ALT-0 for help." at bounding box center [1224, 628] width 585 height 244
click at [1516, 84] on button "Save" at bounding box center [1517, 96] width 36 height 29
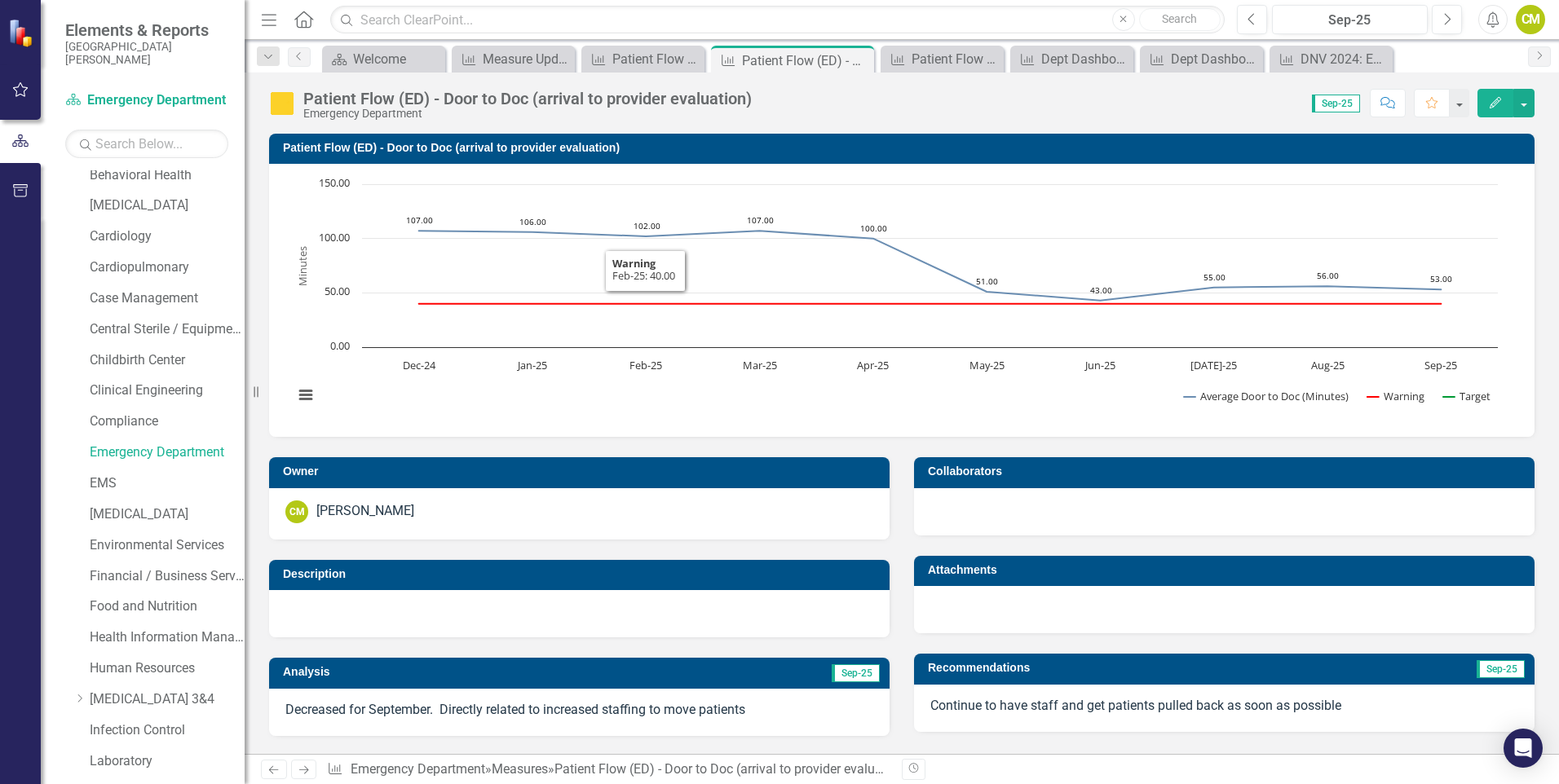
scroll to position [244, 0]
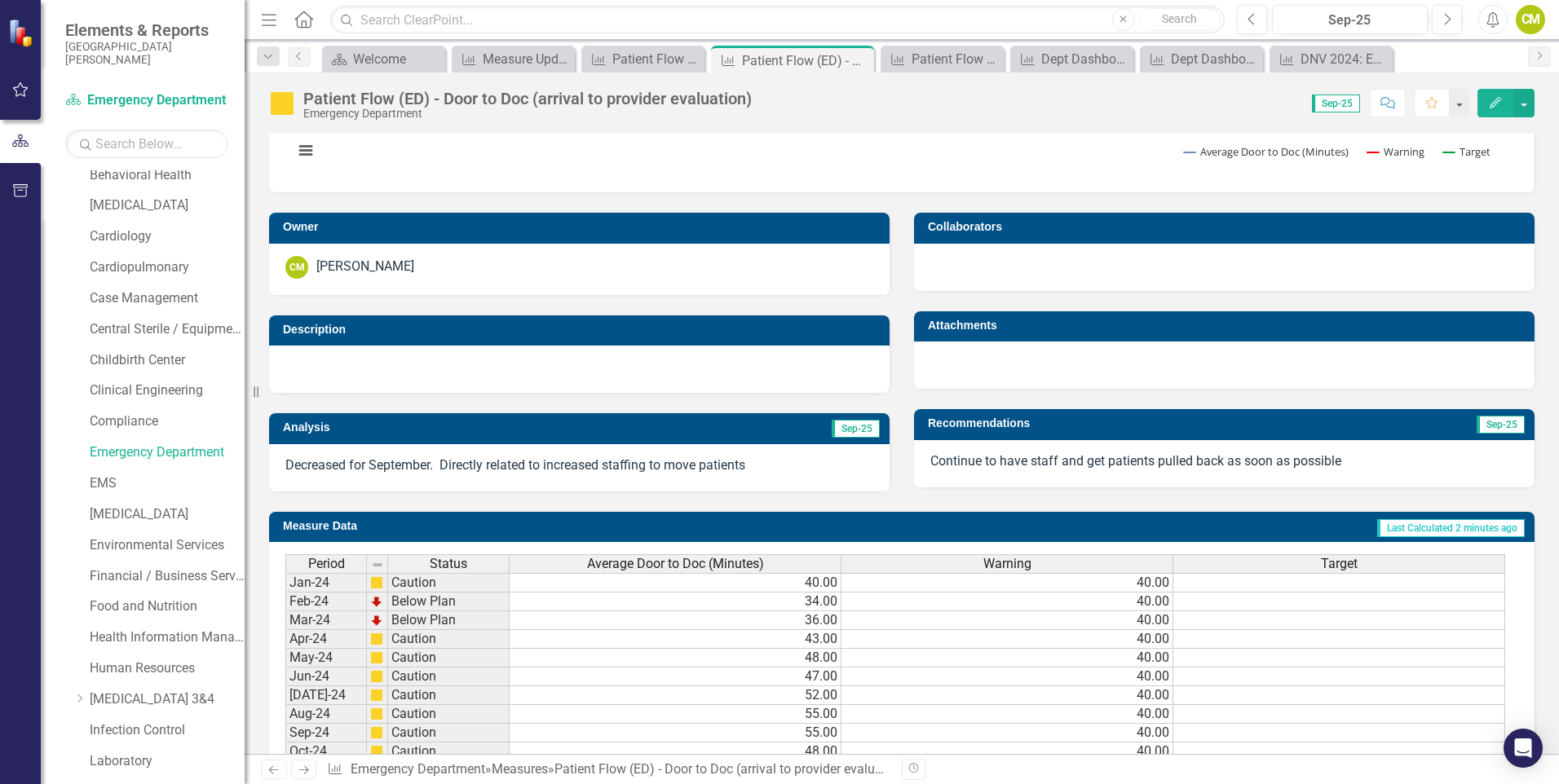
click at [312, 769] on link "Next" at bounding box center [304, 769] width 26 height 19
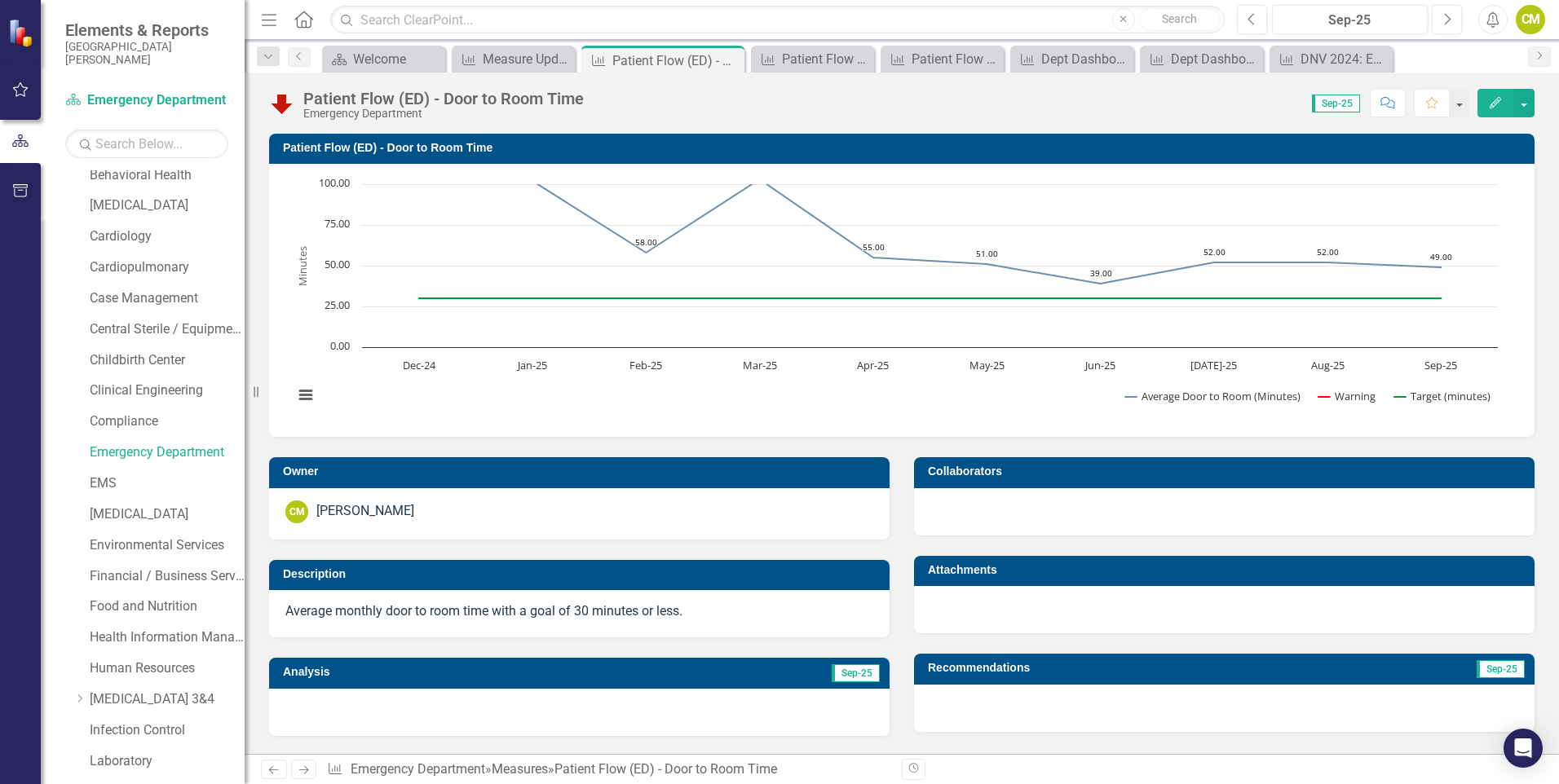
click at [391, 704] on div at bounding box center [579, 712] width 621 height 47
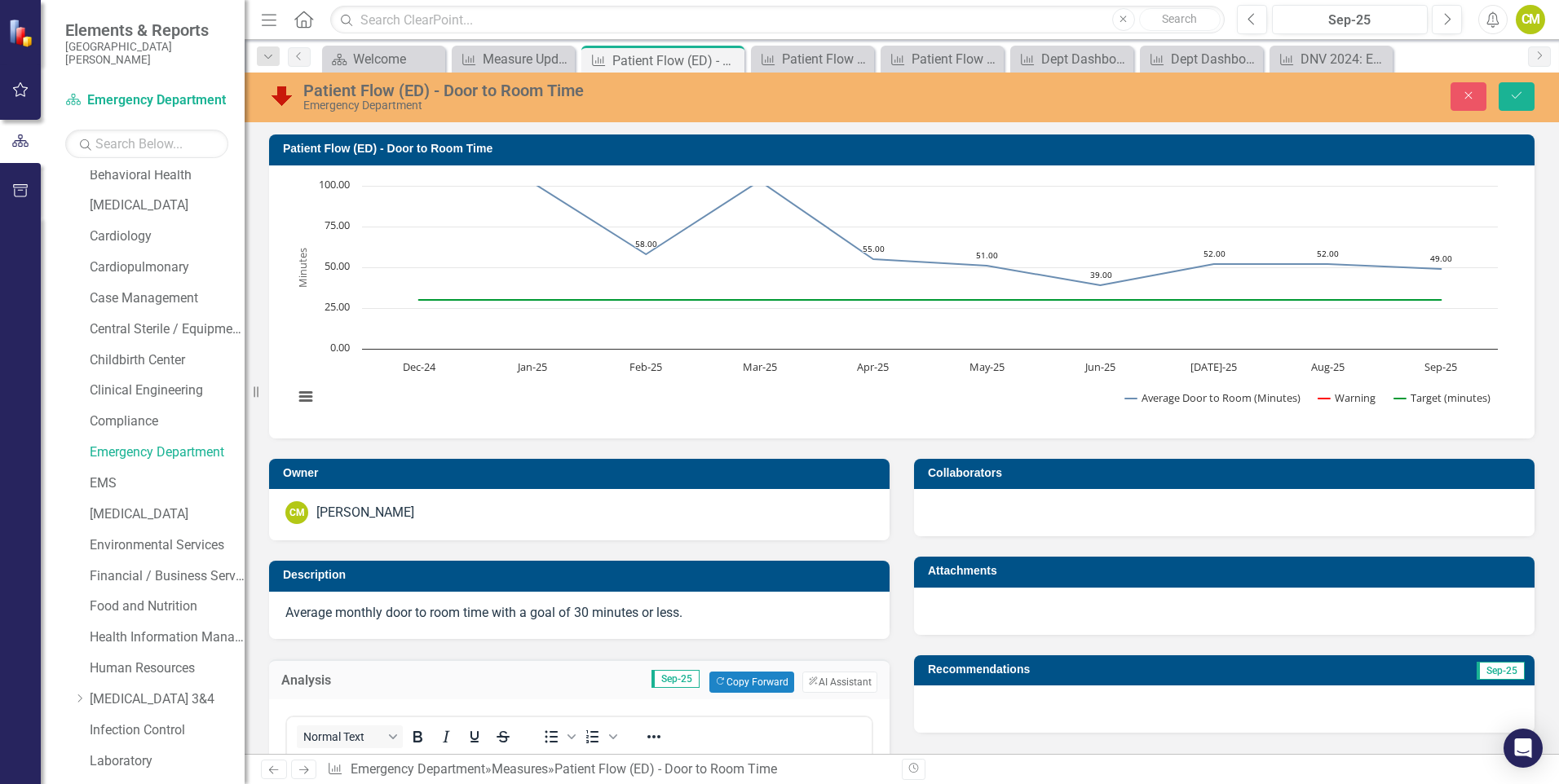
scroll to position [327, 0]
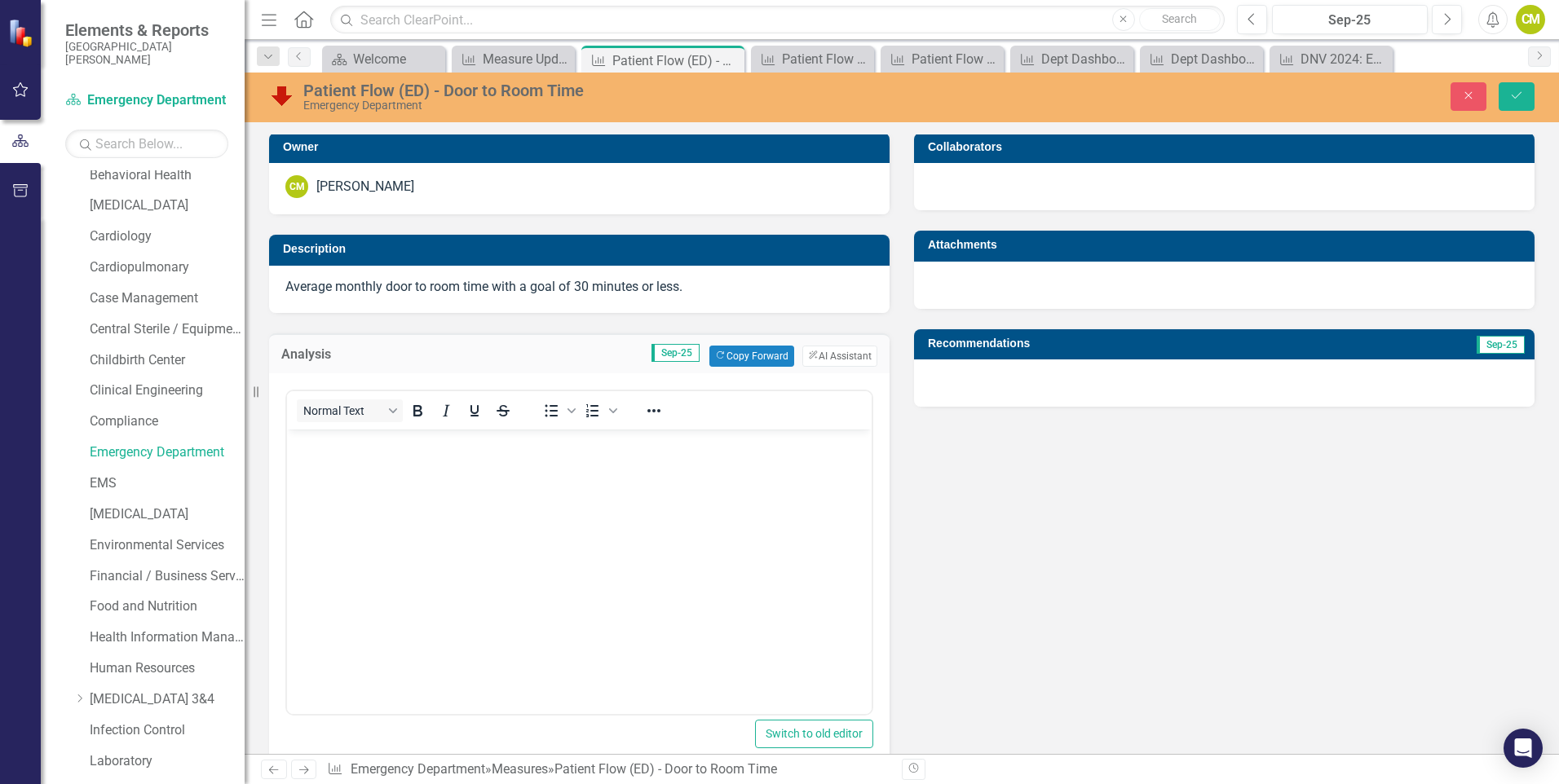
click at [394, 550] on body "Rich Text Area. Press ALT-0 for help." at bounding box center [579, 551] width 585 height 244
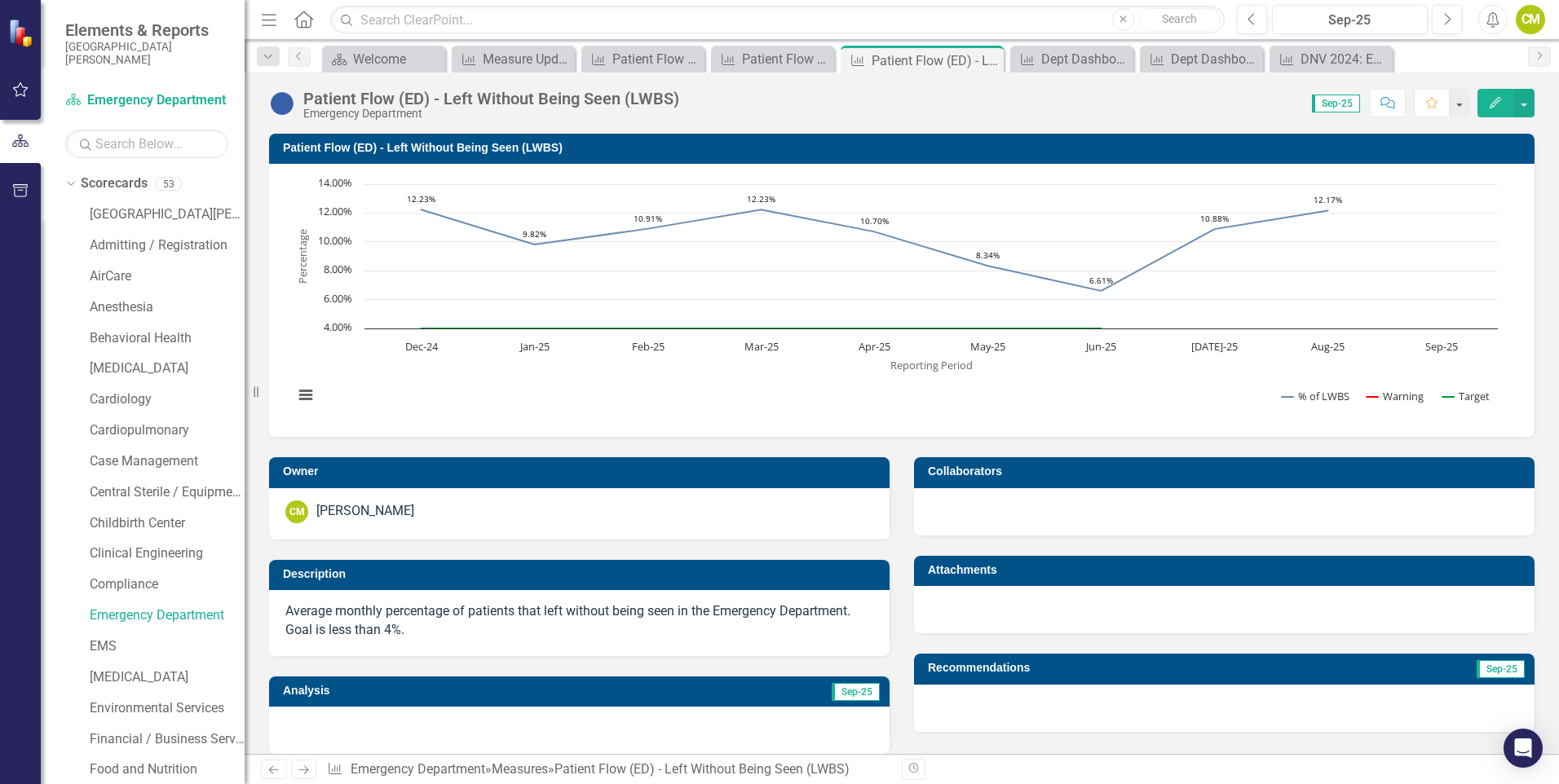
scroll to position [574, 0]
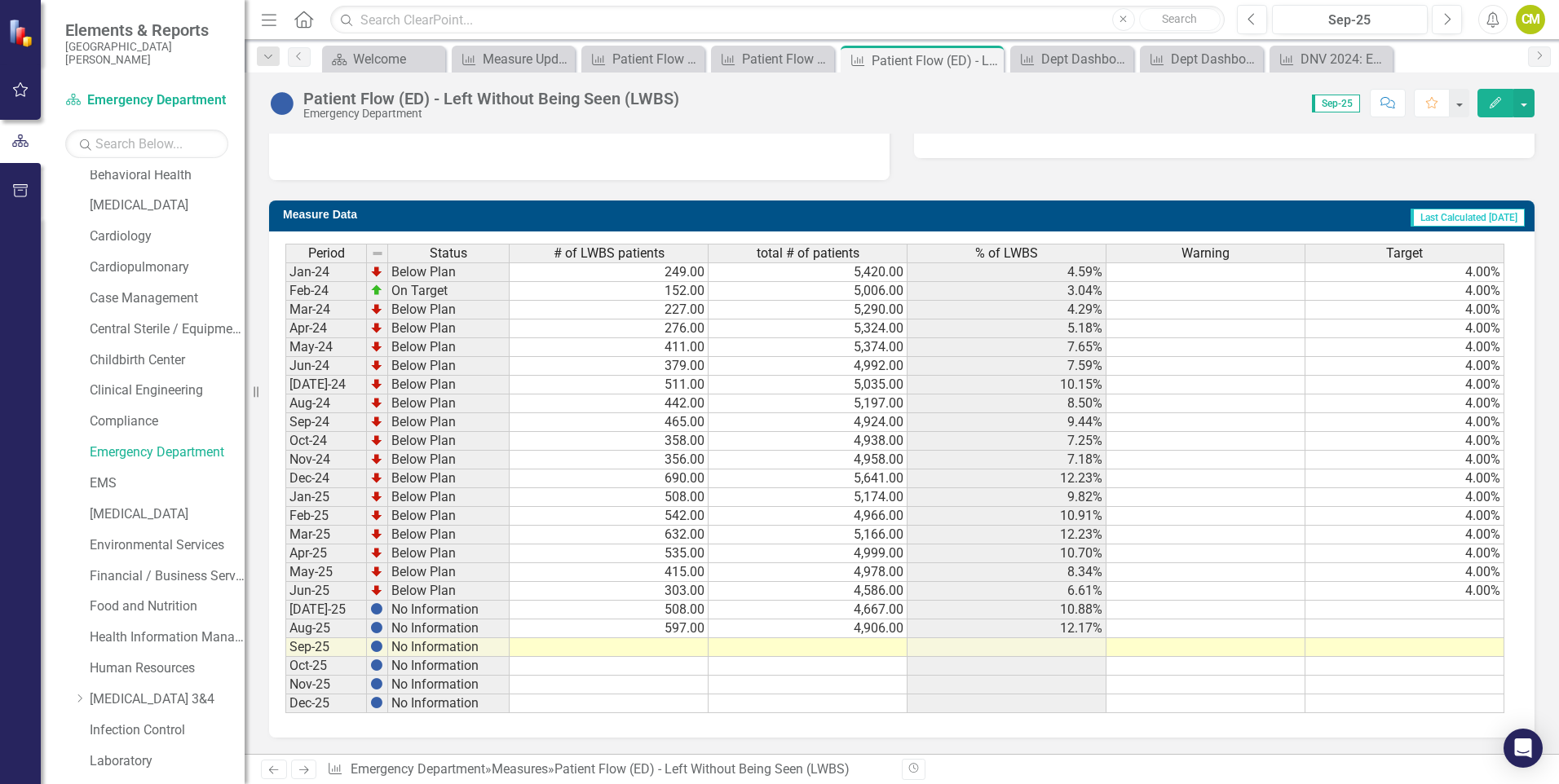
click at [691, 648] on td at bounding box center [609, 647] width 199 height 18
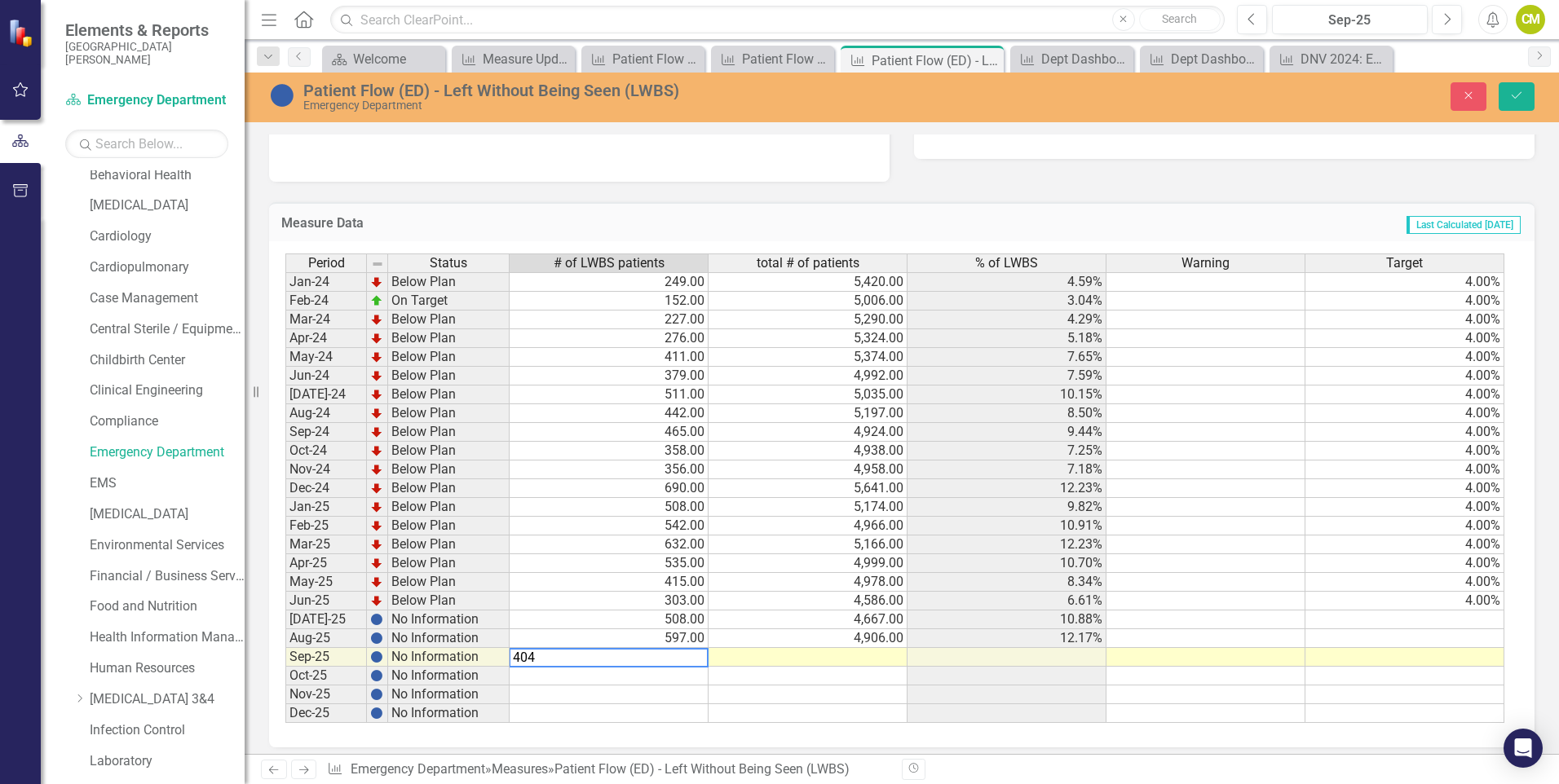
type textarea "404"
click at [863, 655] on td at bounding box center [808, 658] width 199 height 18
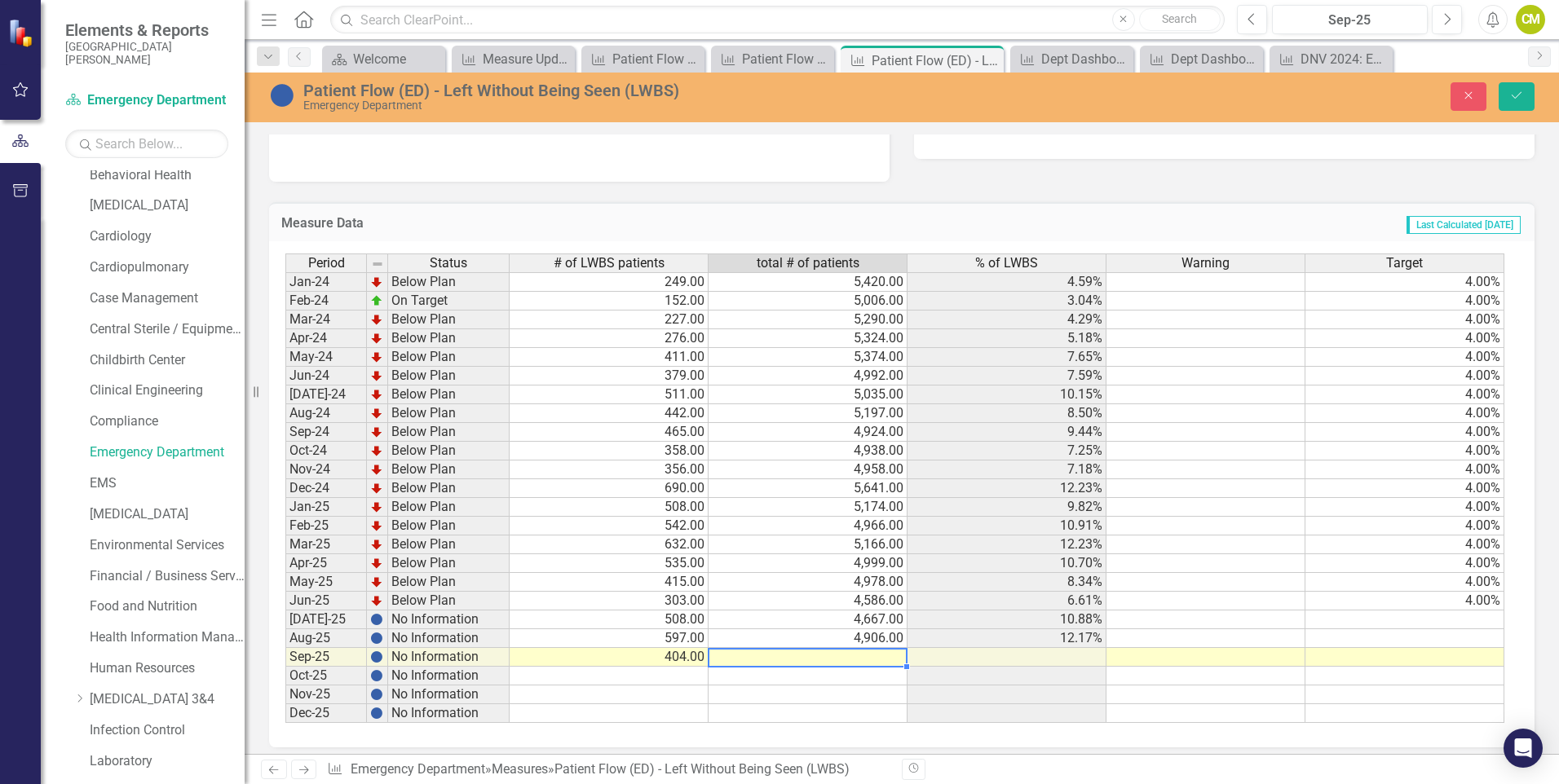
click at [863, 655] on td at bounding box center [808, 658] width 199 height 18
type textarea "4573"
click at [1506, 92] on button "Save" at bounding box center [1517, 96] width 36 height 29
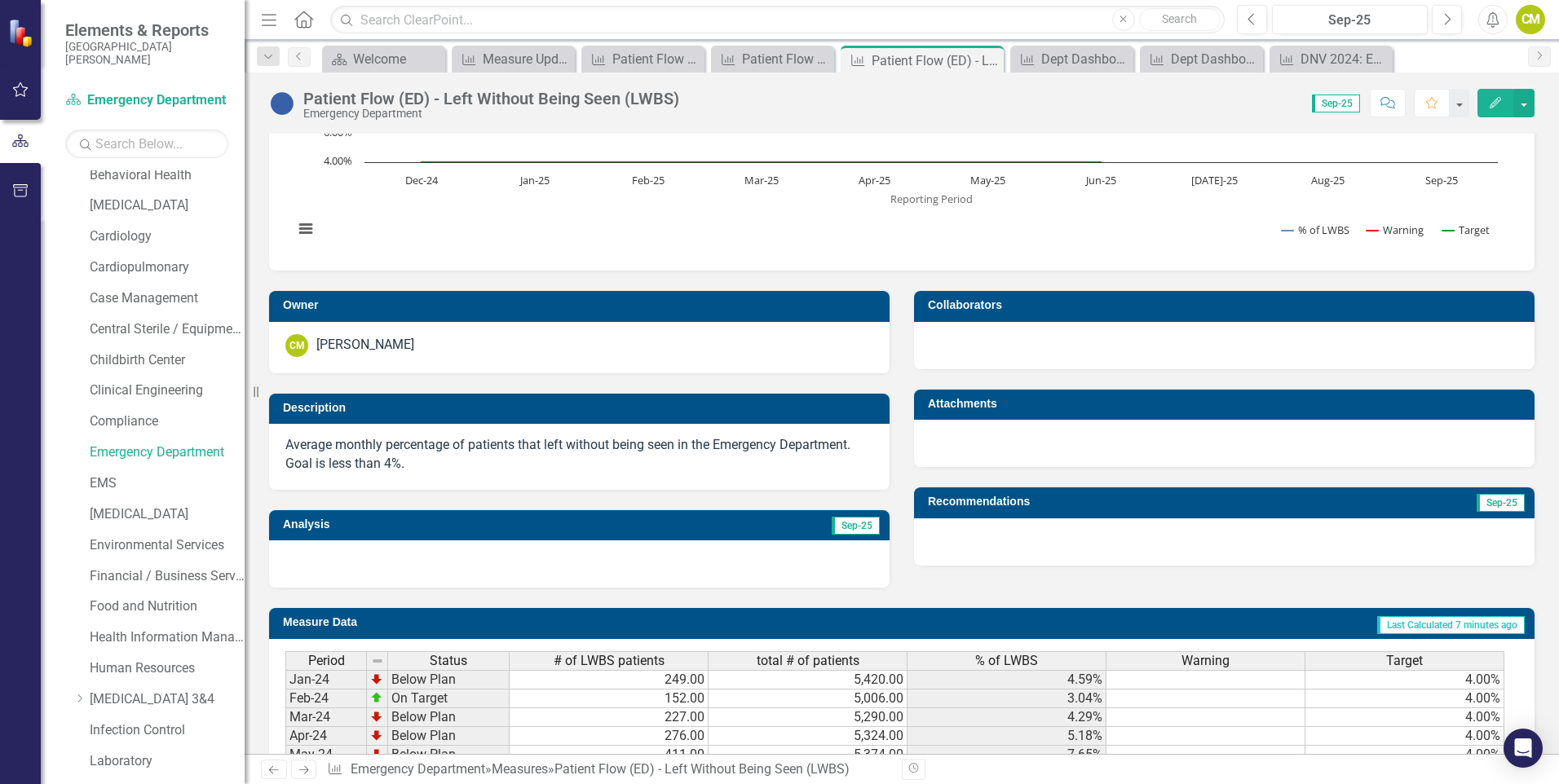
scroll to position [0, 0]
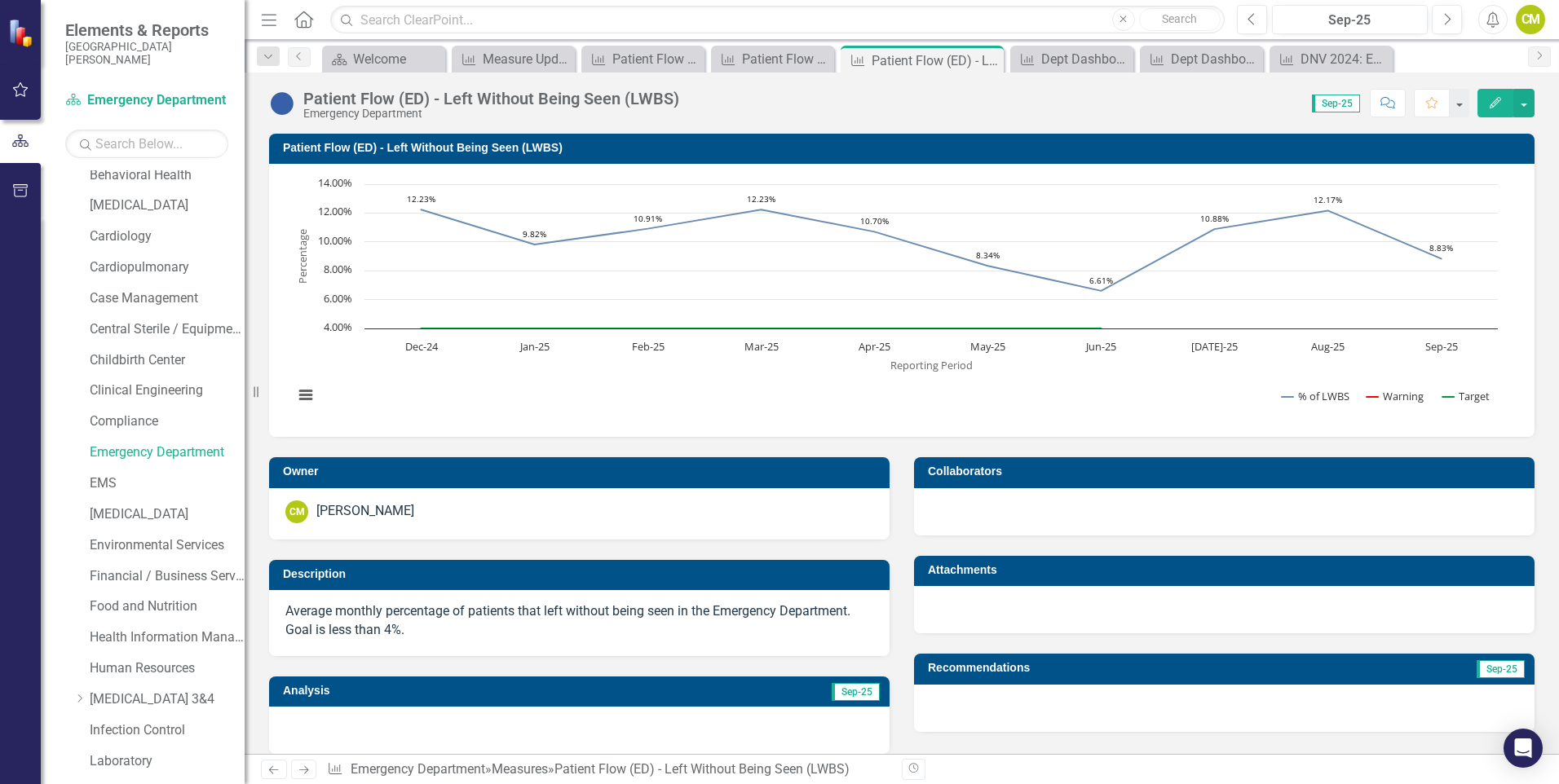
click at [303, 772] on icon "Next" at bounding box center [303, 769] width 14 height 10
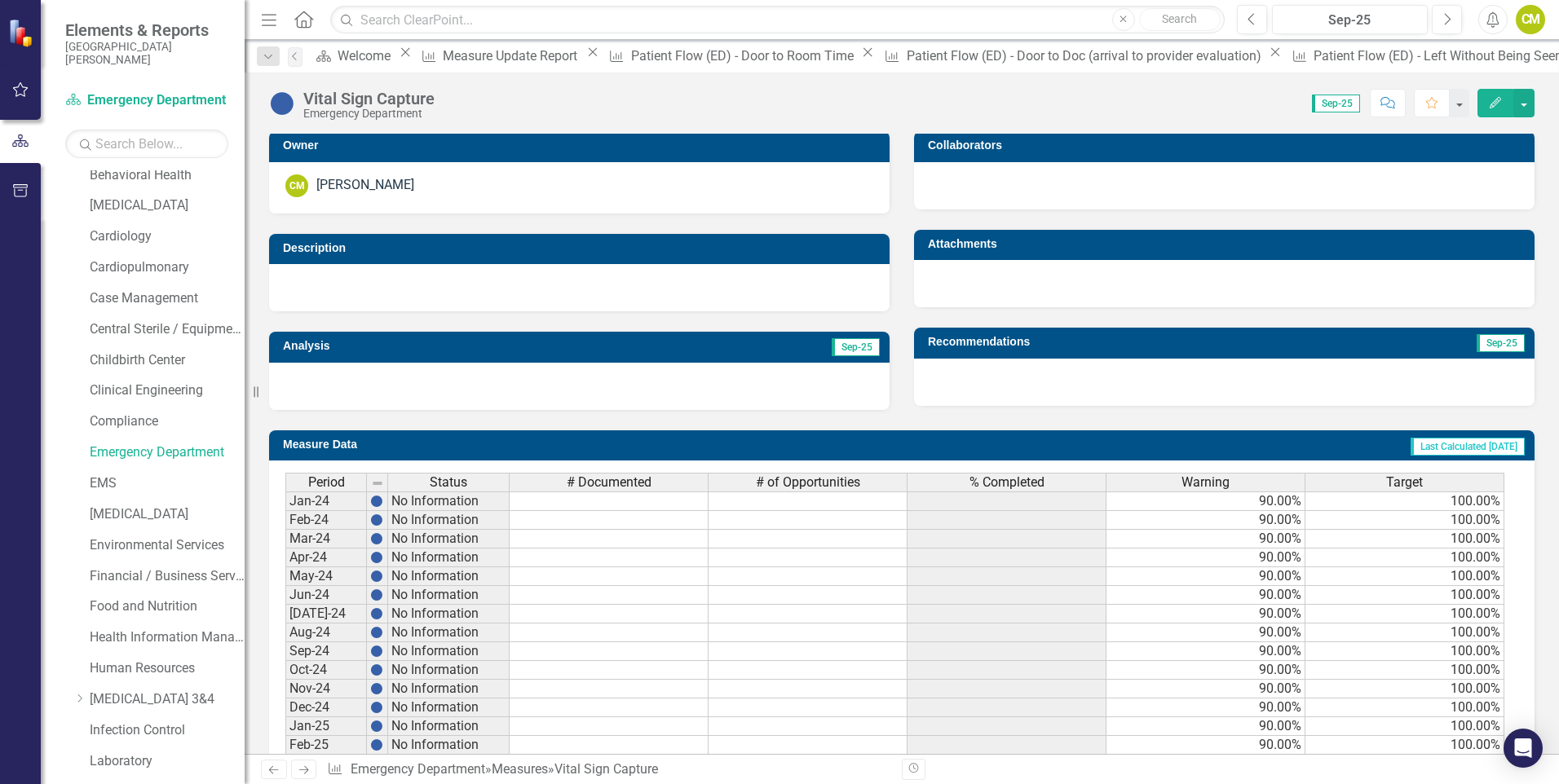
scroll to position [555, 0]
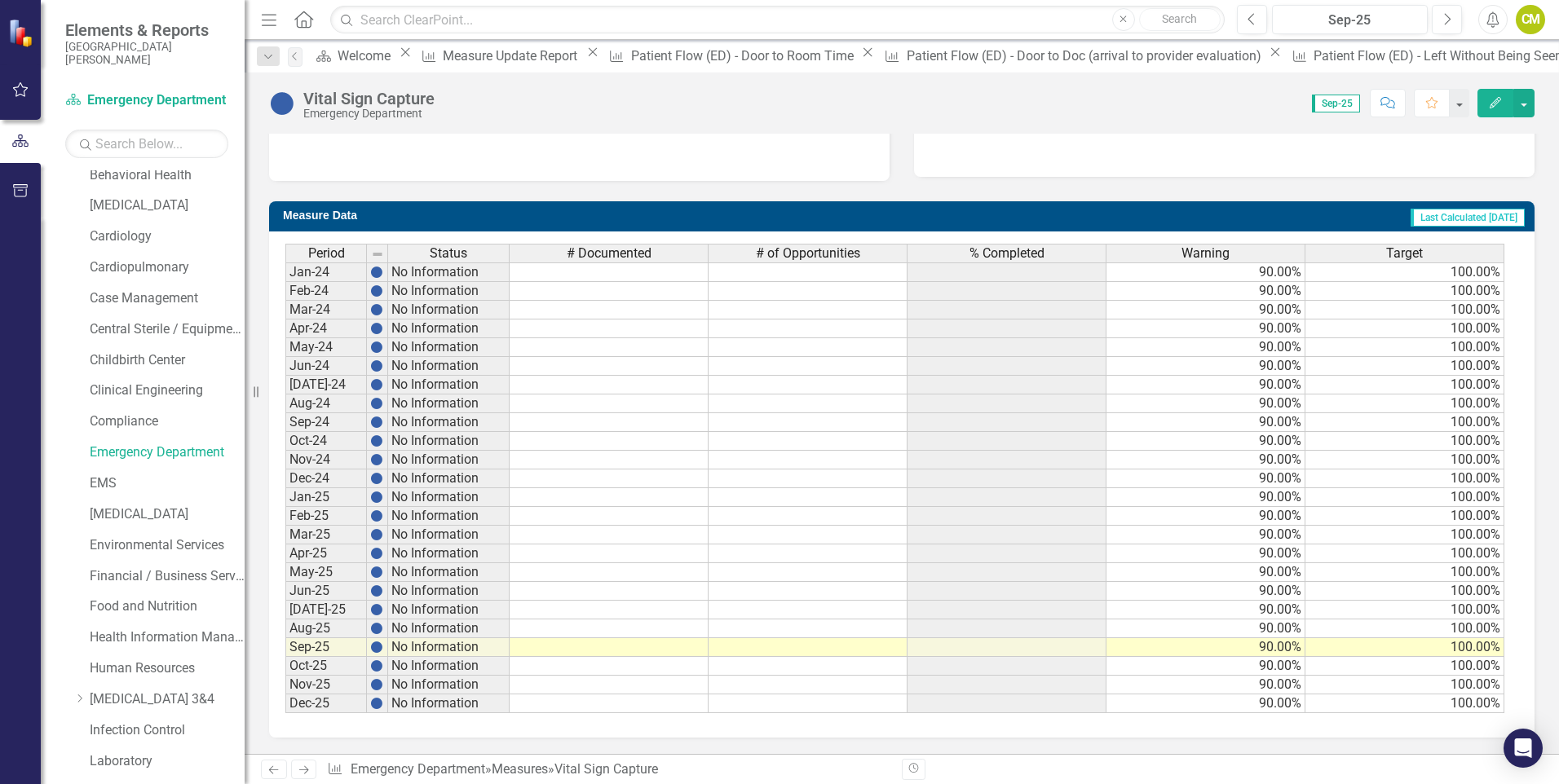
click at [304, 772] on icon "Next" at bounding box center [303, 769] width 14 height 10
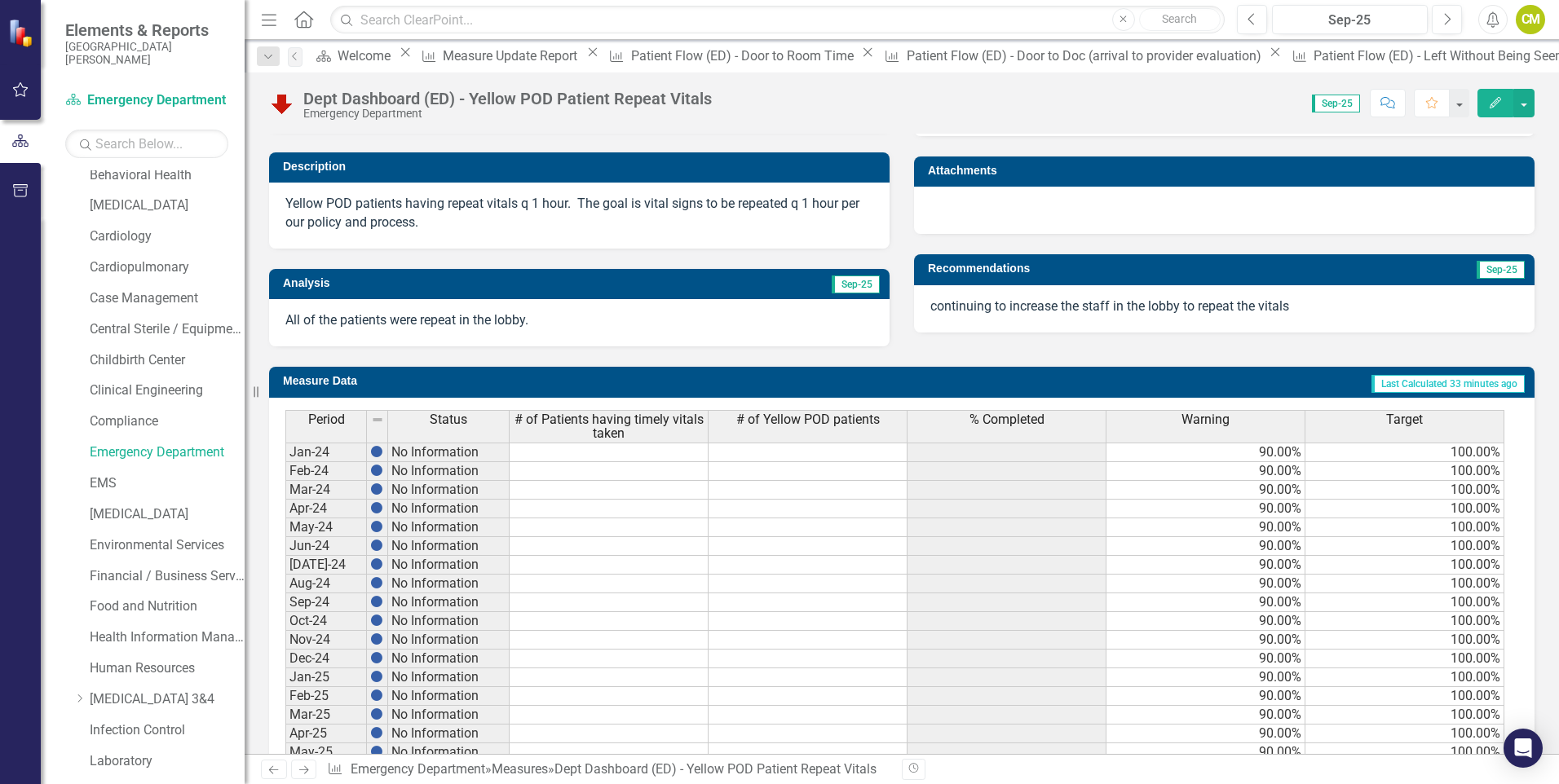
scroll to position [587, 0]
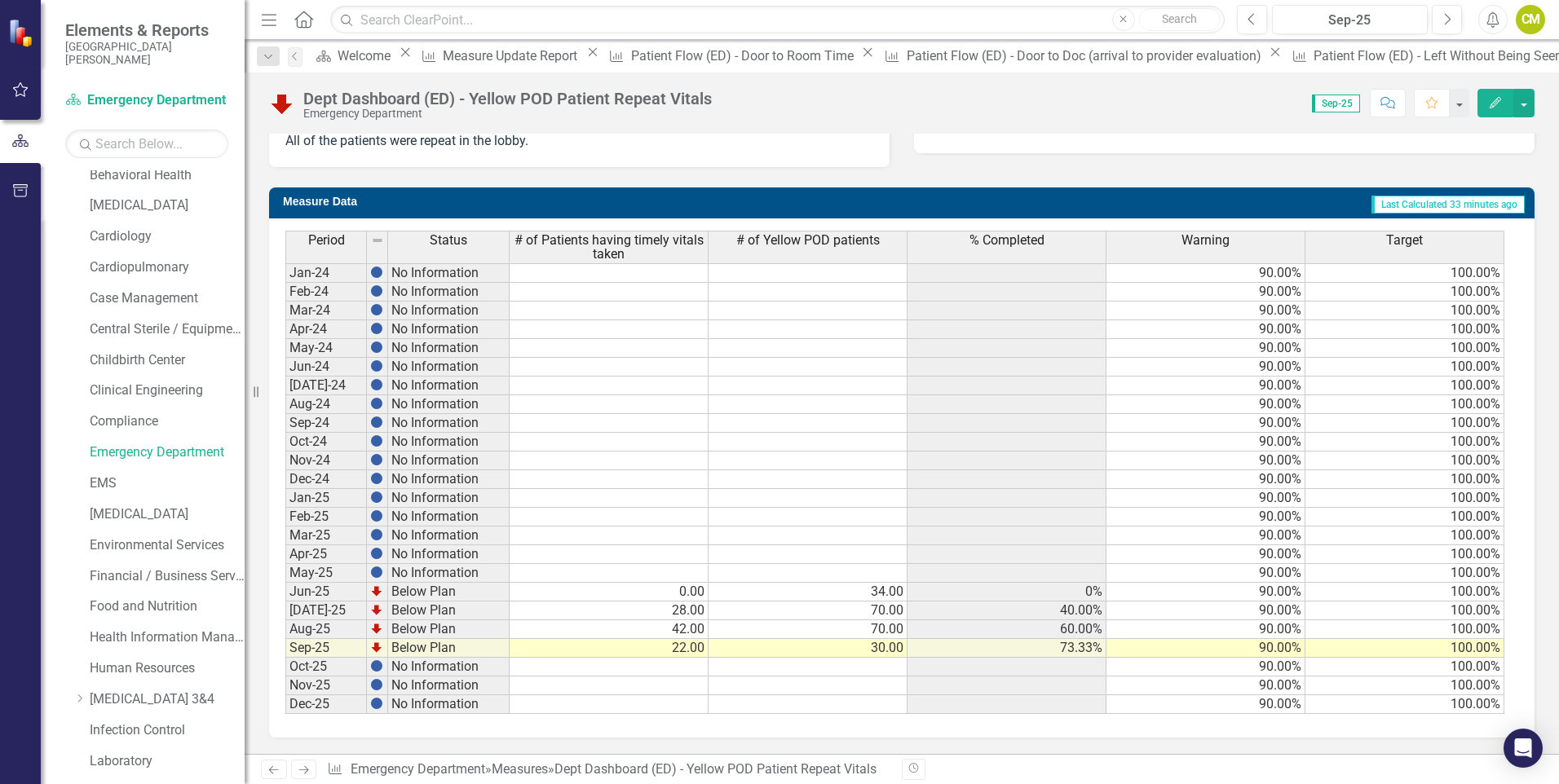
click at [303, 777] on link "Next" at bounding box center [304, 769] width 26 height 19
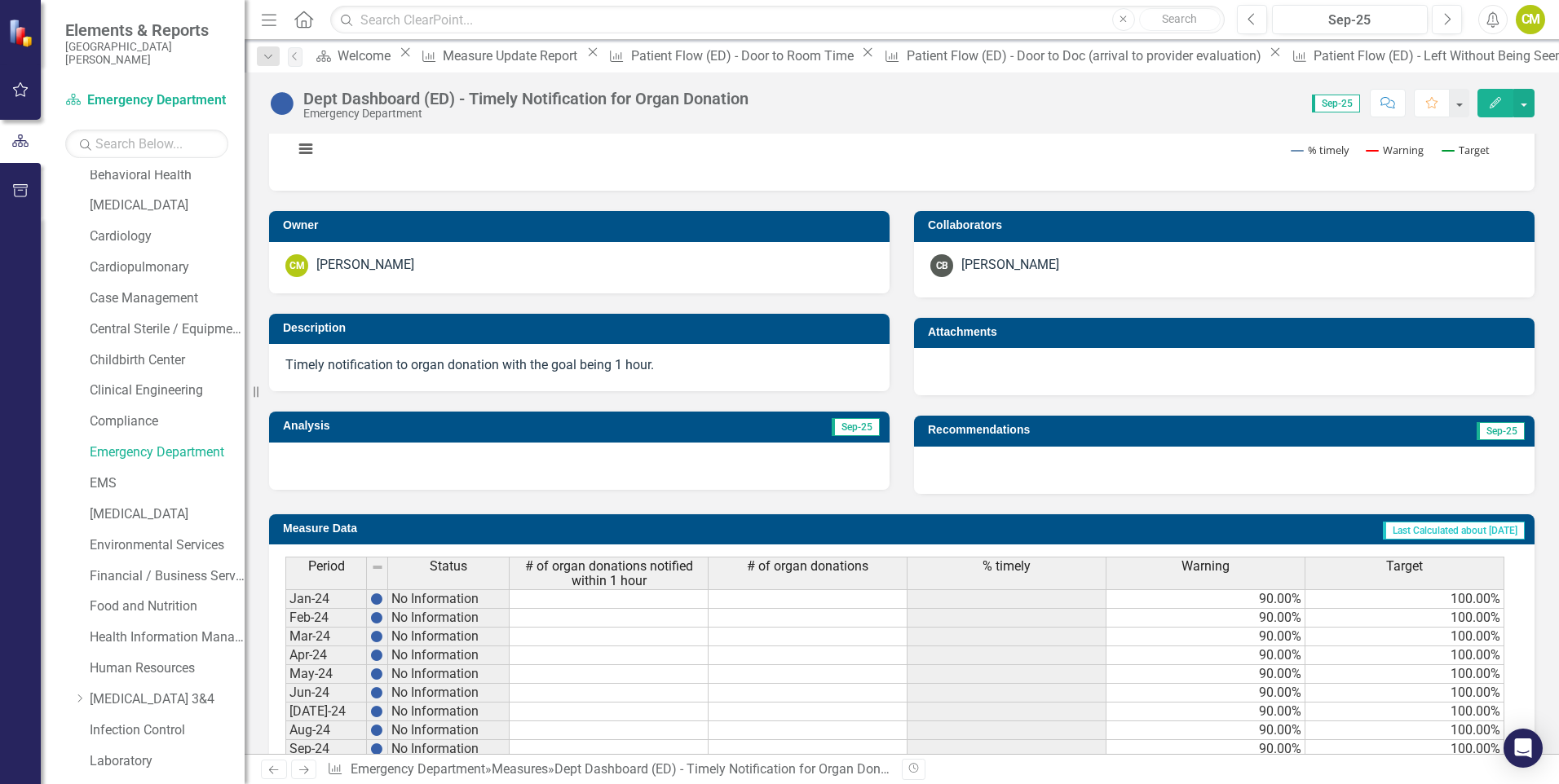
scroll to position [573, 0]
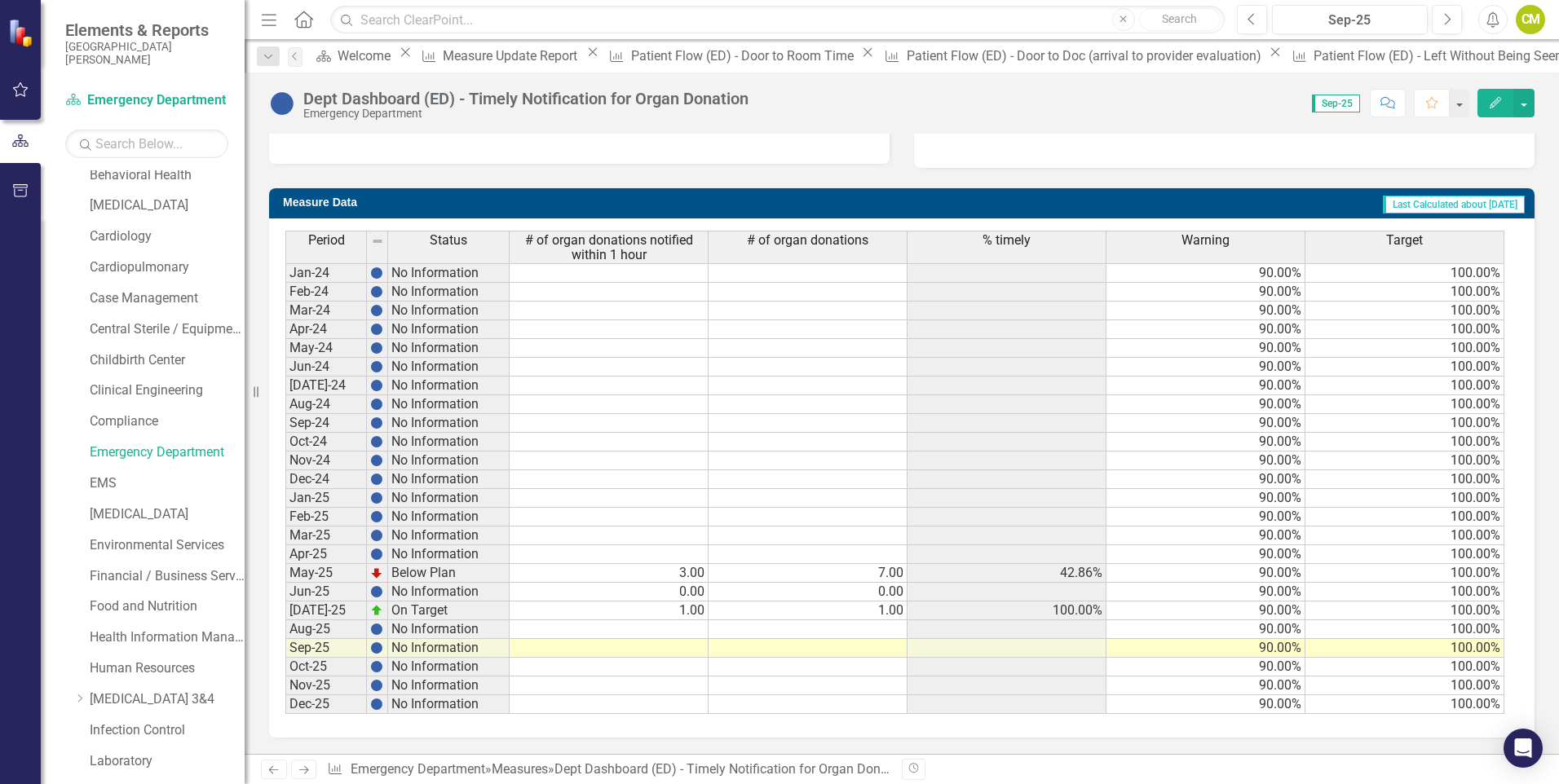
click at [304, 767] on icon "Next" at bounding box center [303, 769] width 14 height 10
